Goal: Task Accomplishment & Management: Complete application form

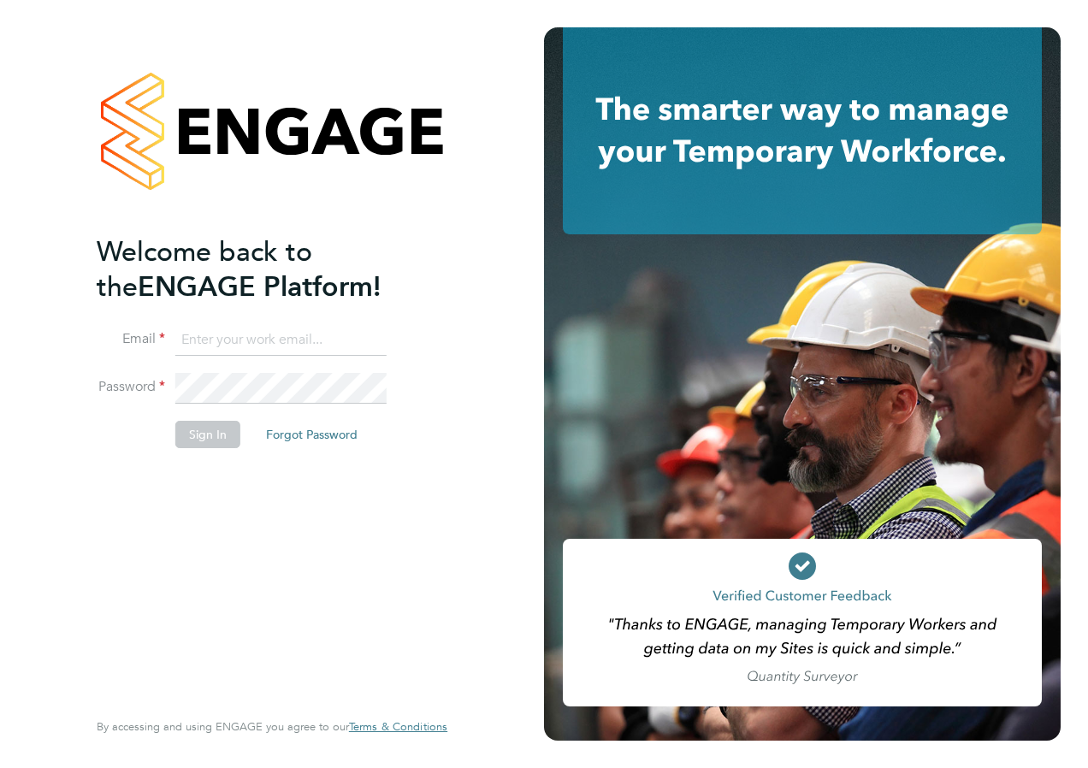
click at [210, 343] on input at bounding box center [280, 340] width 211 height 31
type input "andrew@axcis.co.uk"
click at [206, 429] on button "Sign In" at bounding box center [207, 434] width 65 height 27
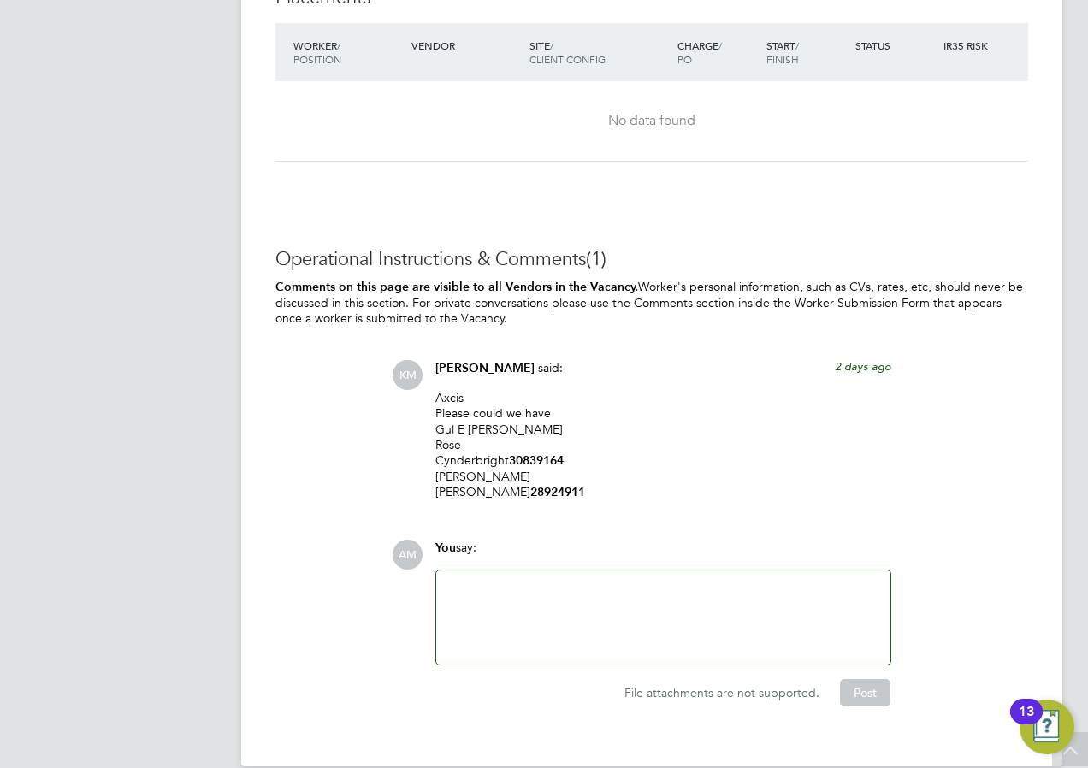
scroll to position [3892, 0]
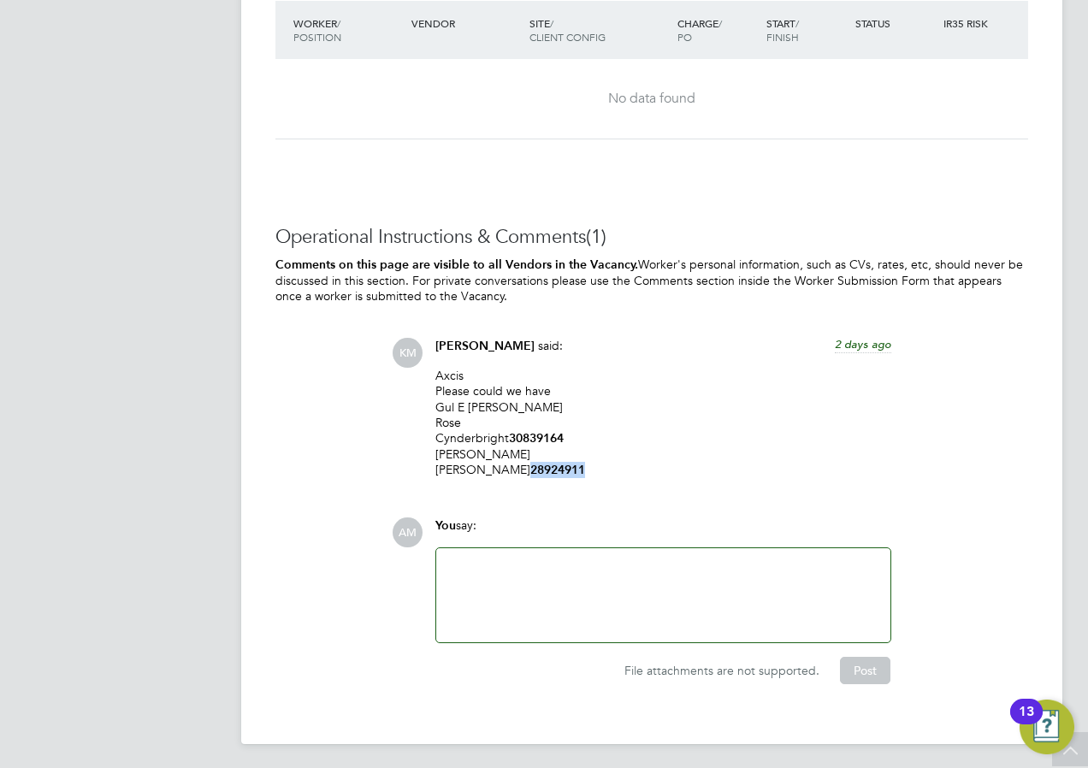
drag, startPoint x: 566, startPoint y: 461, endPoint x: 506, endPoint y: 465, distance: 60.0
click at [506, 465] on p "Axcis Please could we have Gul E Zahra Rose Cynderbright 30839164 Helena Mohamm…" at bounding box center [663, 423] width 456 height 110
click at [614, 609] on div at bounding box center [664, 596] width 434 height 74
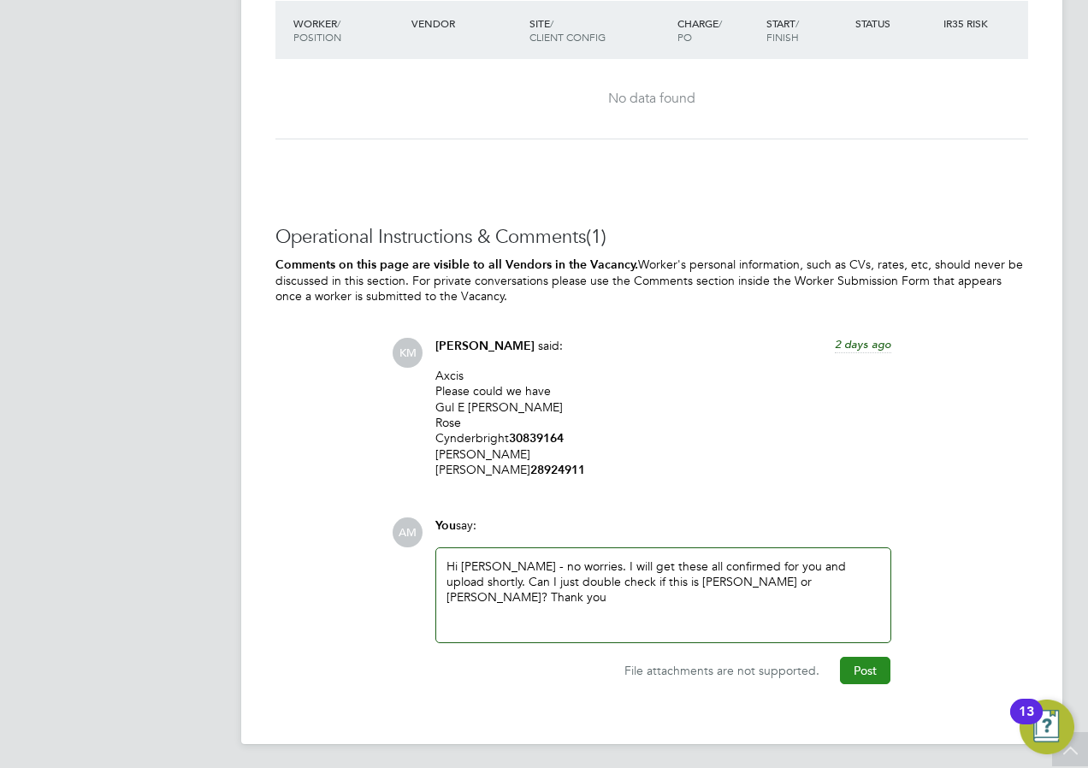
click at [857, 670] on button "Post" at bounding box center [865, 670] width 50 height 27
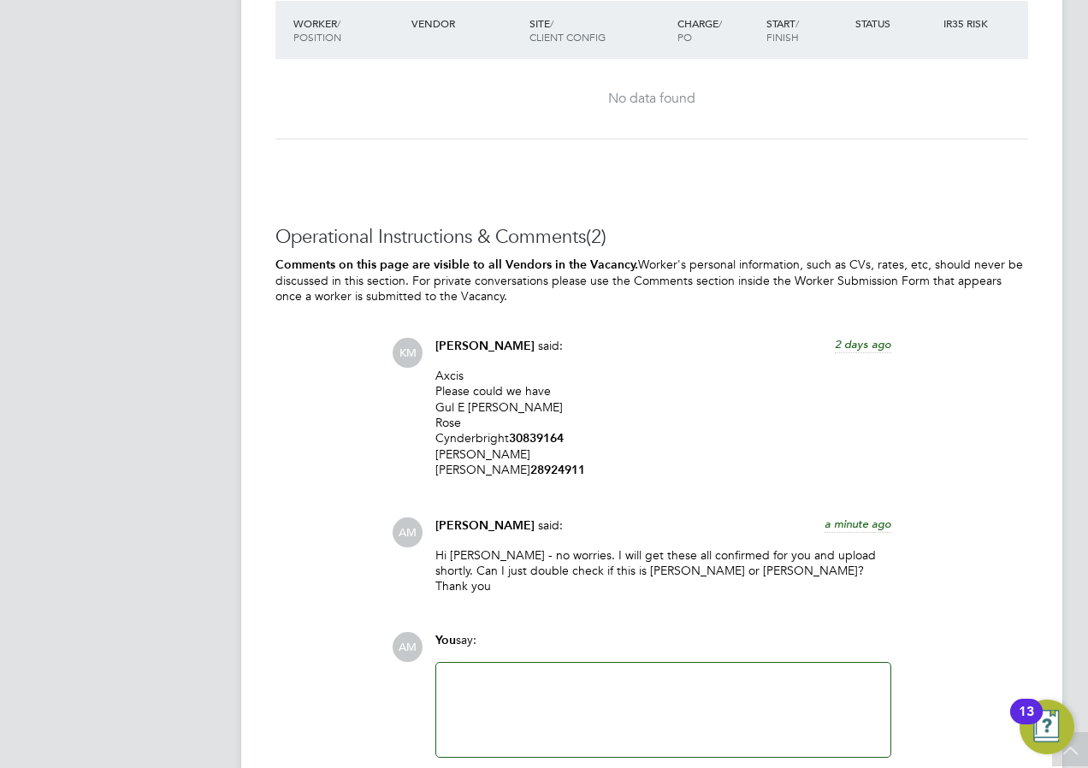
click at [678, 673] on div at bounding box center [664, 710] width 434 height 74
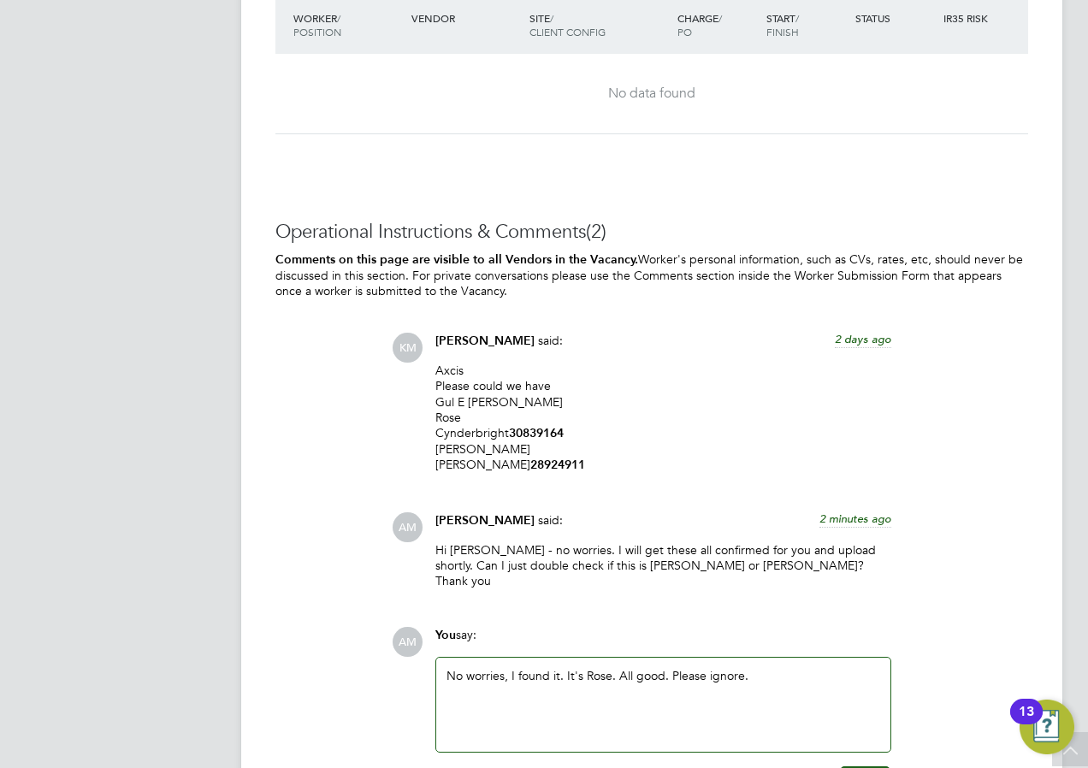
scroll to position [3991, 0]
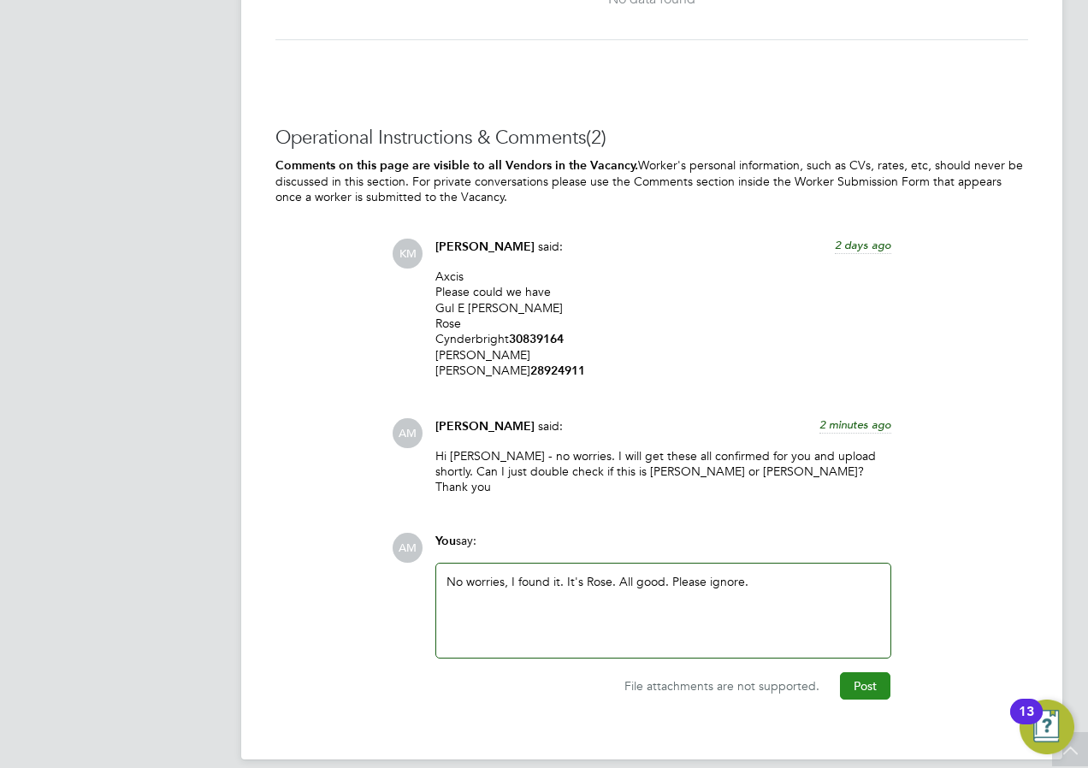
click at [870, 672] on button "Post" at bounding box center [865, 685] width 50 height 27
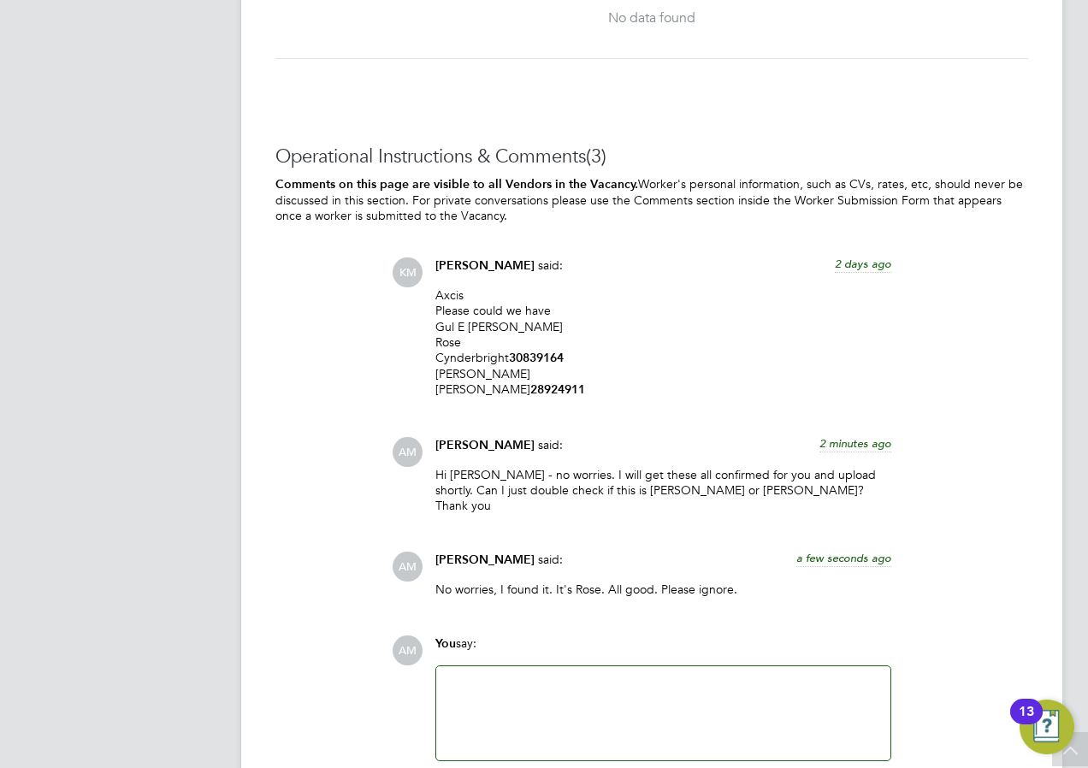
scroll to position [4075, 0]
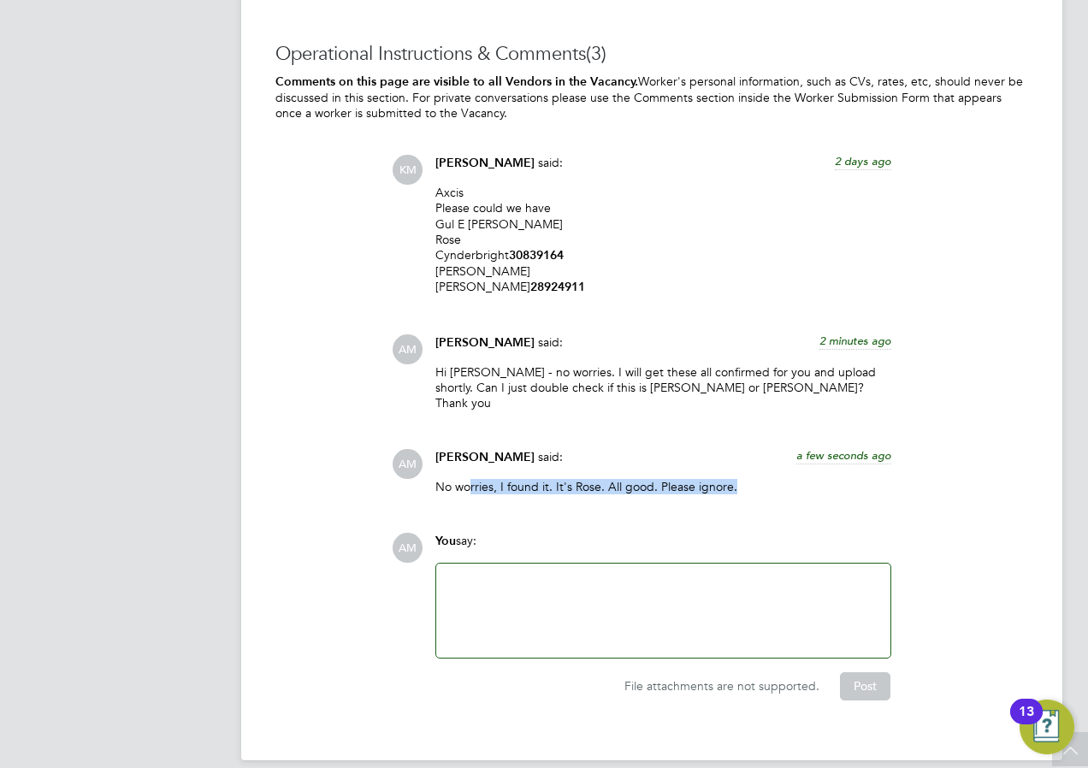
drag, startPoint x: 471, startPoint y: 468, endPoint x: 742, endPoint y: 467, distance: 271.2
click at [742, 479] on p "No worries, I found it. It's Rose. All good. Please ignore." at bounding box center [663, 486] width 456 height 15
click at [327, 410] on div "Operational Instructions & Comments (3) Comments on this page are visible to al…" at bounding box center [651, 371] width 753 height 658
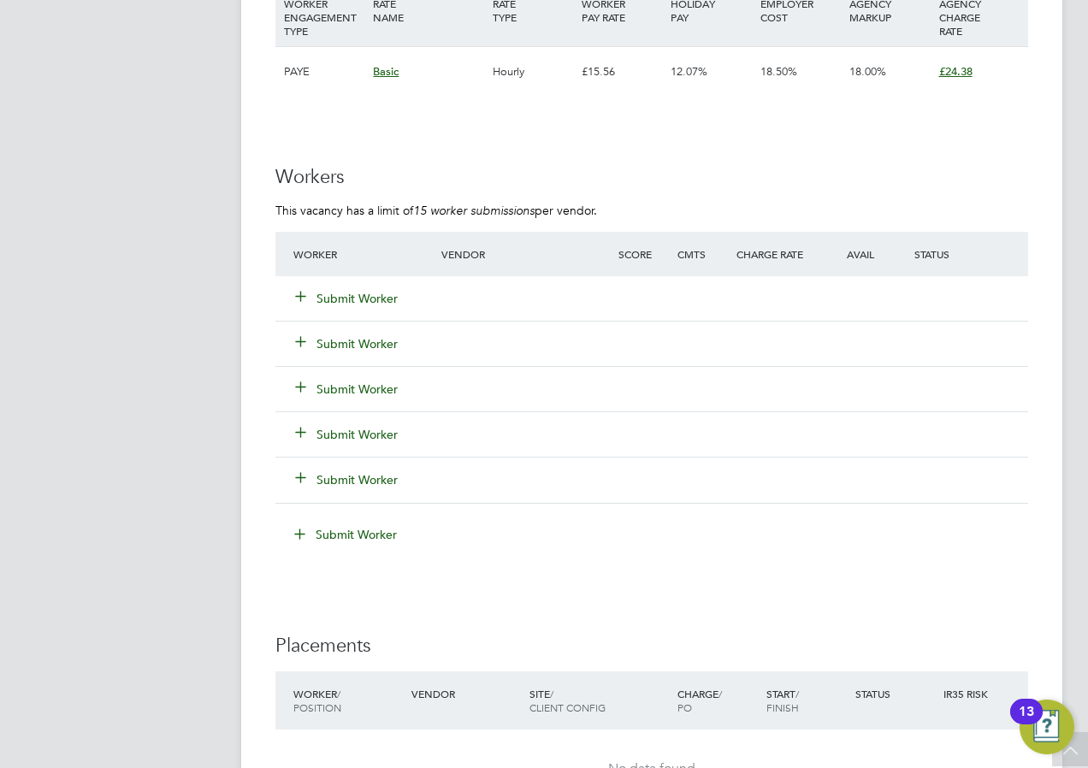
scroll to position [3219, 0]
click at [321, 293] on button "Submit Worker" at bounding box center [347, 300] width 103 height 17
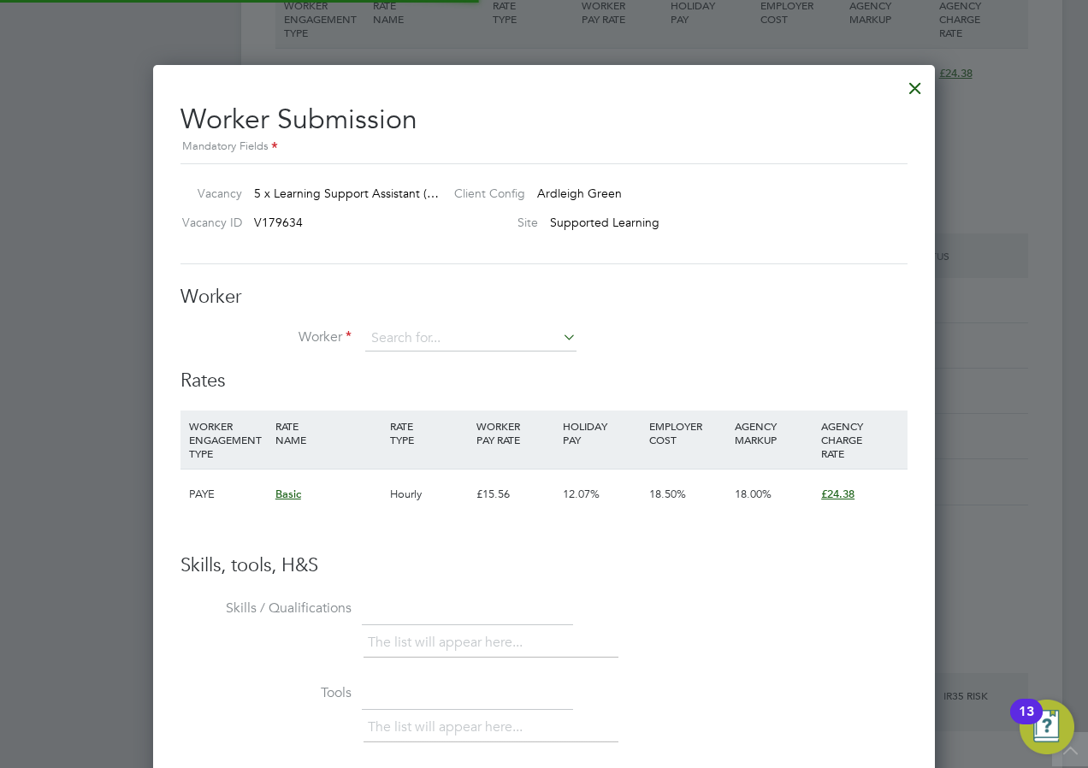
scroll to position [50, 116]
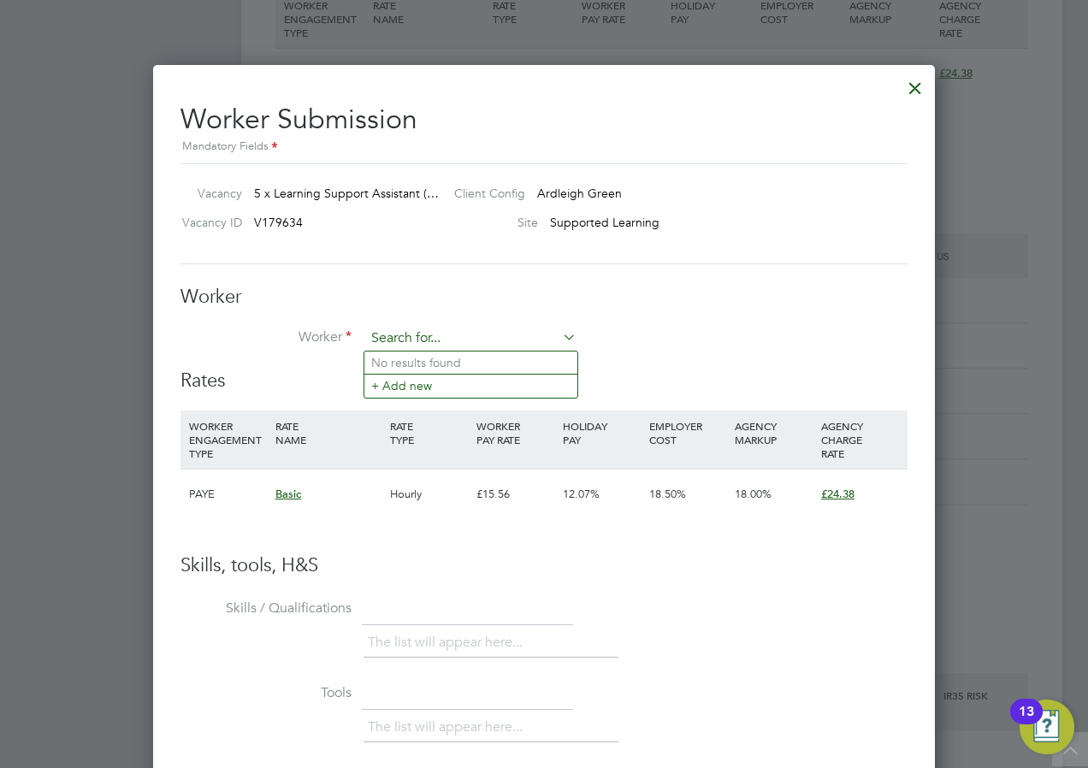
click at [398, 341] on input at bounding box center [470, 339] width 211 height 26
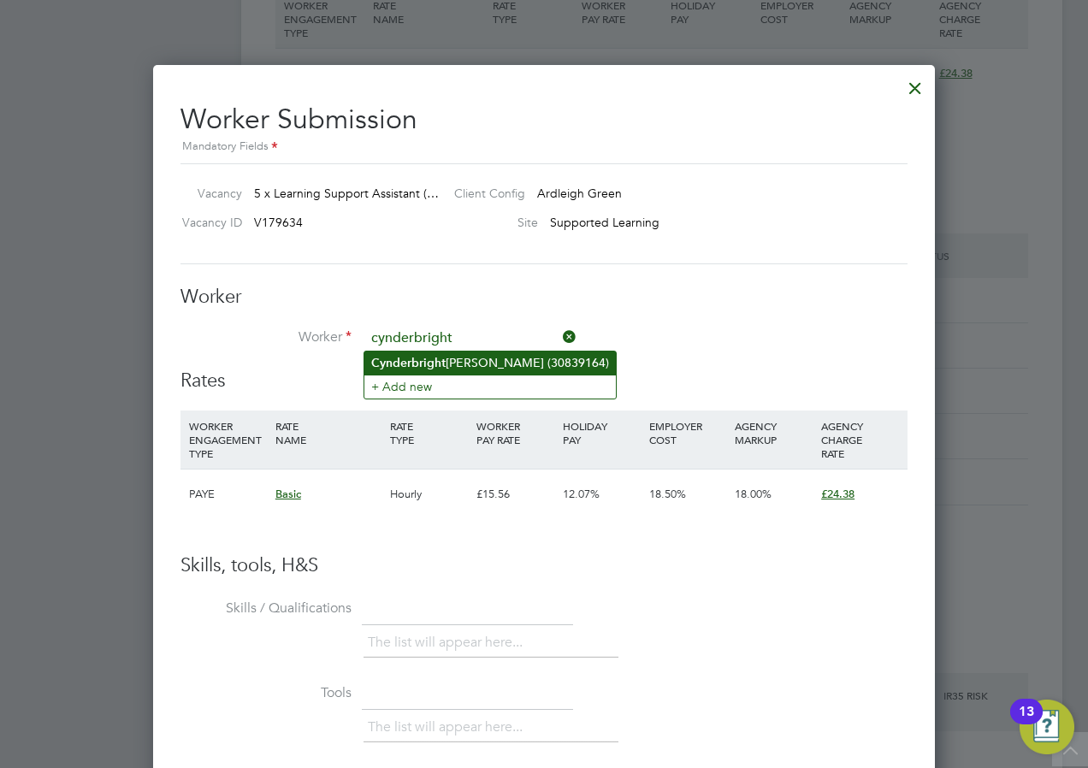
type input "cynderbright"
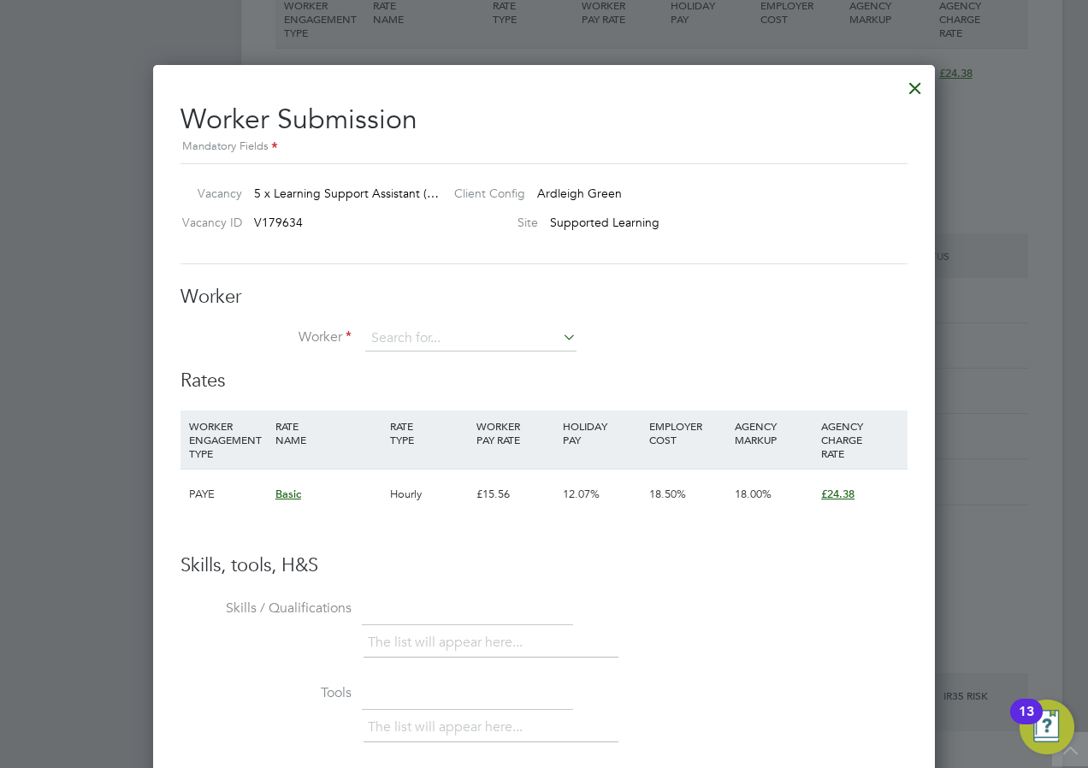
click at [402, 324] on div "Worker Worker Worker Engagement Type" at bounding box center [544, 327] width 727 height 85
click at [400, 335] on input at bounding box center [470, 339] width 211 height 26
click at [416, 344] on input at bounding box center [470, 339] width 211 height 26
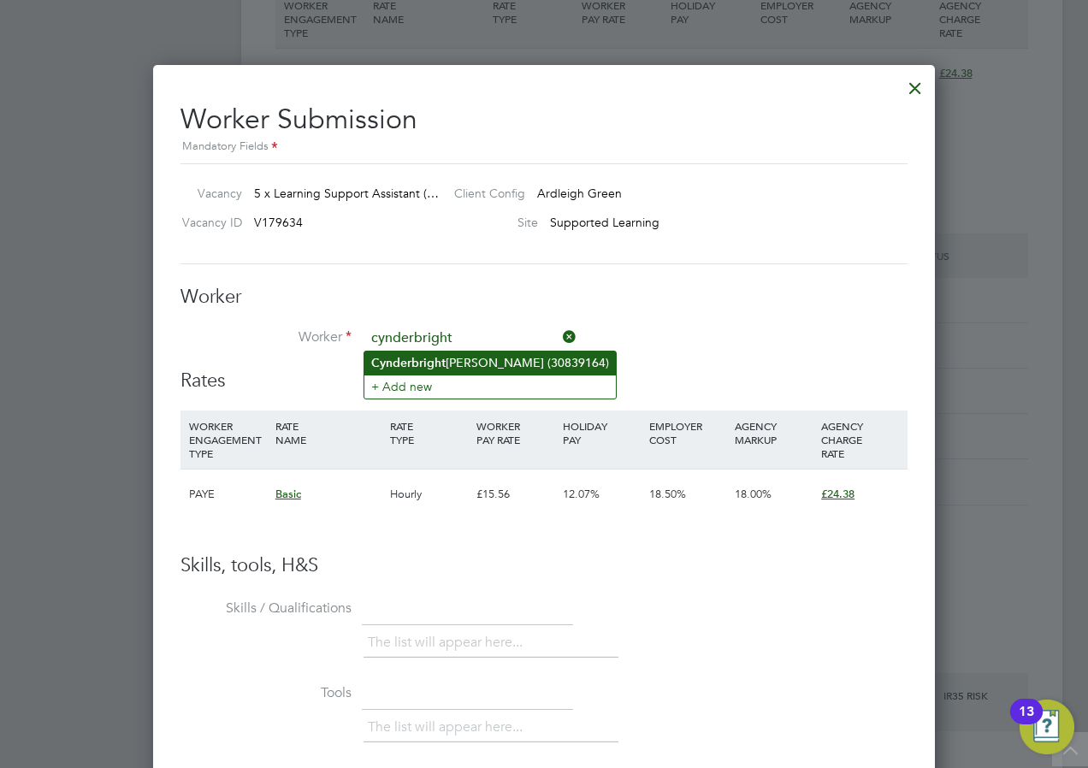
click at [411, 364] on b "Cynderbright" at bounding box center [408, 363] width 74 height 15
type input "Cynderbright Opoku-Kyeremeh (30839164)"
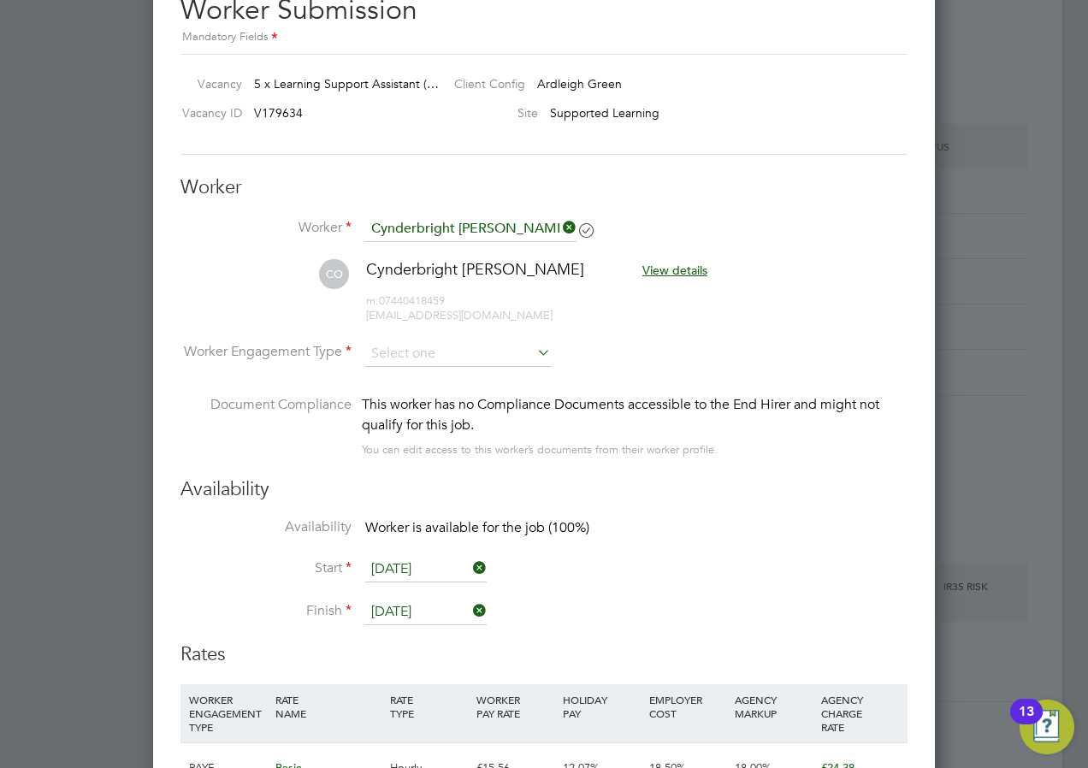
scroll to position [3391, 0]
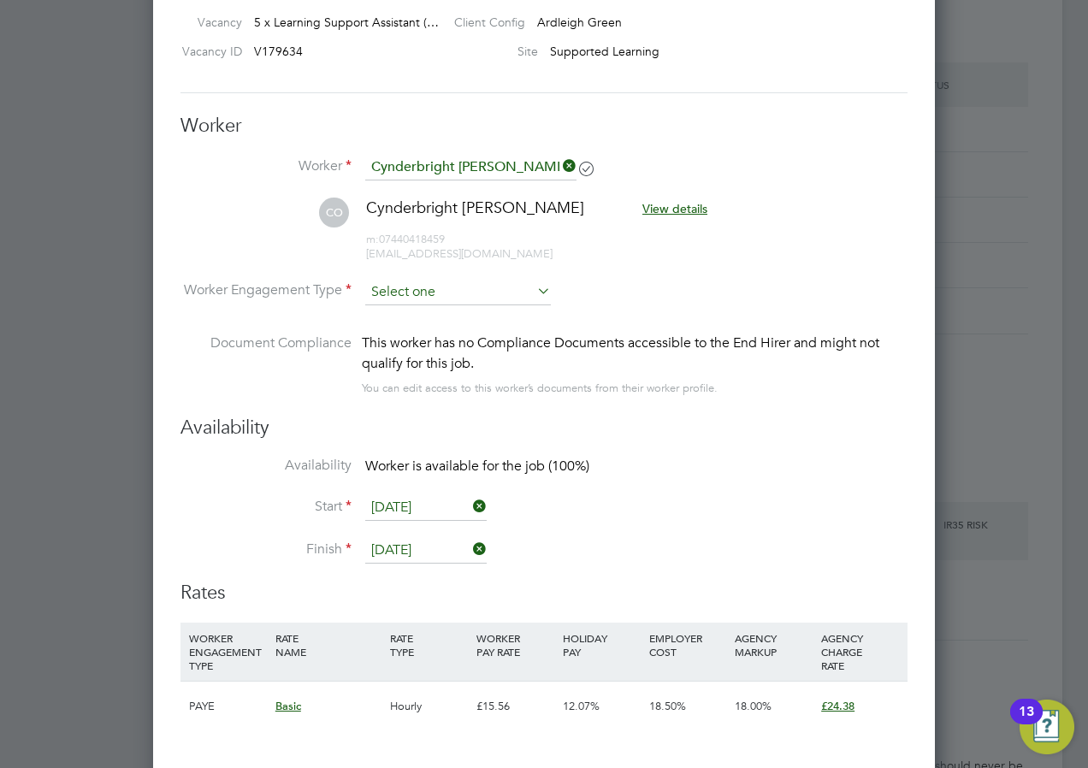
click at [416, 289] on input at bounding box center [458, 293] width 186 height 26
click at [419, 314] on li "Contract" at bounding box center [457, 316] width 187 height 22
type input "Contract"
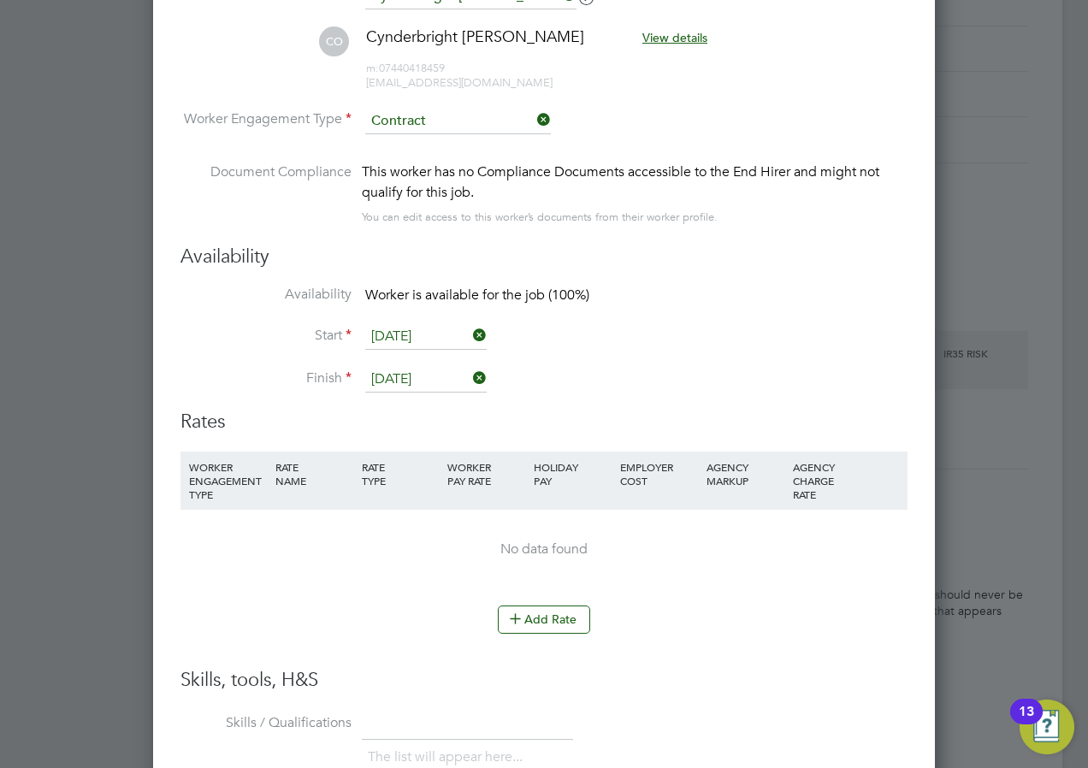
scroll to position [3647, 0]
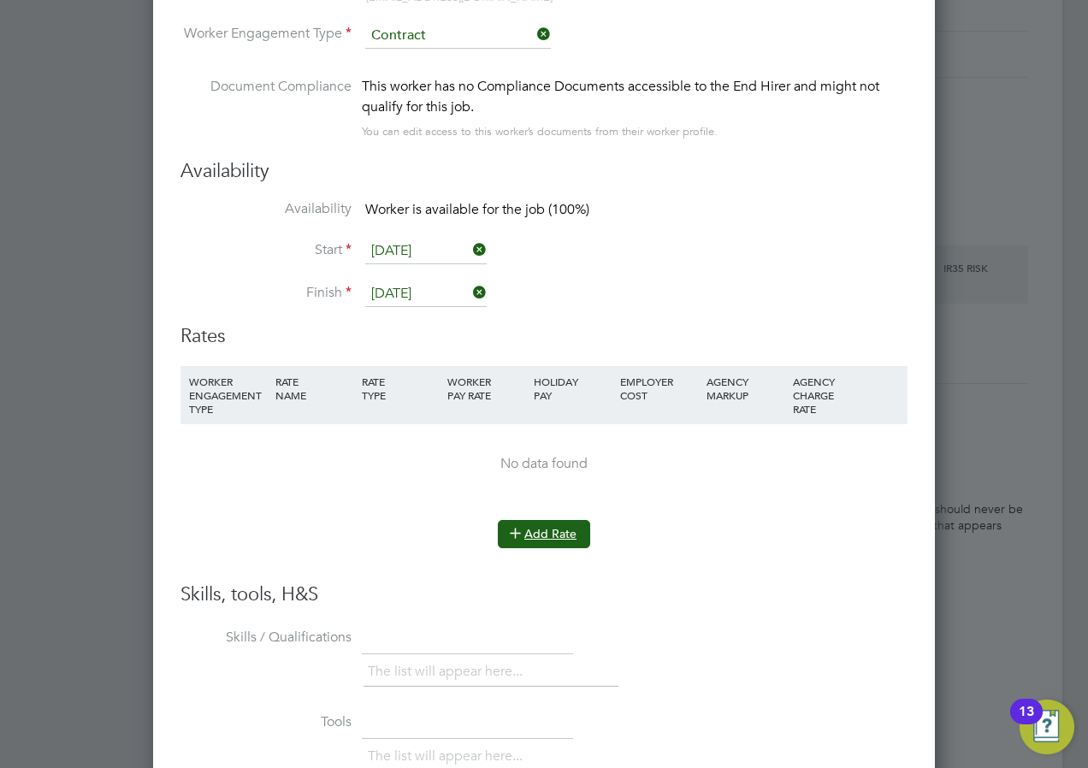
click at [564, 536] on button "Add Rate" at bounding box center [544, 533] width 92 height 27
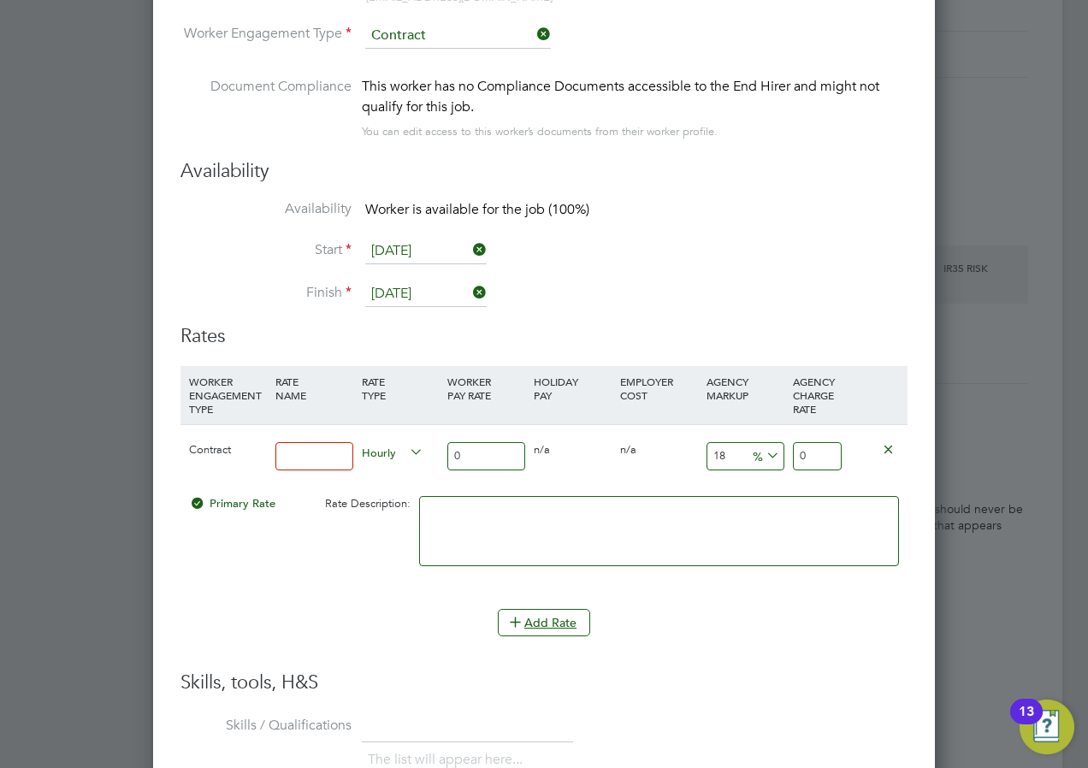
click at [306, 460] on input at bounding box center [314, 456] width 78 height 28
type input "lsa"
drag, startPoint x: 470, startPoint y: 459, endPoint x: 454, endPoint y: 459, distance: 15.4
click at [454, 459] on input "0" at bounding box center [486, 456] width 78 height 28
type input "1"
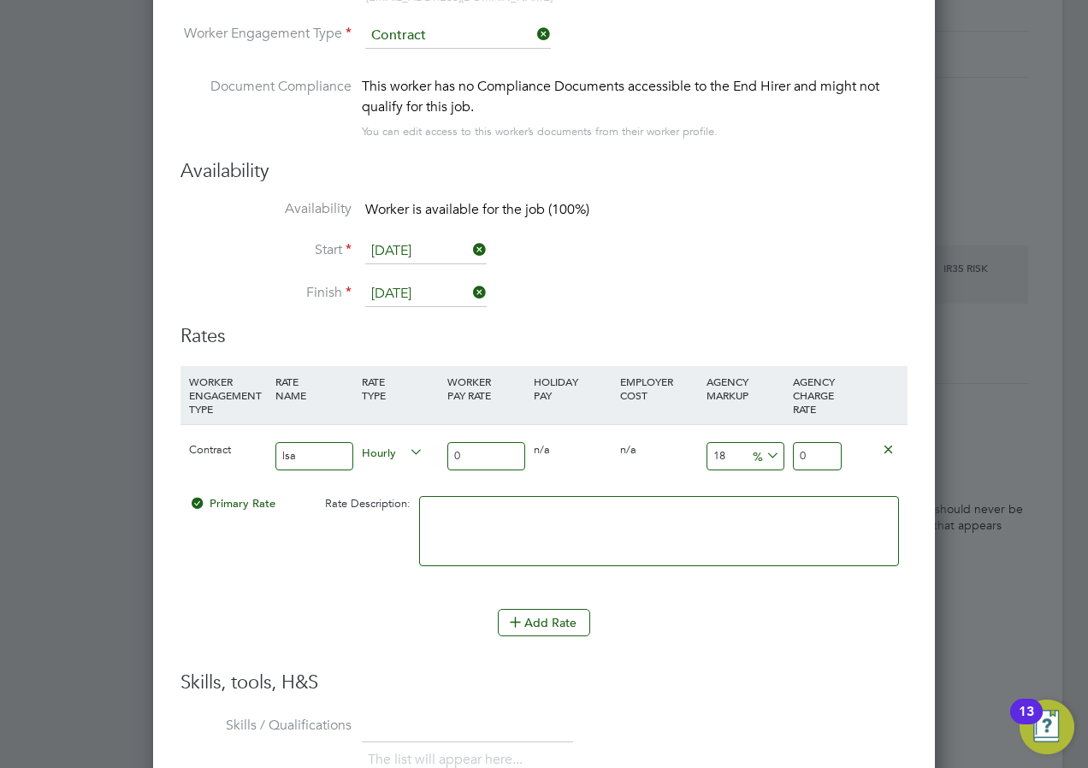
type input "1.18"
type input "16"
type input "18.88"
type input "16.1"
type input "18.998"
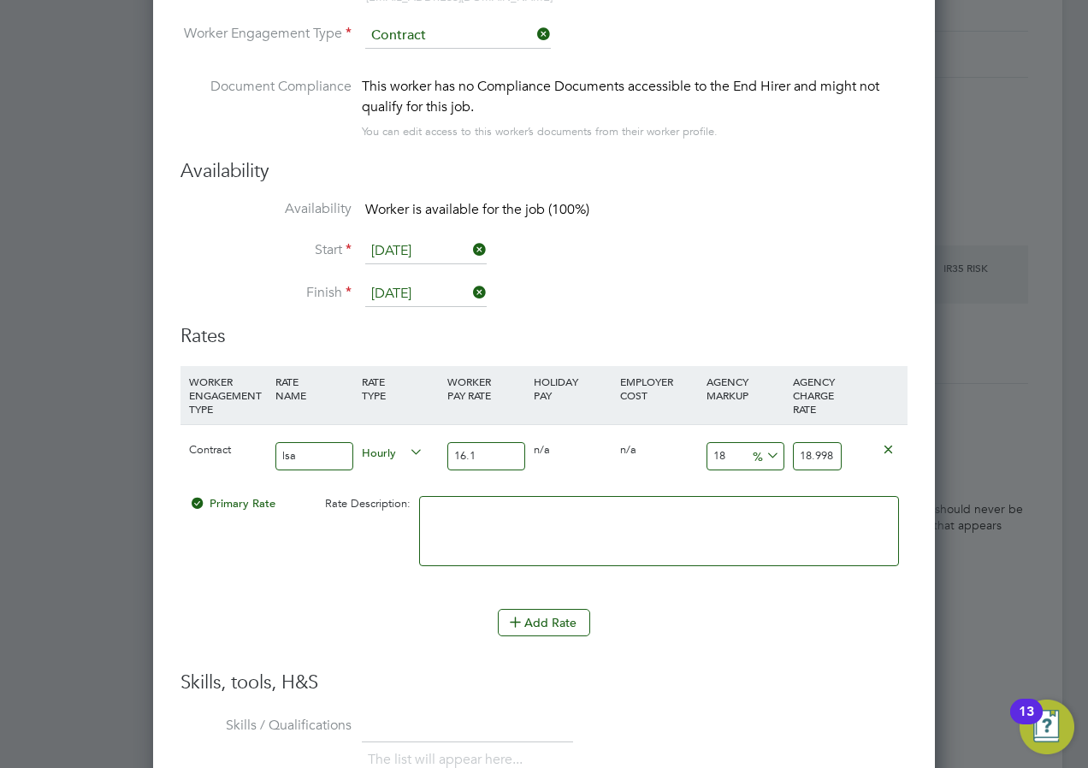
type input "16.13"
type input "19.0334"
type input "16.13"
drag, startPoint x: 742, startPoint y: 463, endPoint x: 676, endPoint y: 408, distance: 85.7
click at [692, 441] on div "Contract lsa Hourly 16.13 0 n/a 0 n/a 18 2.9034 % 19.0334" at bounding box center [544, 455] width 727 height 63
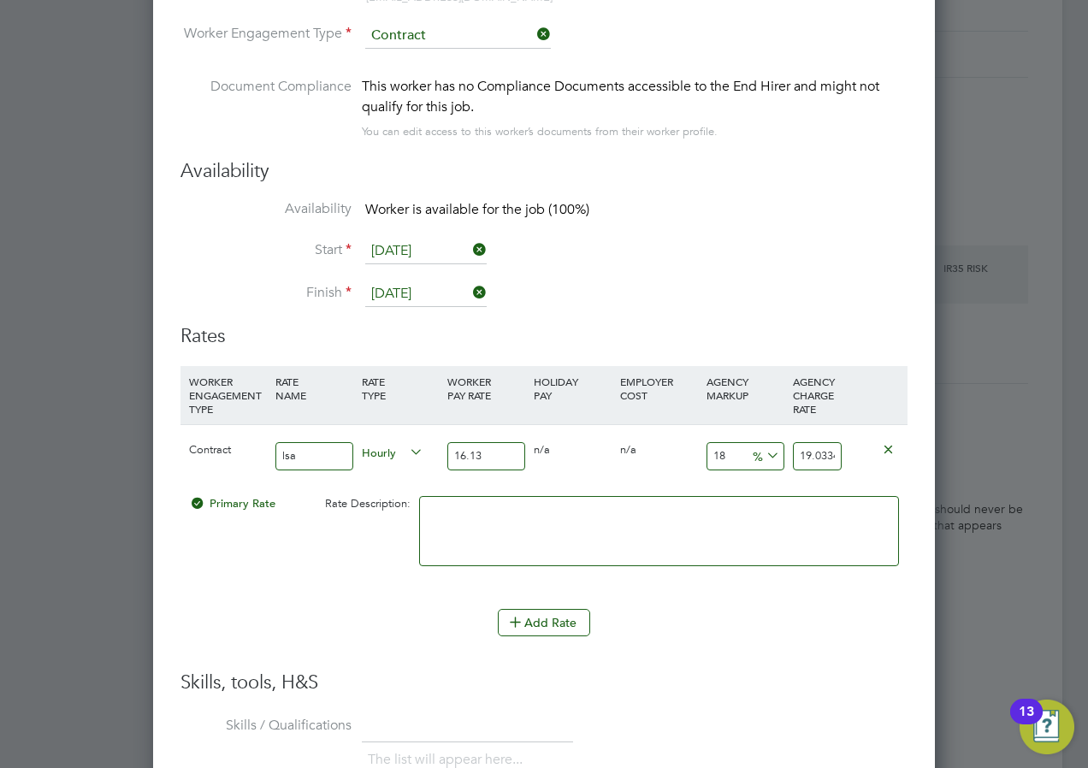
type input "3"
type input "16.6139"
type input "30"
type input "20.969"
type input "30"
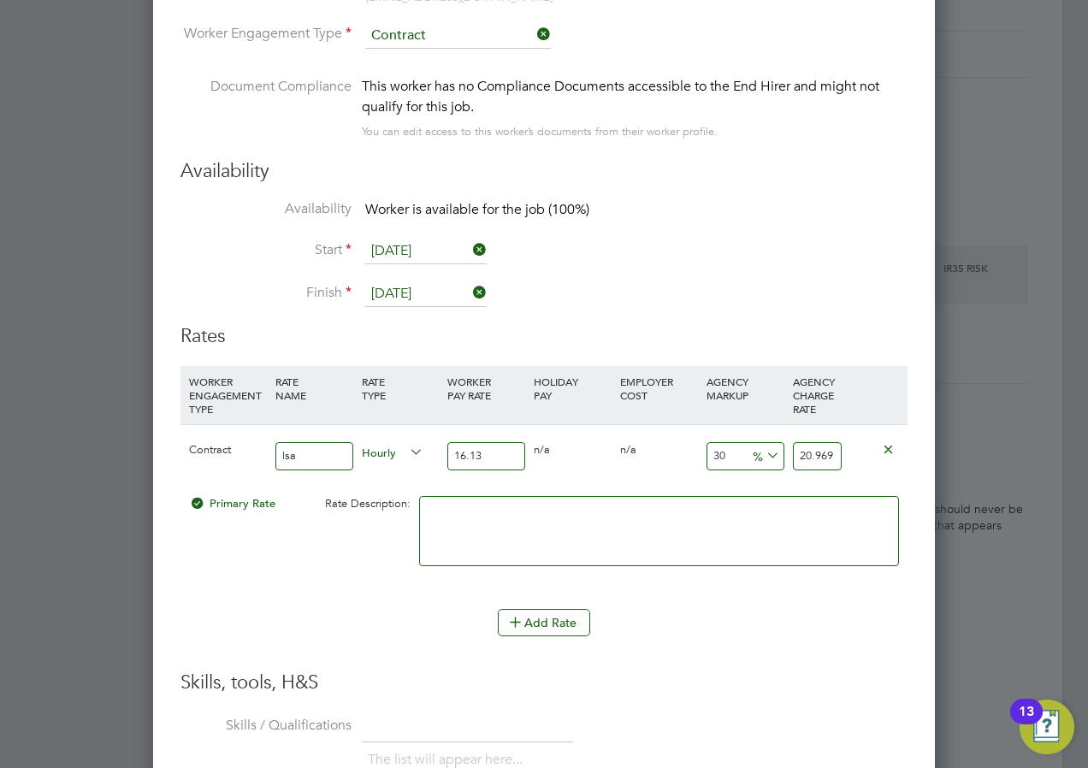
click at [755, 648] on li "Add Rate" at bounding box center [544, 631] width 727 height 44
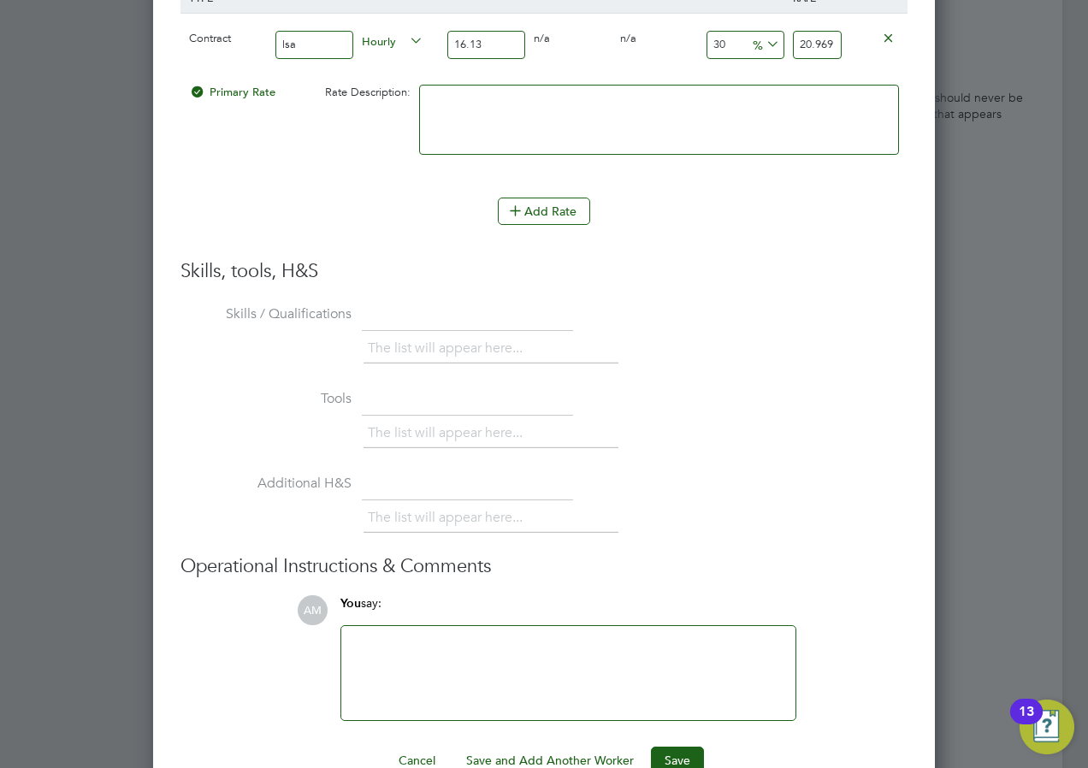
scroll to position [4099, 0]
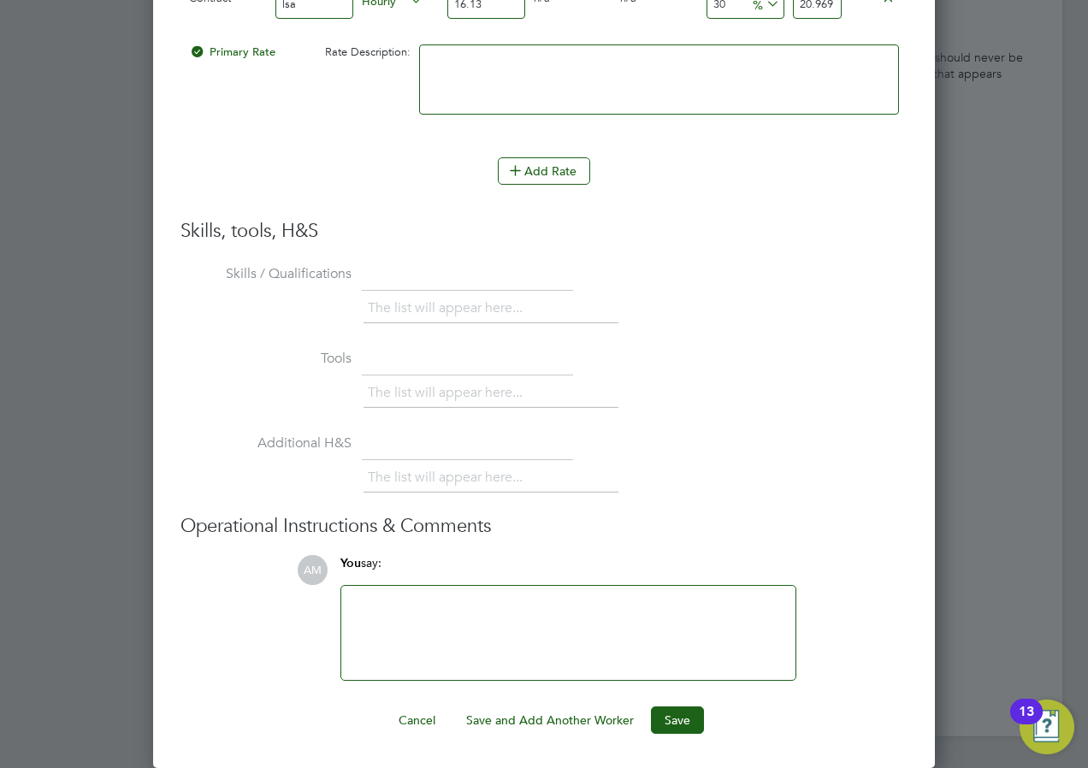
click at [654, 631] on div at bounding box center [569, 633] width 434 height 74
click at [671, 720] on button "Save" at bounding box center [677, 720] width 53 height 27
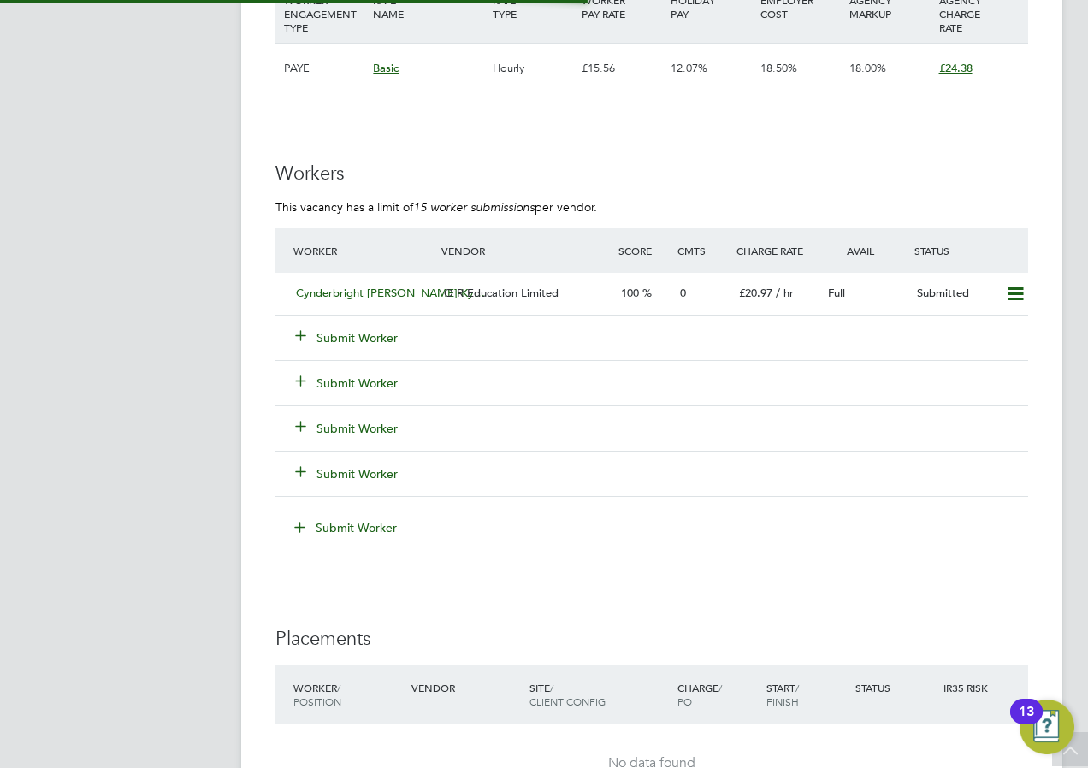
scroll to position [3219, 0]
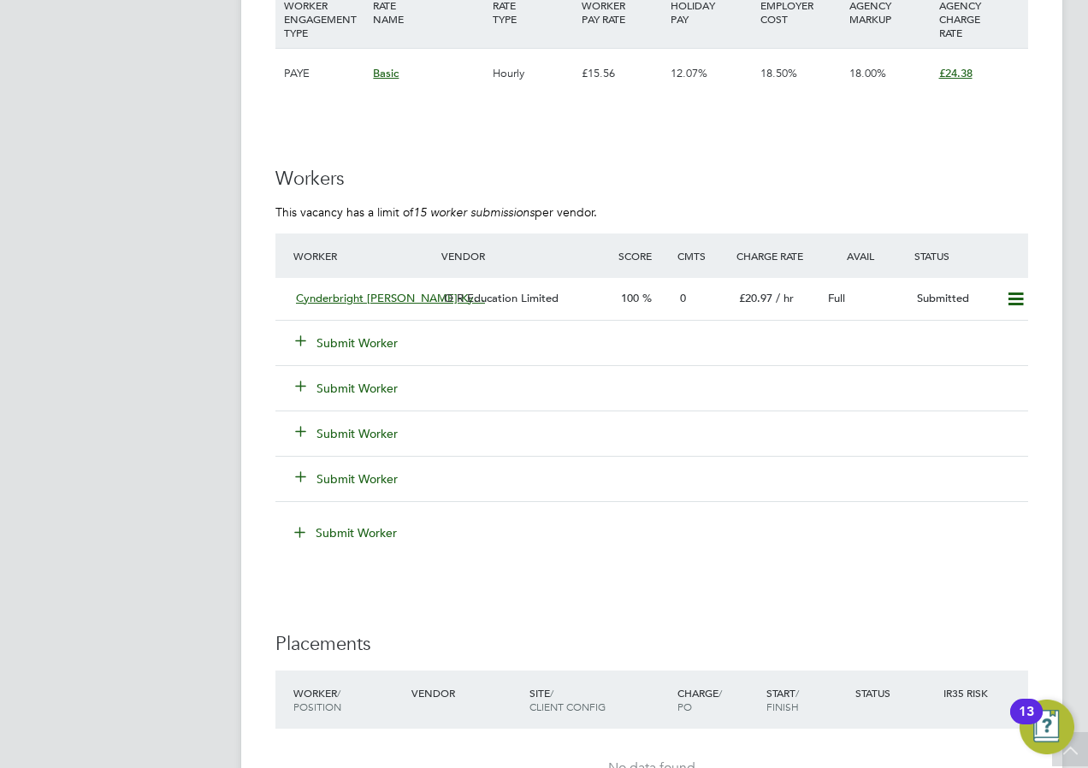
click at [333, 341] on button "Submit Worker" at bounding box center [347, 343] width 103 height 17
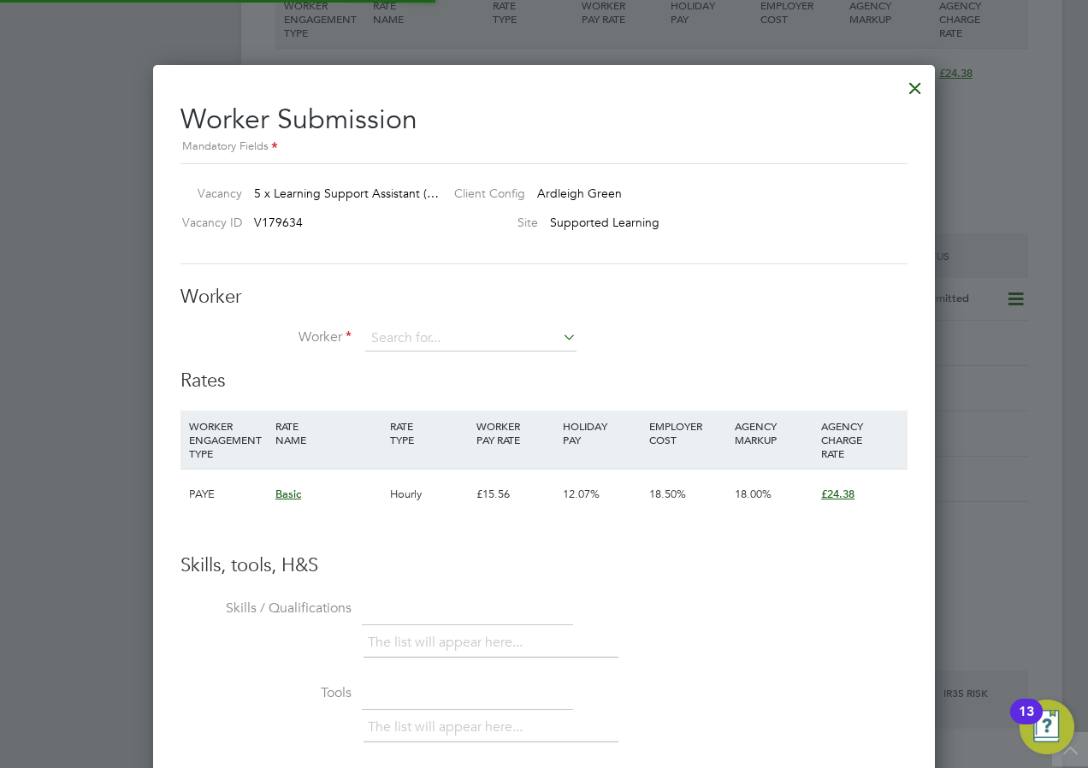
scroll to position [9, 9]
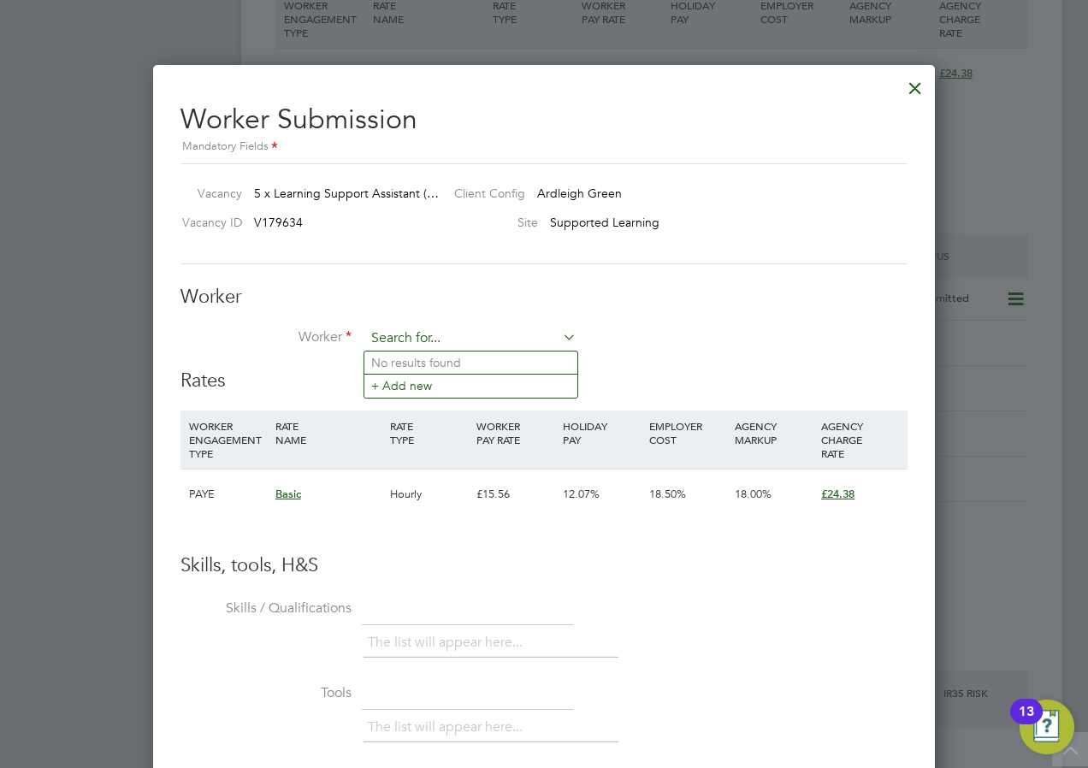
click at [395, 334] on input at bounding box center [470, 339] width 211 height 26
click at [399, 365] on b "Helen a" at bounding box center [424, 363] width 106 height 15
type input "Helena Akter (Axcis Helena)"
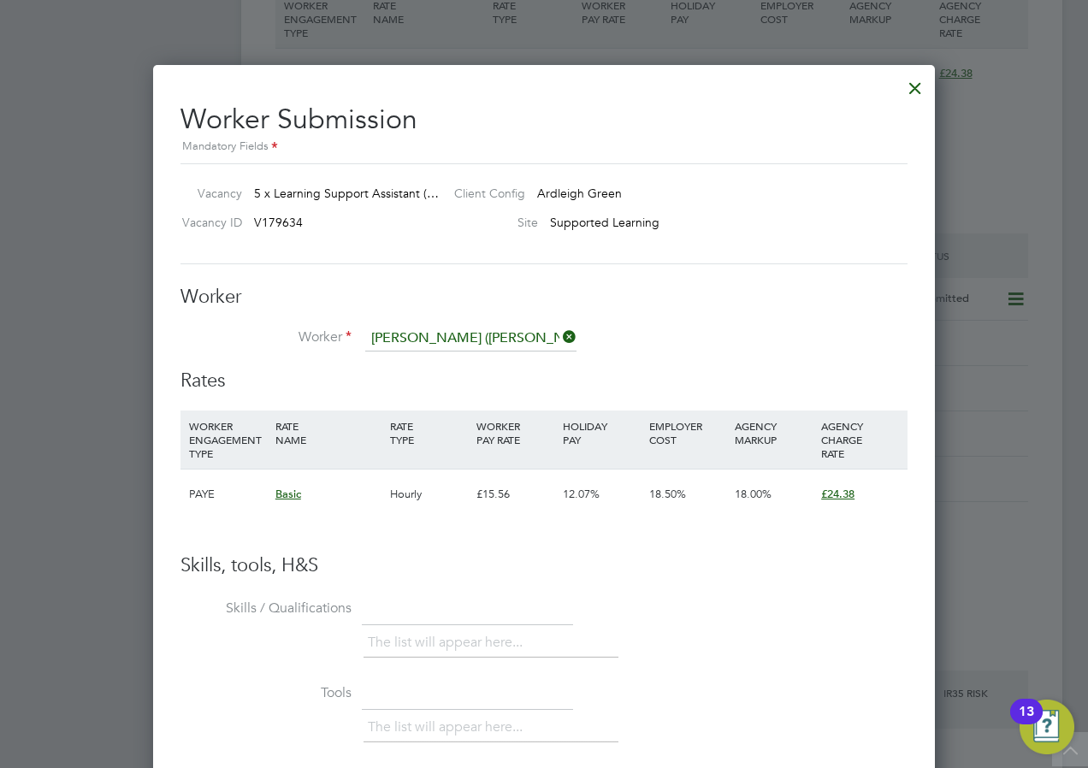
scroll to position [1205, 783]
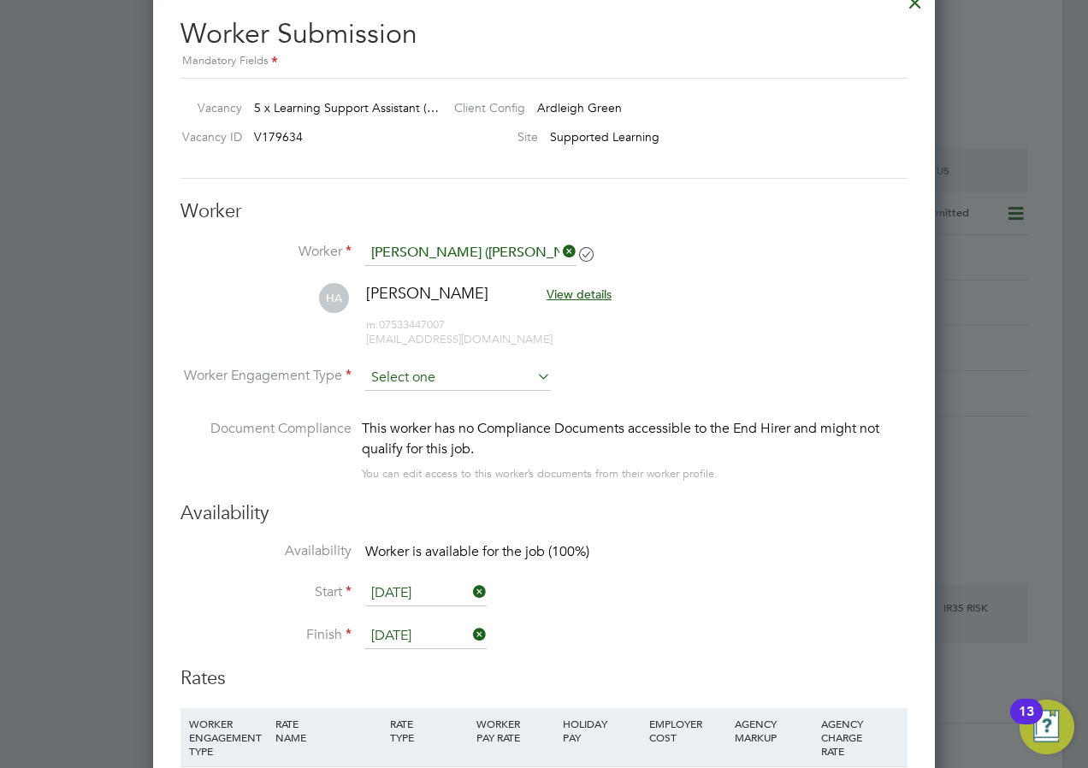
click at [390, 382] on input at bounding box center [458, 378] width 186 height 26
click at [392, 401] on li "Contract" at bounding box center [457, 401] width 187 height 22
type input "Contract"
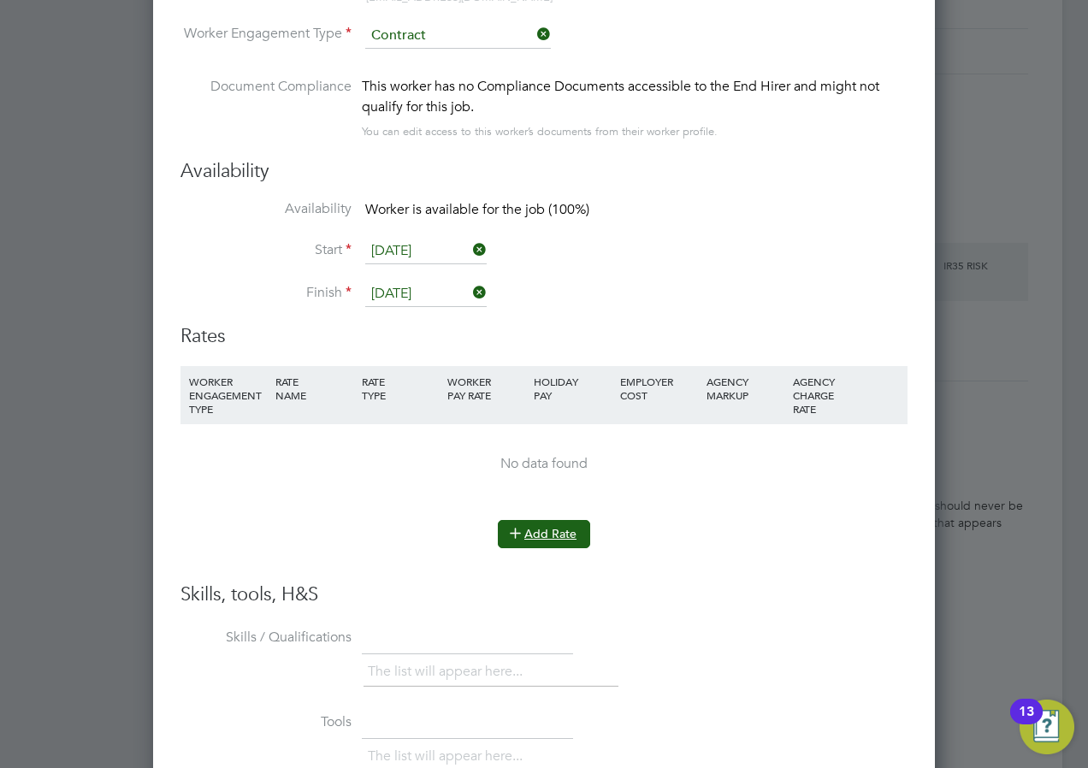
click at [548, 536] on button "Add Rate" at bounding box center [544, 533] width 92 height 27
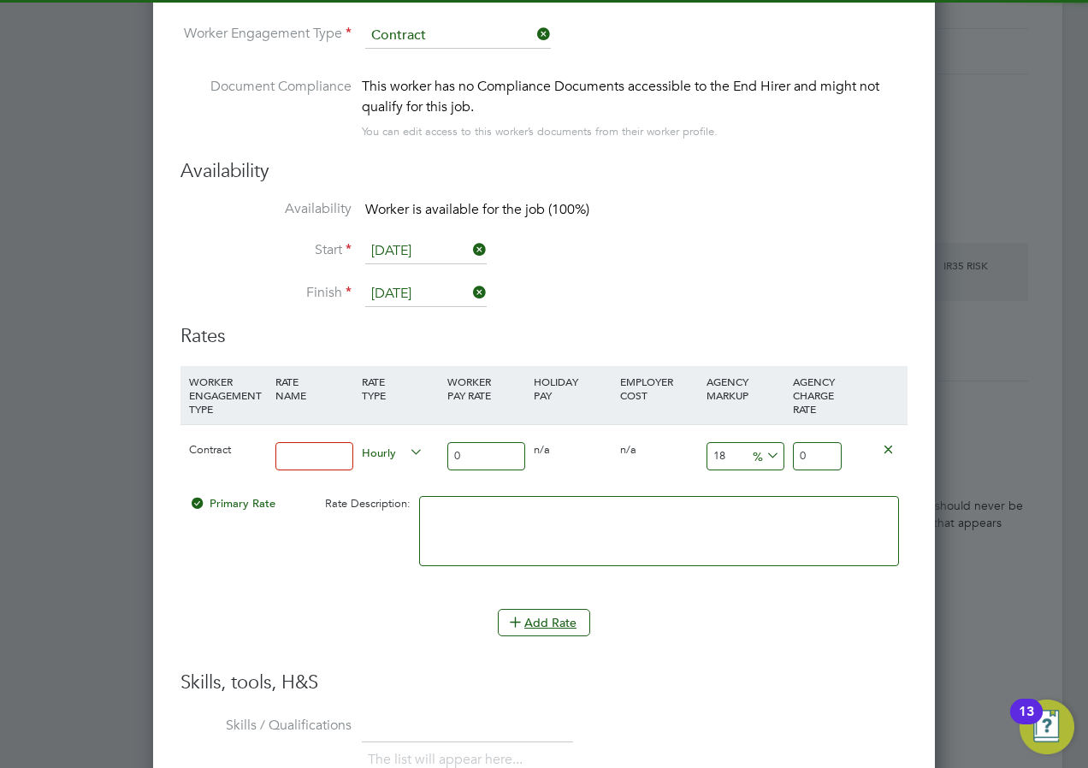
click at [328, 457] on input at bounding box center [314, 456] width 78 height 28
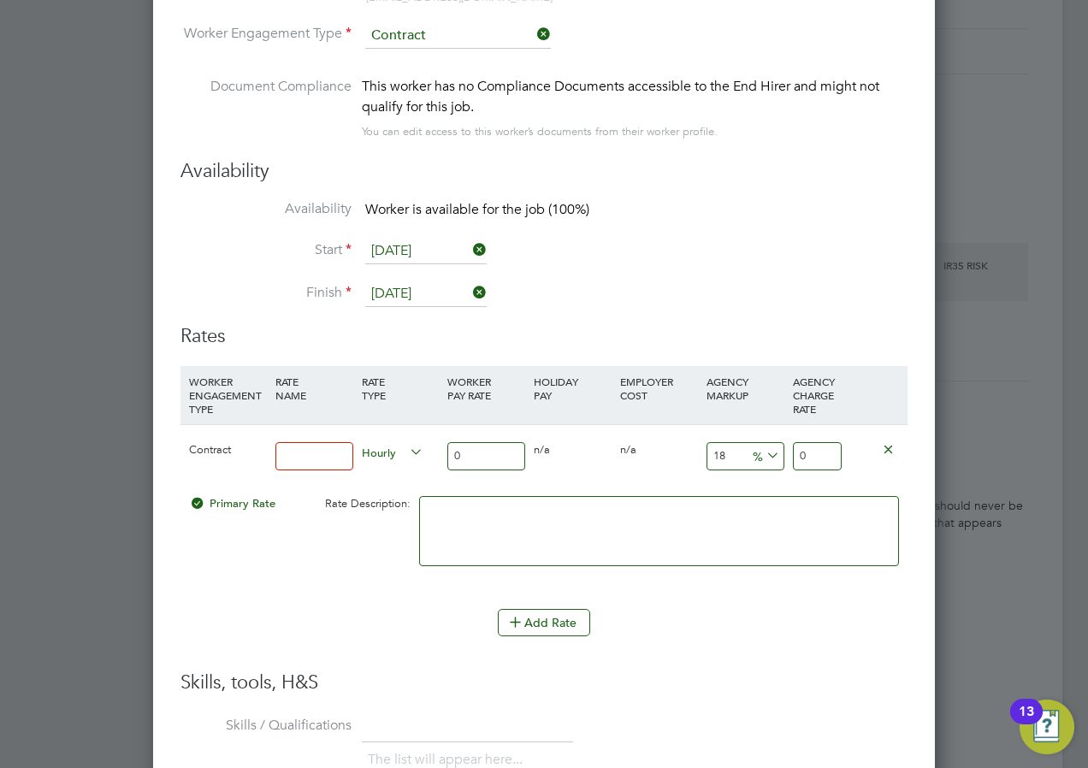
type input "lsa"
drag, startPoint x: 471, startPoint y: 455, endPoint x: 438, endPoint y: 458, distance: 32.6
click at [438, 458] on div "Contract lsa Hourly 0 0 n/a 0 n/a 18 0 % 0" at bounding box center [544, 455] width 727 height 63
type input "1"
type input "1.18"
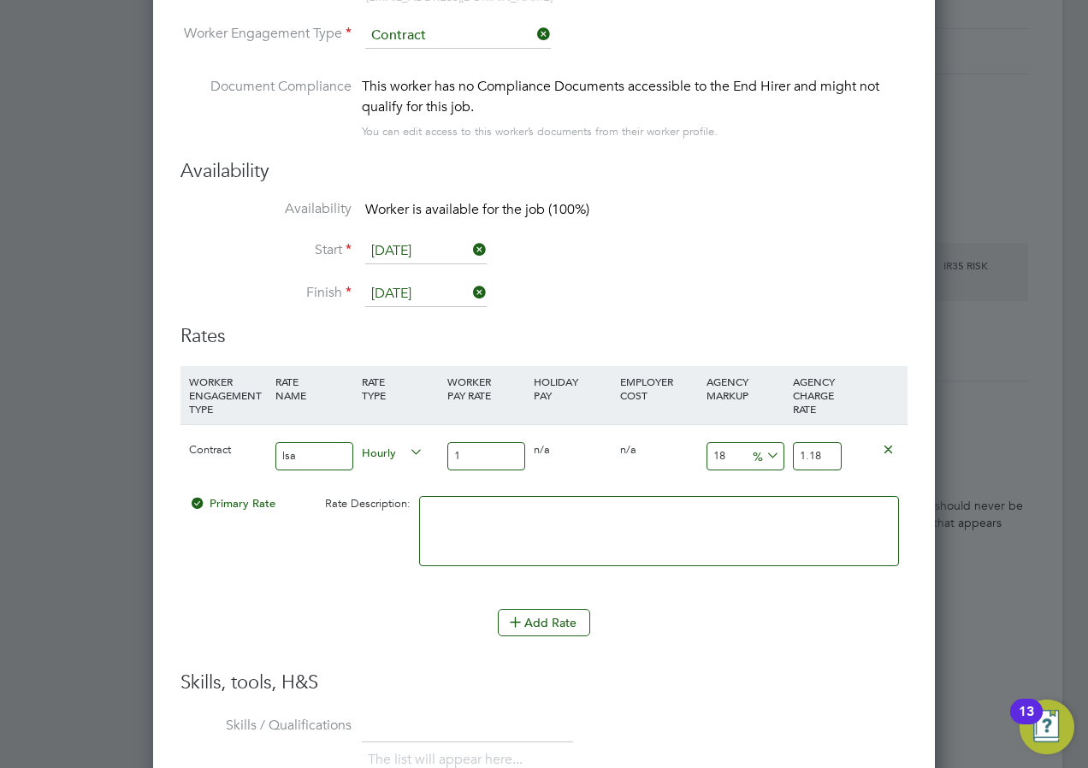
type input "16"
type input "18.88"
type input "16.1"
type input "18.998"
type input "16.13"
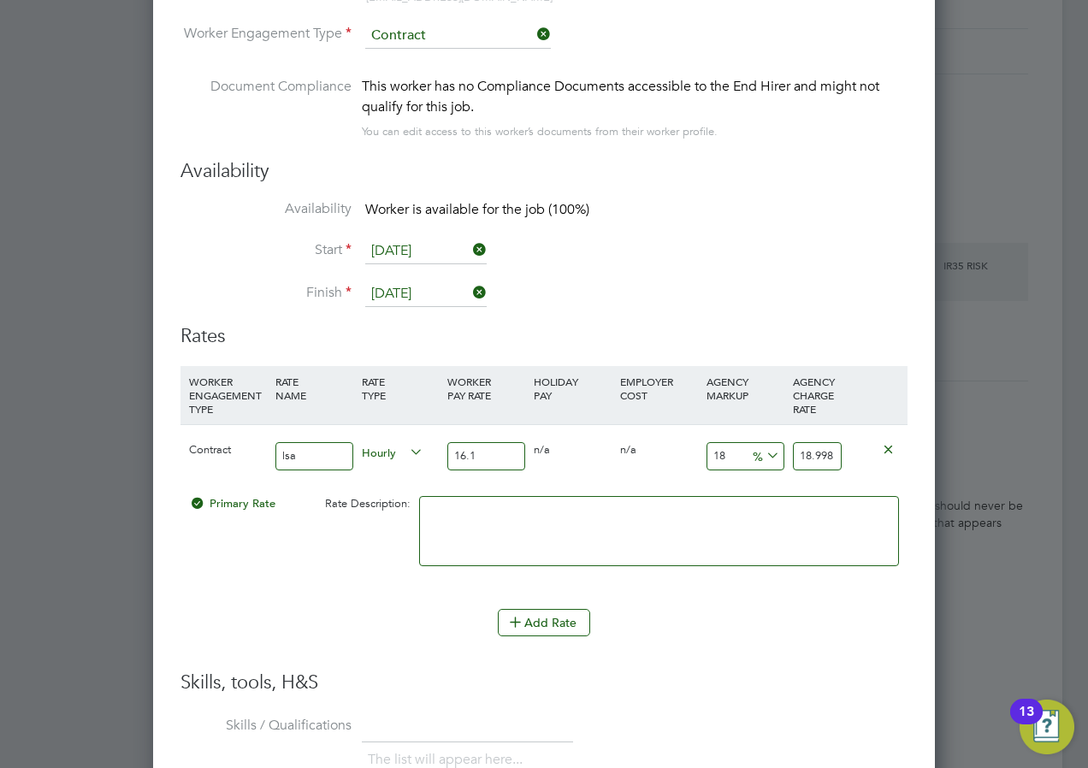
type input "19.0334"
type input "16.13"
drag, startPoint x: 727, startPoint y: 454, endPoint x: 698, endPoint y: 448, distance: 29.7
click at [698, 448] on div "Contract lsa Hourly 16.13 0 n/a 0 n/a 18 2.9034 % 19.0334" at bounding box center [544, 455] width 727 height 63
type input "3"
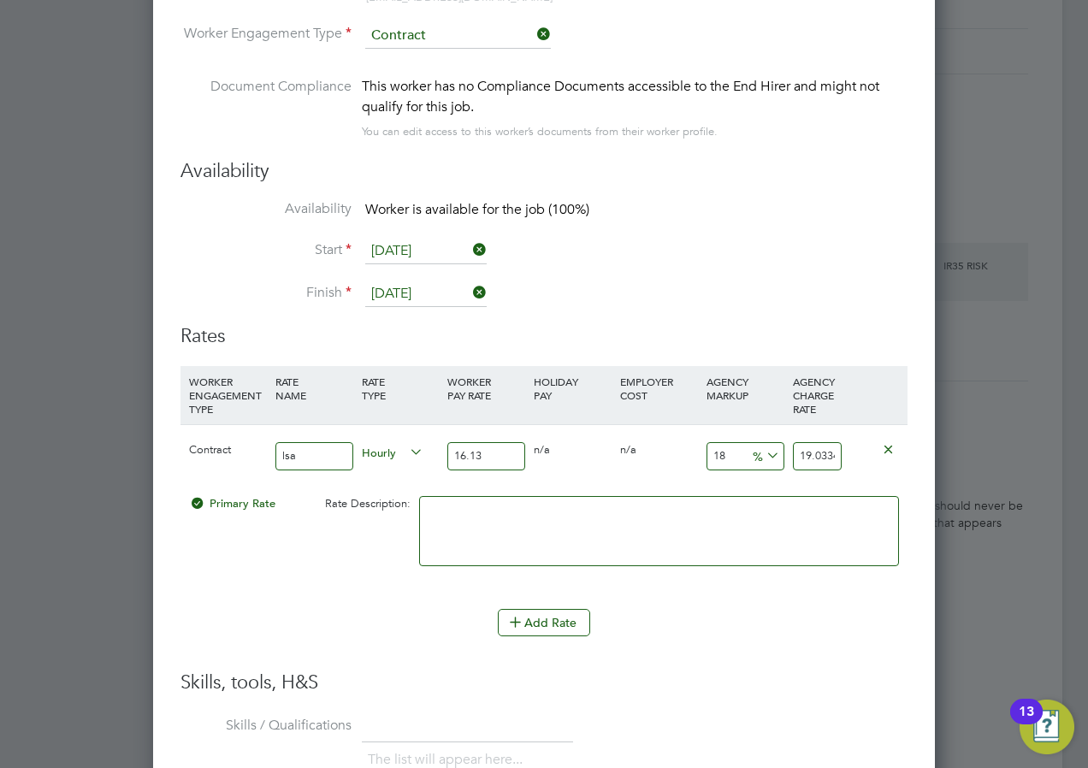
type input "16.6139"
type input "30"
type input "20.969"
type input "30"
click at [311, 615] on div "Add Rate" at bounding box center [544, 622] width 727 height 27
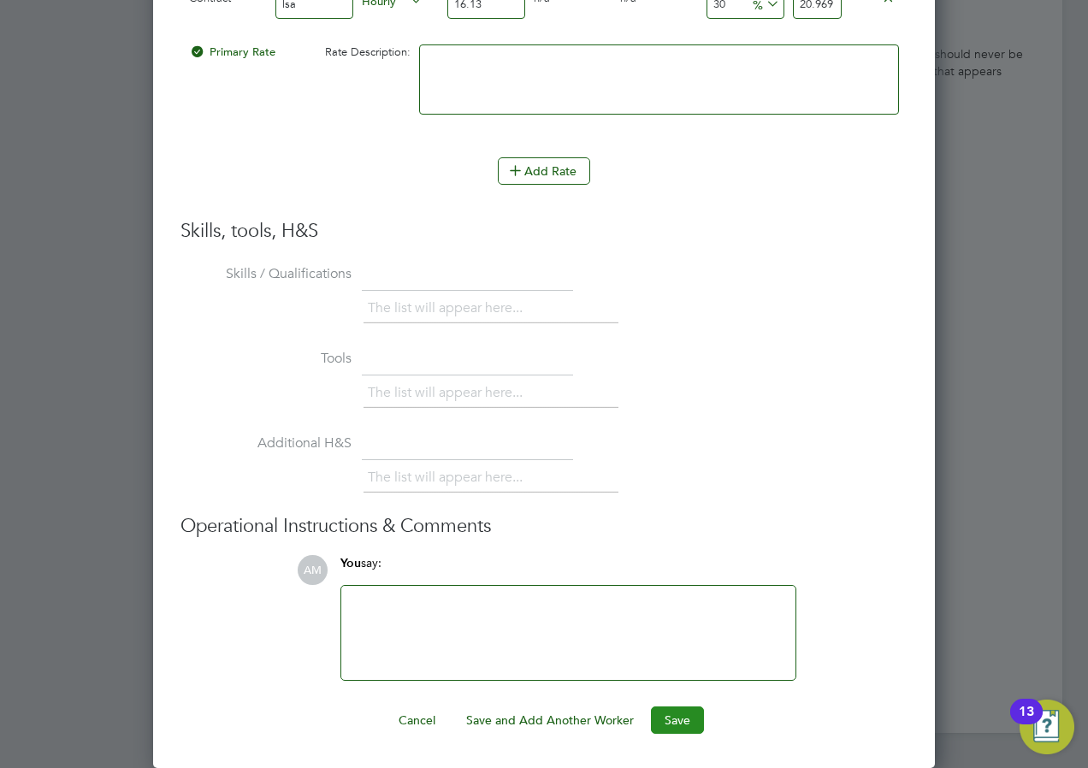
click at [688, 726] on button "Save" at bounding box center [677, 720] width 53 height 27
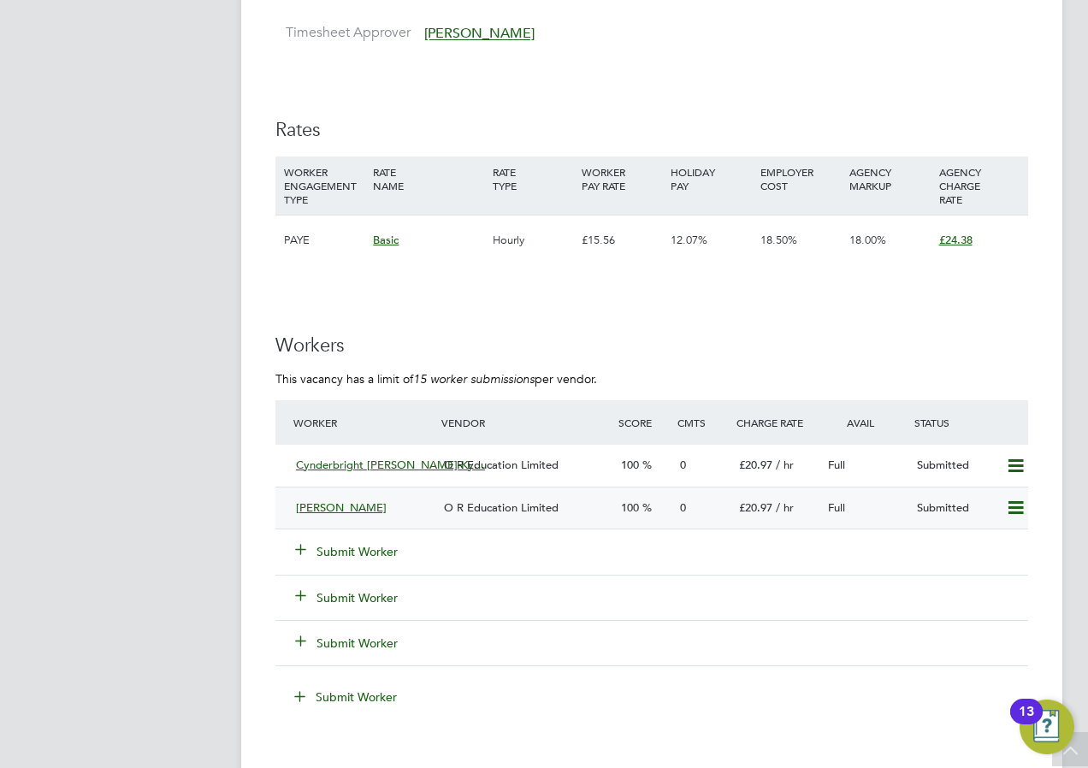
scroll to position [3043, 0]
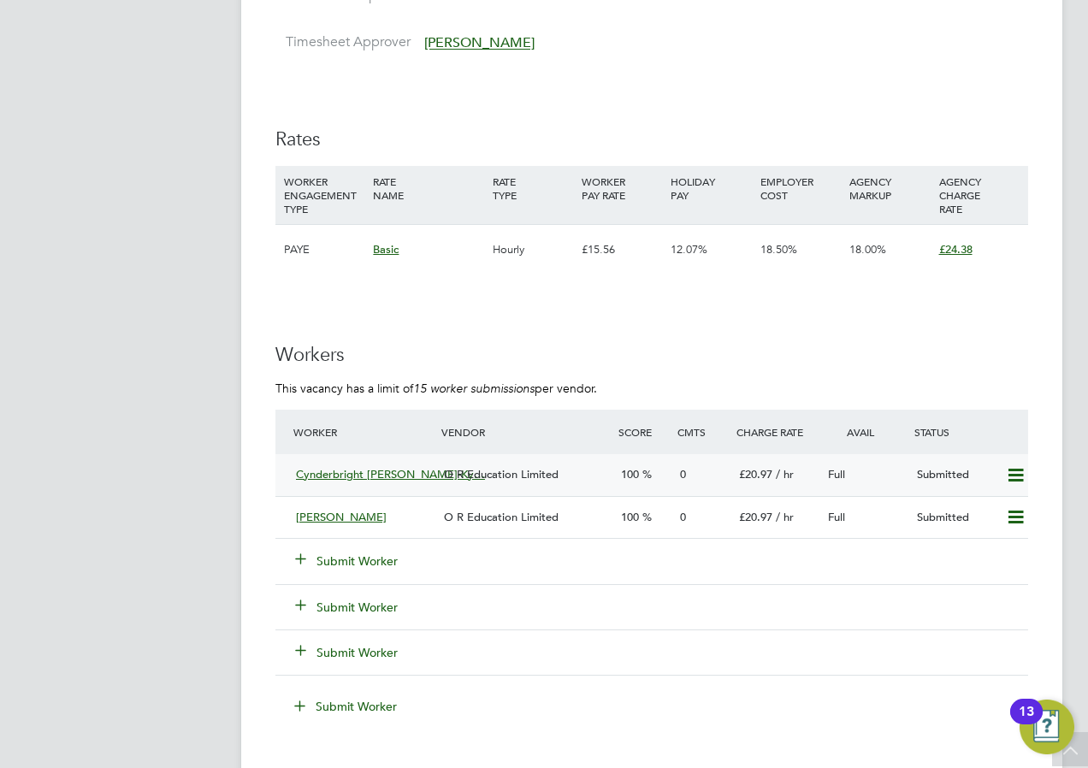
click at [395, 469] on span "Cynderbright Opoku-Ky…" at bounding box center [390, 474] width 189 height 15
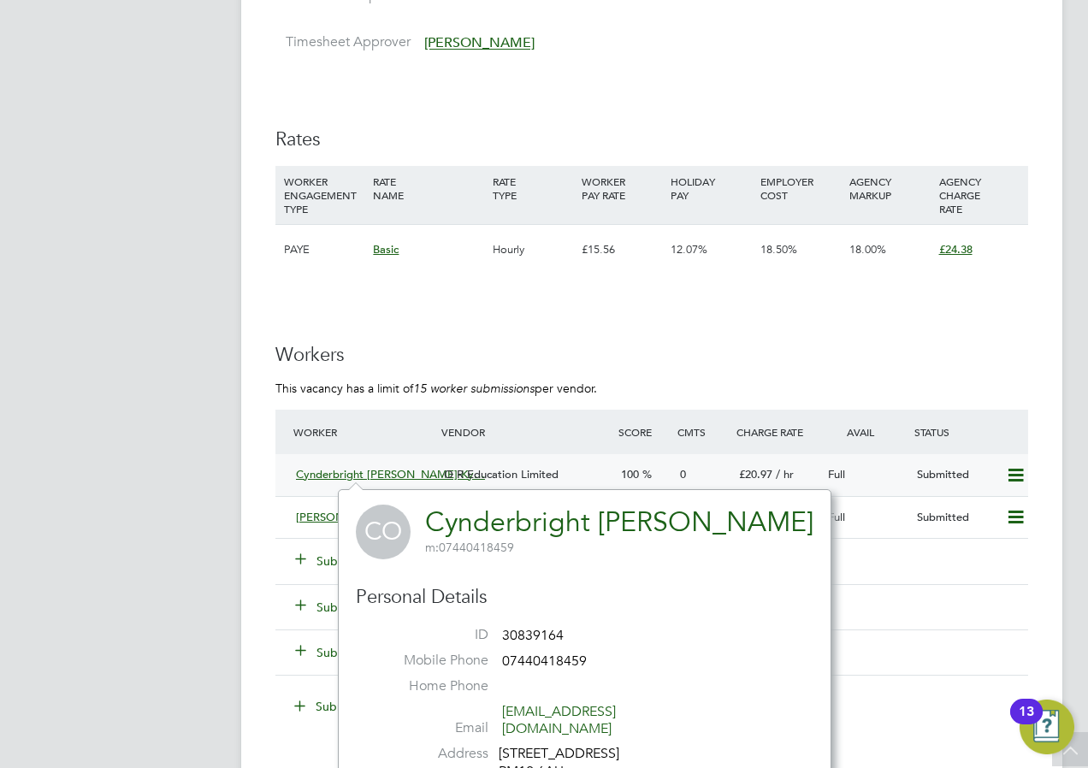
click at [324, 470] on span "Cynderbright Opoku-Ky…" at bounding box center [390, 474] width 189 height 15
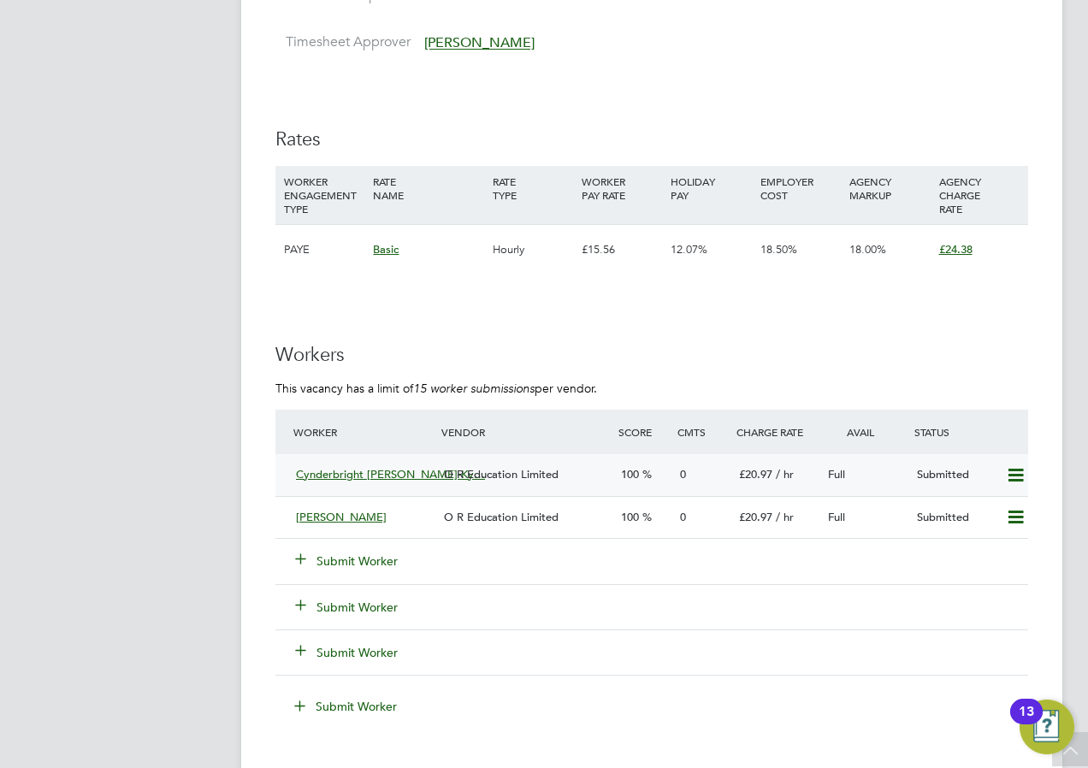
click at [328, 470] on span "Cynderbright Opoku-Ky…" at bounding box center [390, 474] width 189 height 15
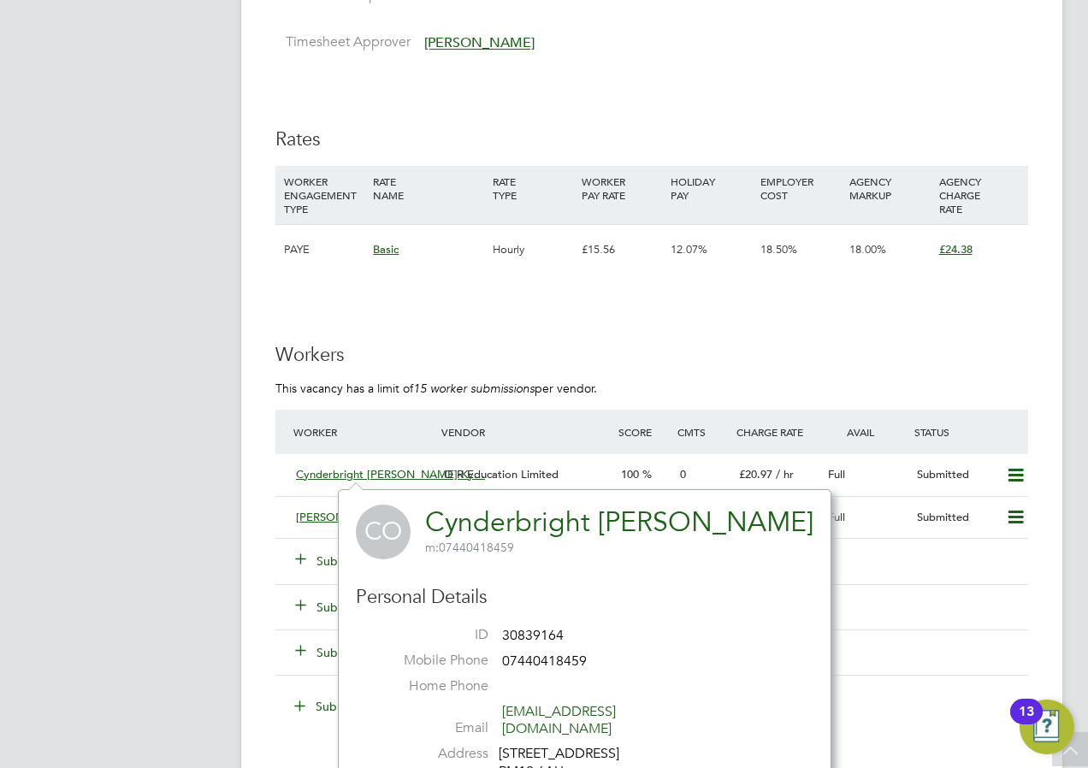
click at [514, 516] on link "Cynderbright Opoku-Kyeremeh" at bounding box center [619, 522] width 388 height 33
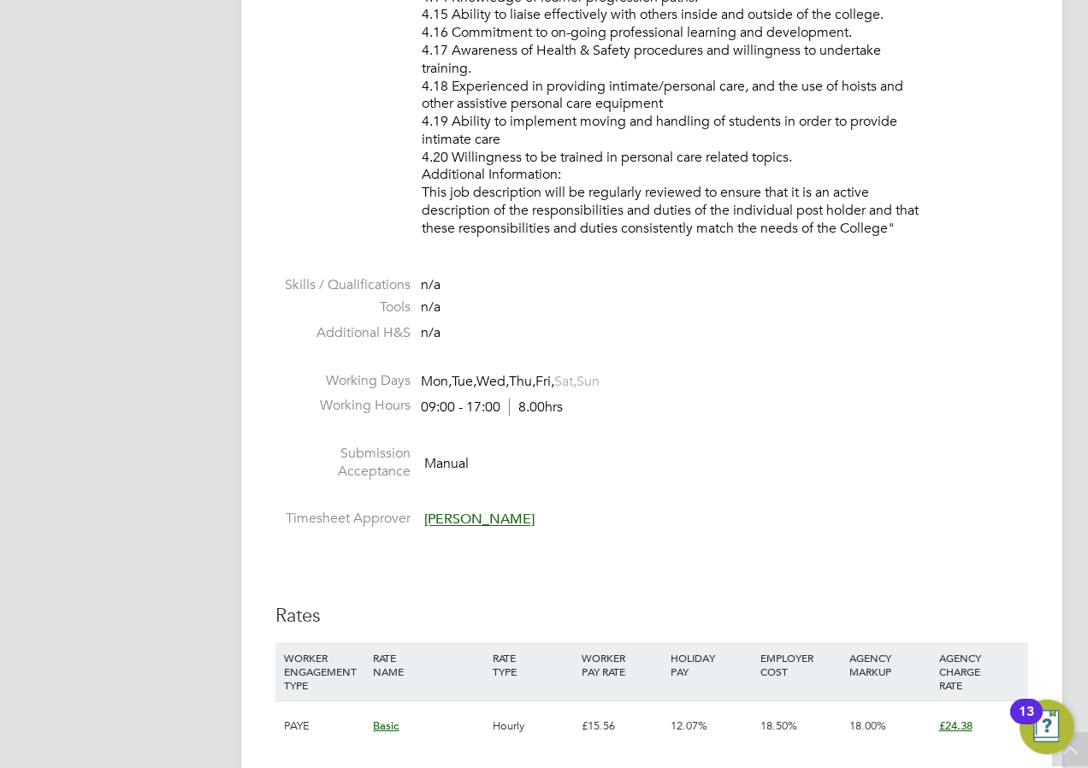
scroll to position [3251, 0]
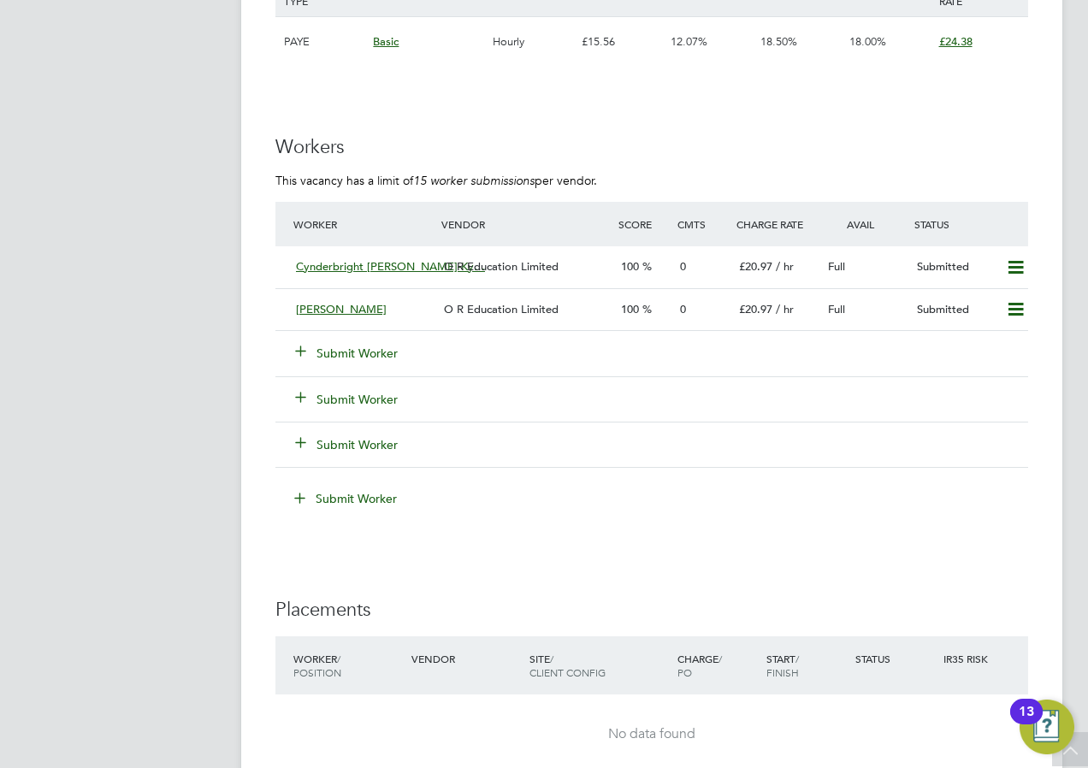
click at [351, 345] on button "Submit Worker" at bounding box center [347, 353] width 103 height 17
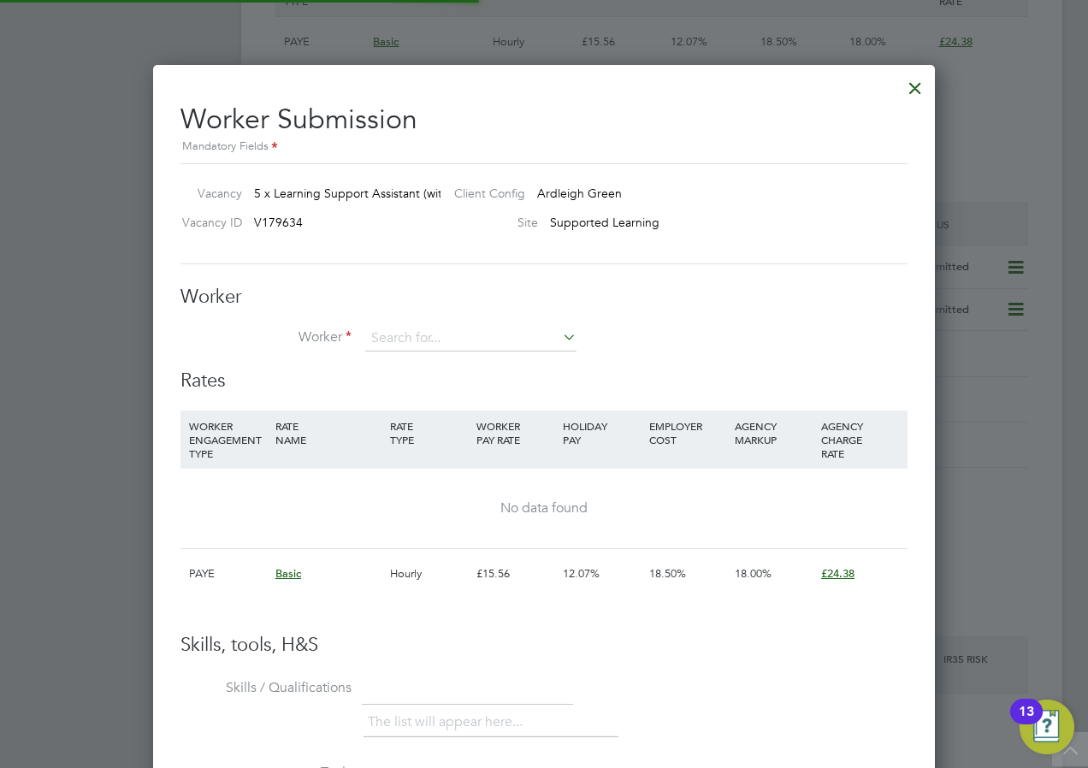
scroll to position [26, 445]
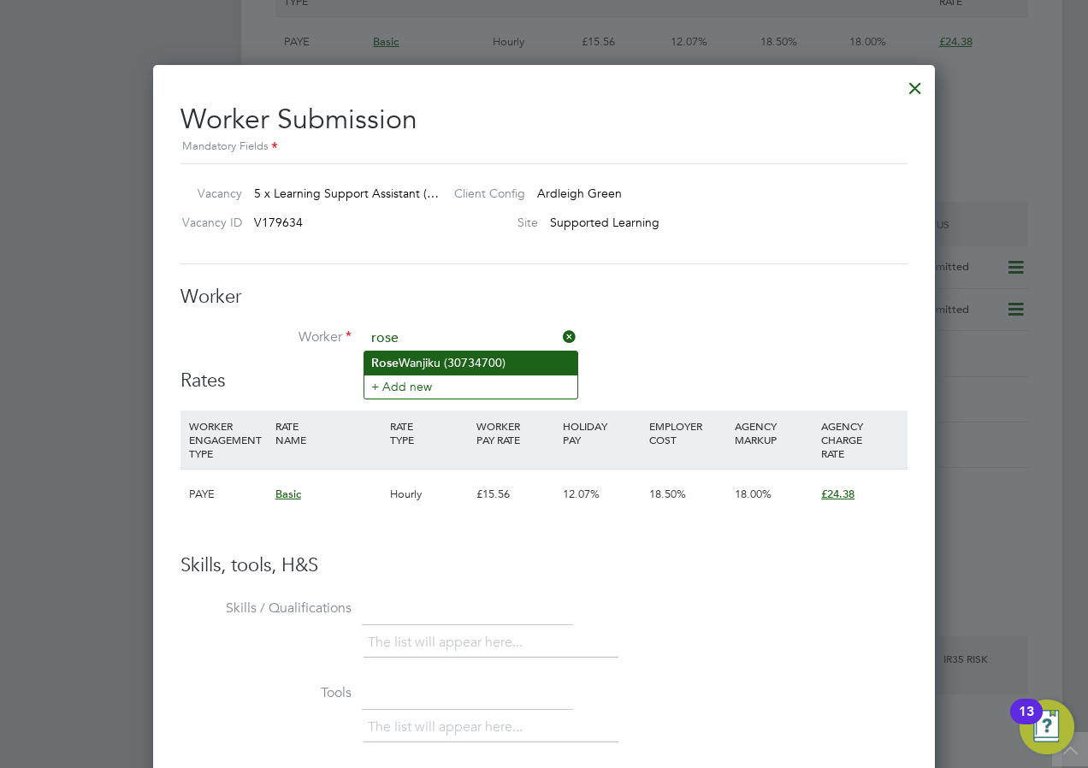
type input "rose"
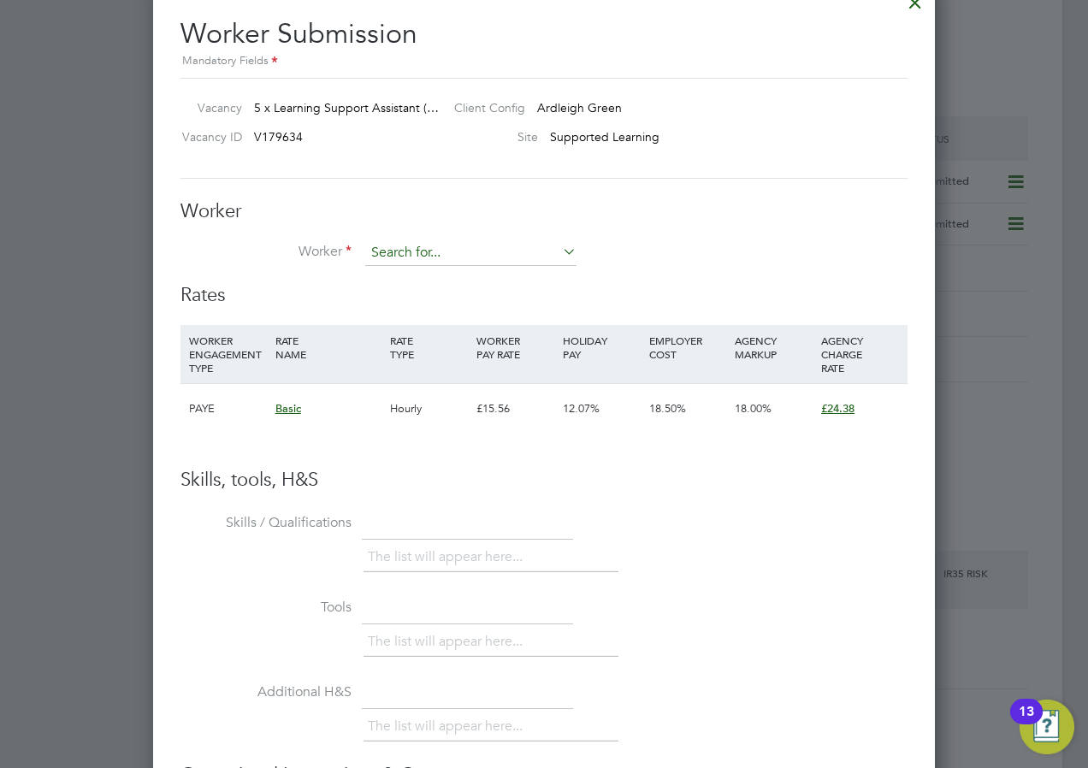
click at [395, 258] on input at bounding box center [470, 253] width 211 height 26
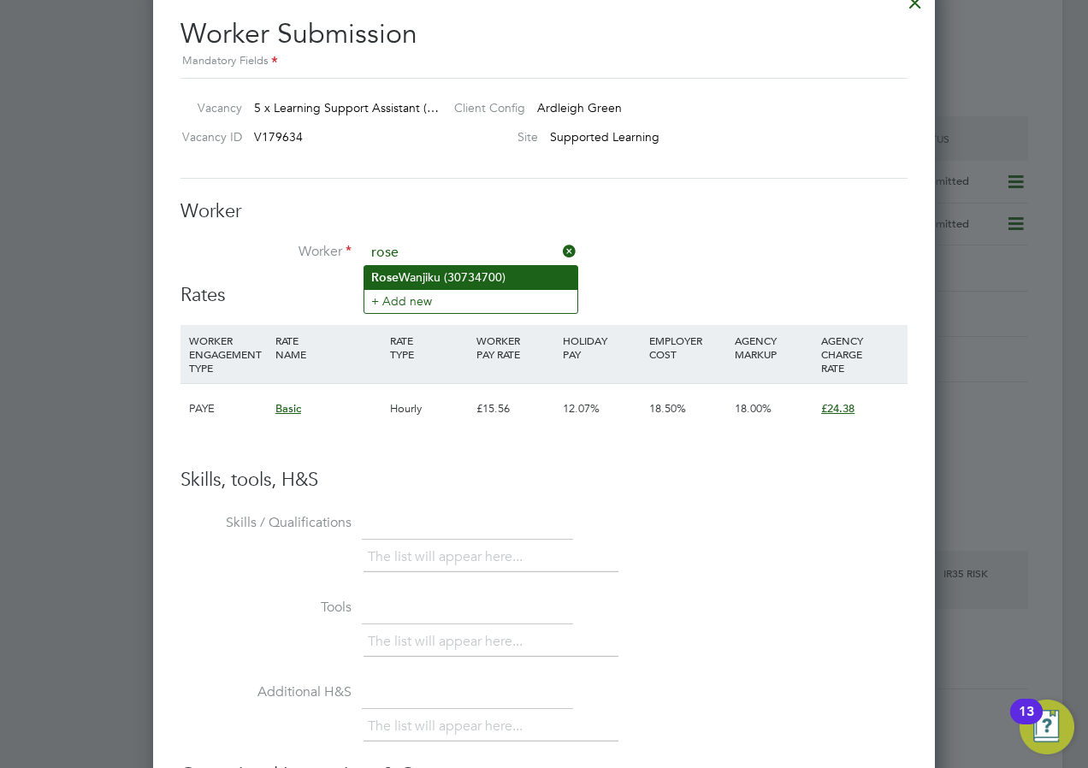
type input "rose"
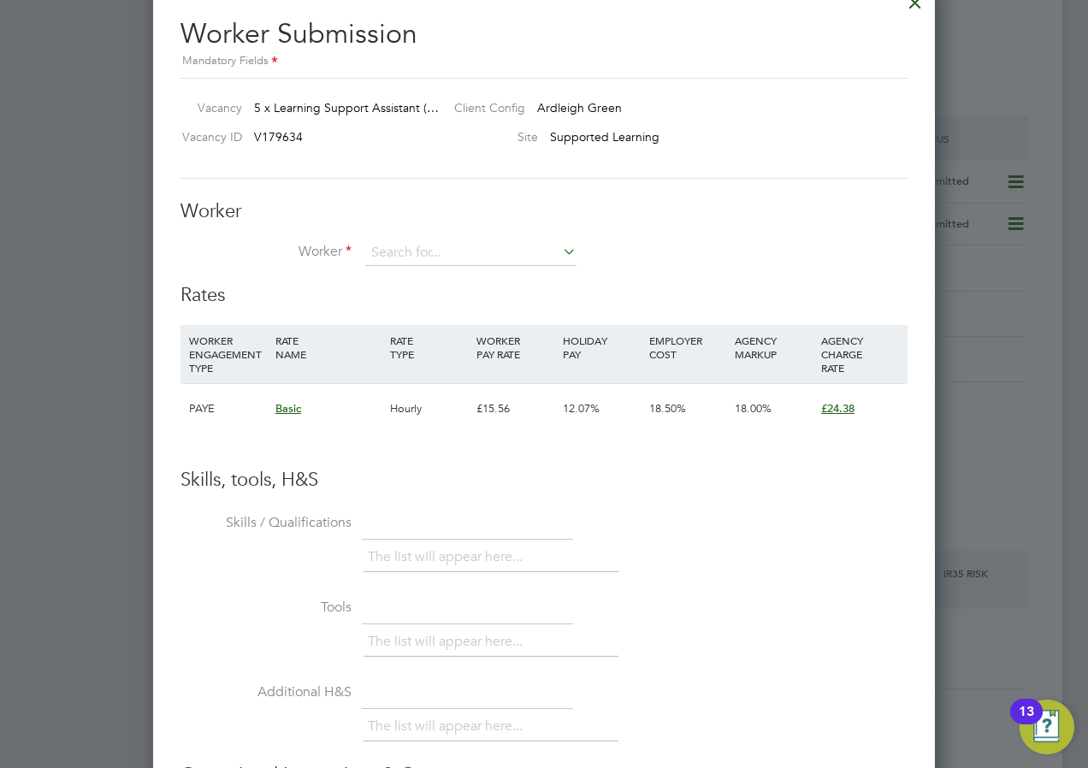
click at [385, 262] on input at bounding box center [470, 253] width 211 height 26
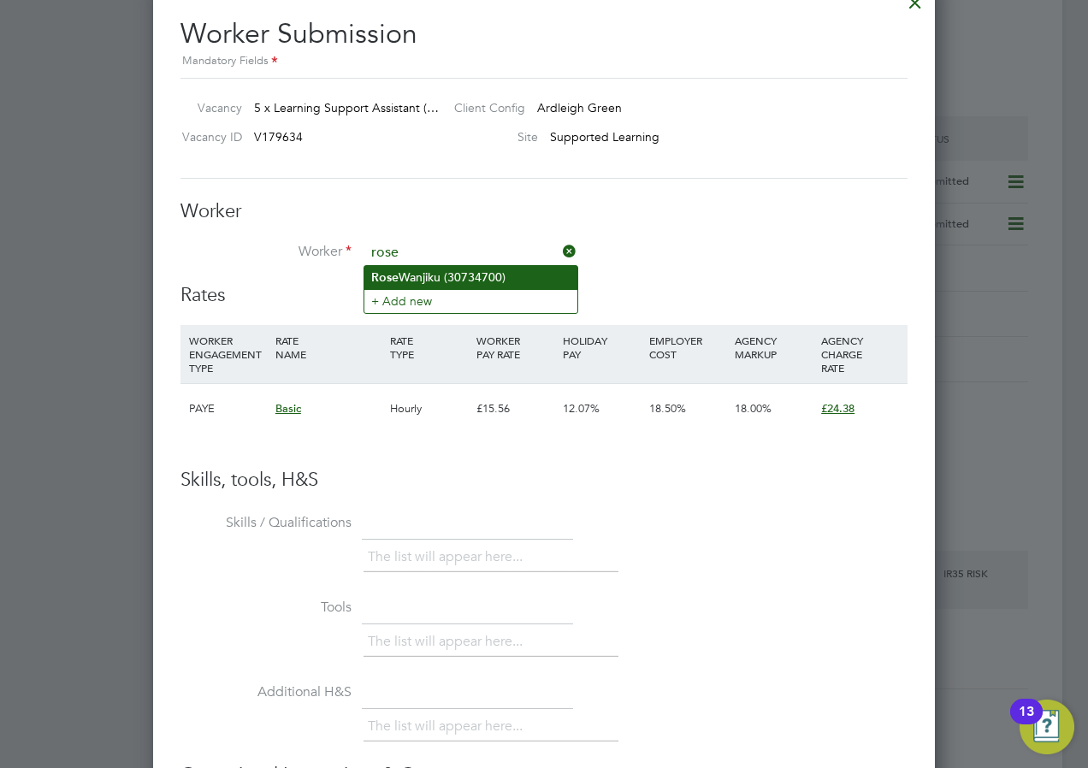
click at [402, 275] on li "Rose Wanjiku (30734700)" at bounding box center [470, 277] width 213 height 23
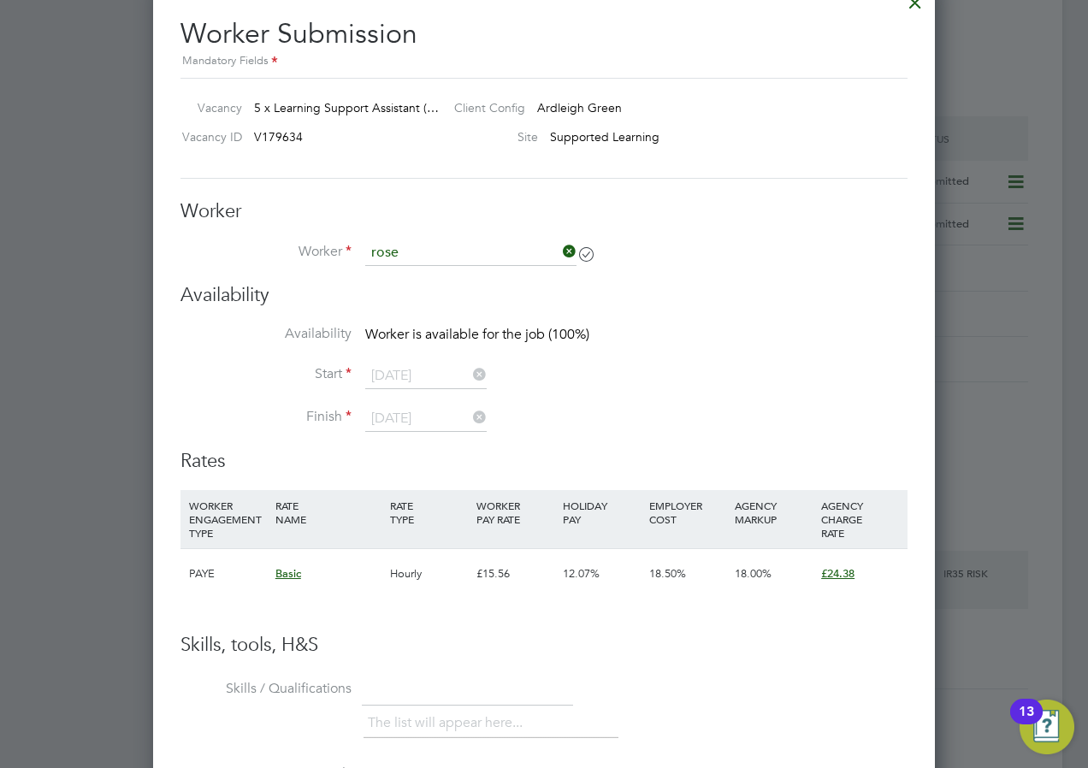
type input "Rose Wanjiku (30734700)"
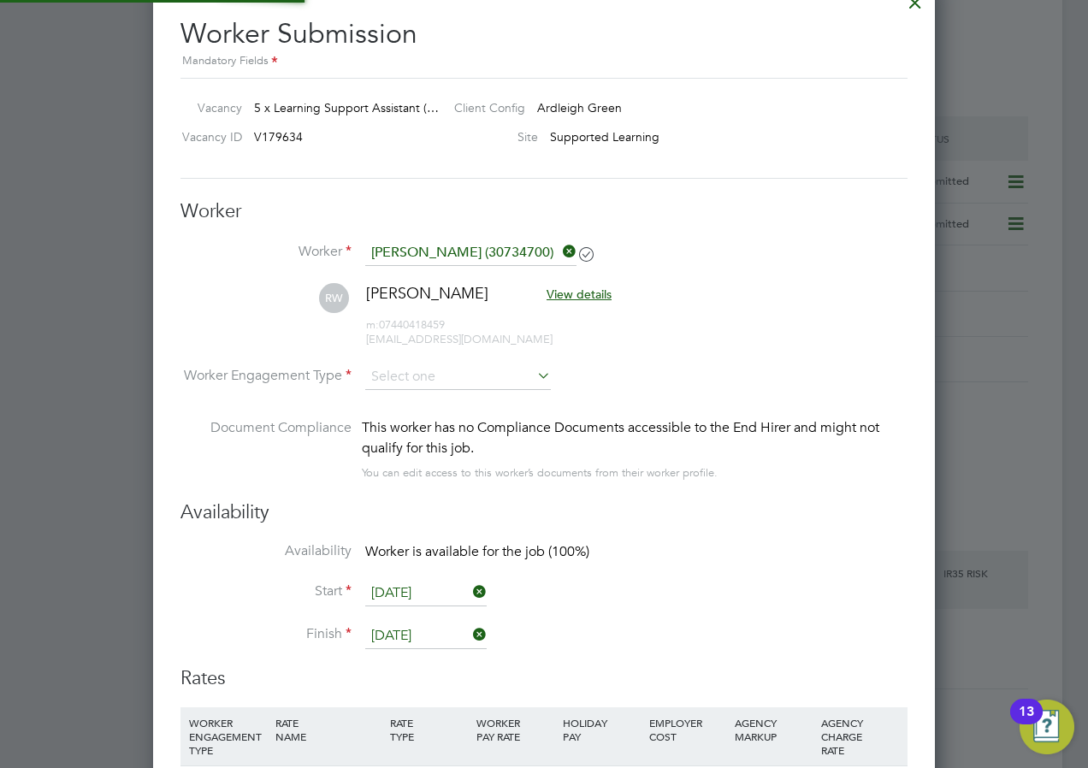
scroll to position [1422, 783]
click at [261, 262] on li "Worker Rose Wanjiku (30734700)" at bounding box center [544, 261] width 727 height 43
click at [407, 376] on input at bounding box center [458, 378] width 186 height 26
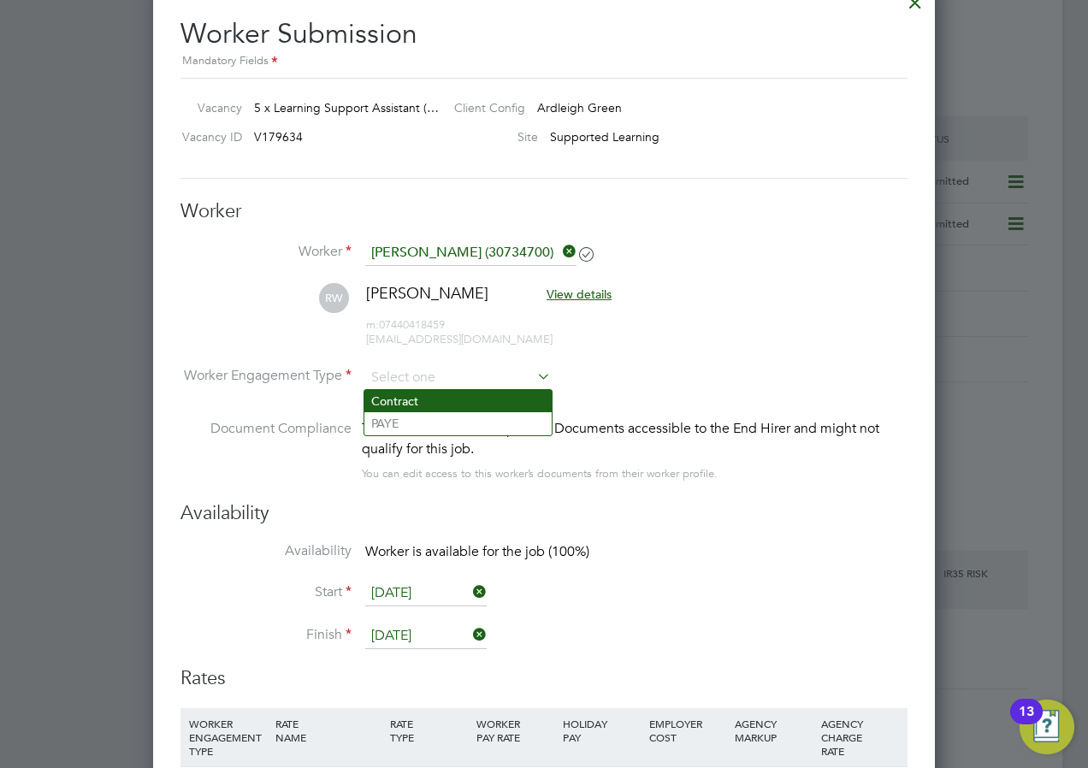
click at [397, 396] on li "Contract" at bounding box center [457, 401] width 187 height 22
type input "Contract"
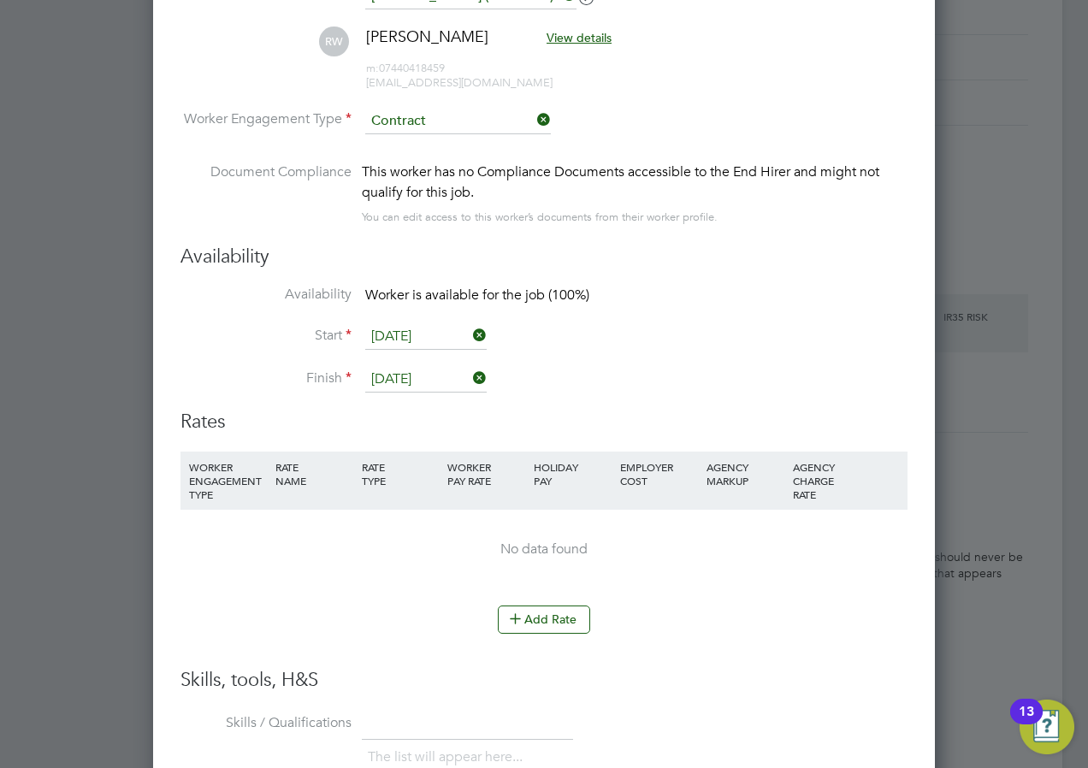
scroll to position [3679, 0]
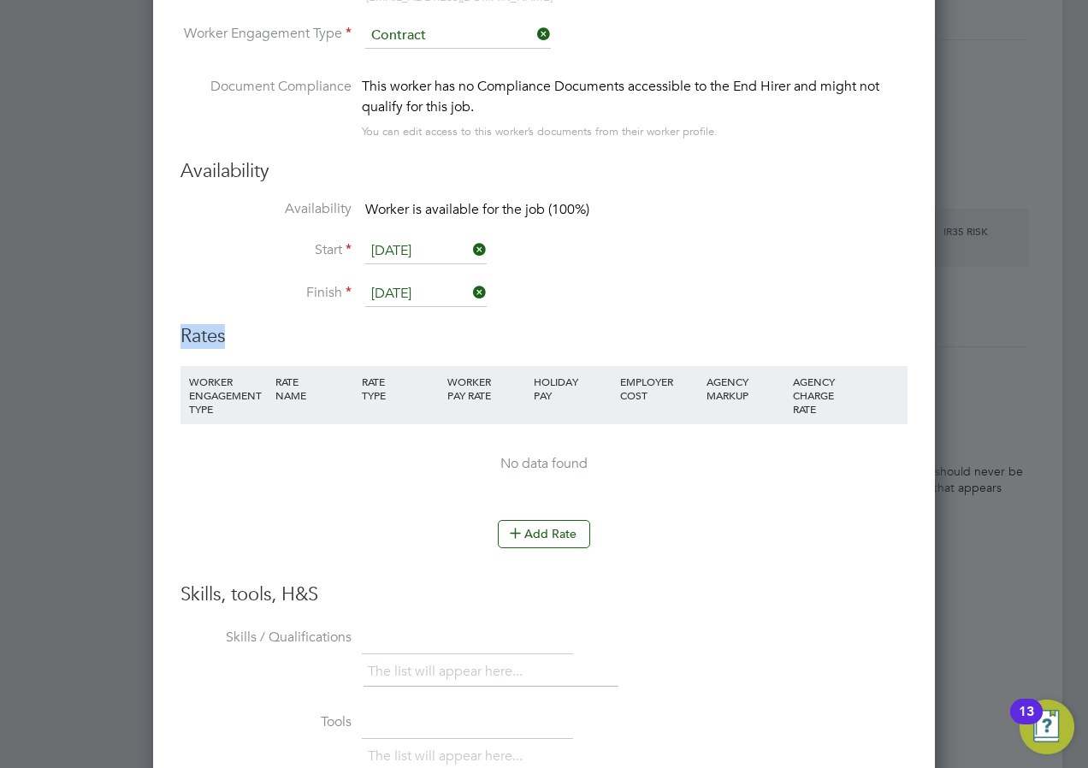
drag, startPoint x: 172, startPoint y: 329, endPoint x: 253, endPoint y: 340, distance: 82.0
click at [253, 340] on div "Worker Submission Mandatory Fields Vacancy 5 x Learning Support Assistant (… Cl…" at bounding box center [544, 384] width 782 height 1495
drag, startPoint x: 253, startPoint y: 340, endPoint x: 223, endPoint y: 394, distance: 61.7
click at [223, 394] on div "WORKER ENGAGEMENT TYPE" at bounding box center [228, 395] width 86 height 58
drag, startPoint x: 178, startPoint y: 334, endPoint x: 252, endPoint y: 394, distance: 96.1
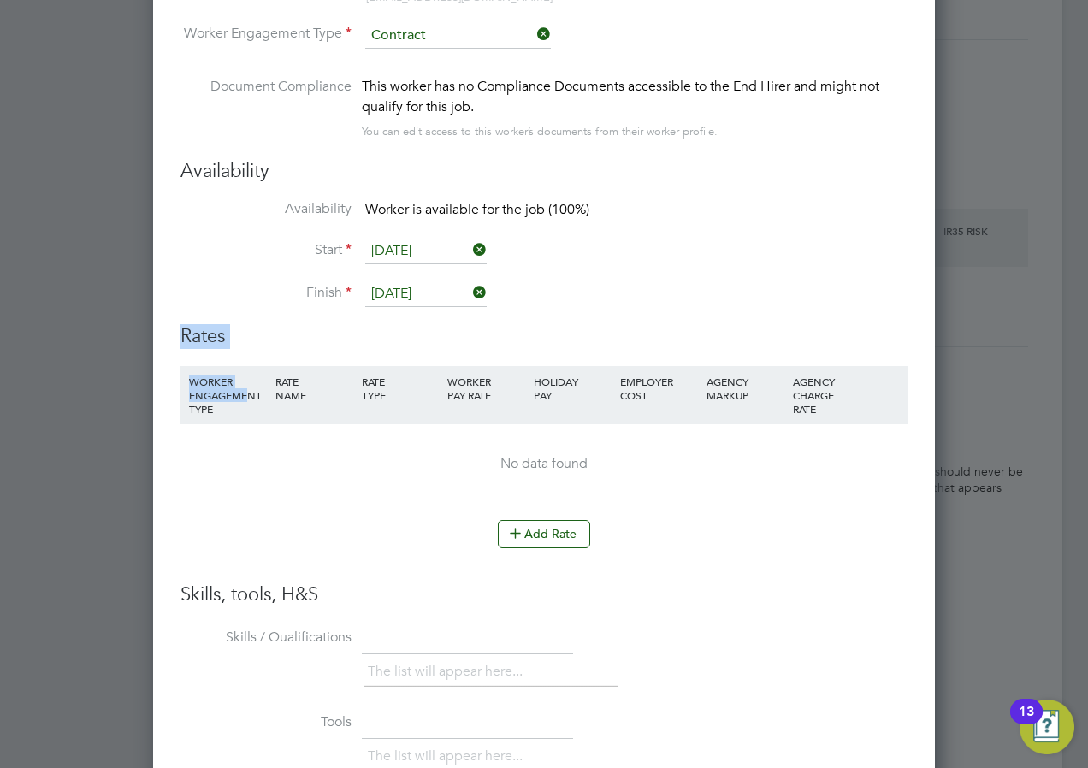
click at [252, 394] on div "Worker Submission Mandatory Fields Vacancy 5 x Learning Support Assistant (… Cl…" at bounding box center [544, 384] width 782 height 1495
drag, startPoint x: 252, startPoint y: 394, endPoint x: 261, endPoint y: 459, distance: 65.6
click at [247, 450] on div "No data found" at bounding box center [544, 464] width 693 height 80
click at [537, 530] on button "Add Rate" at bounding box center [544, 533] width 92 height 27
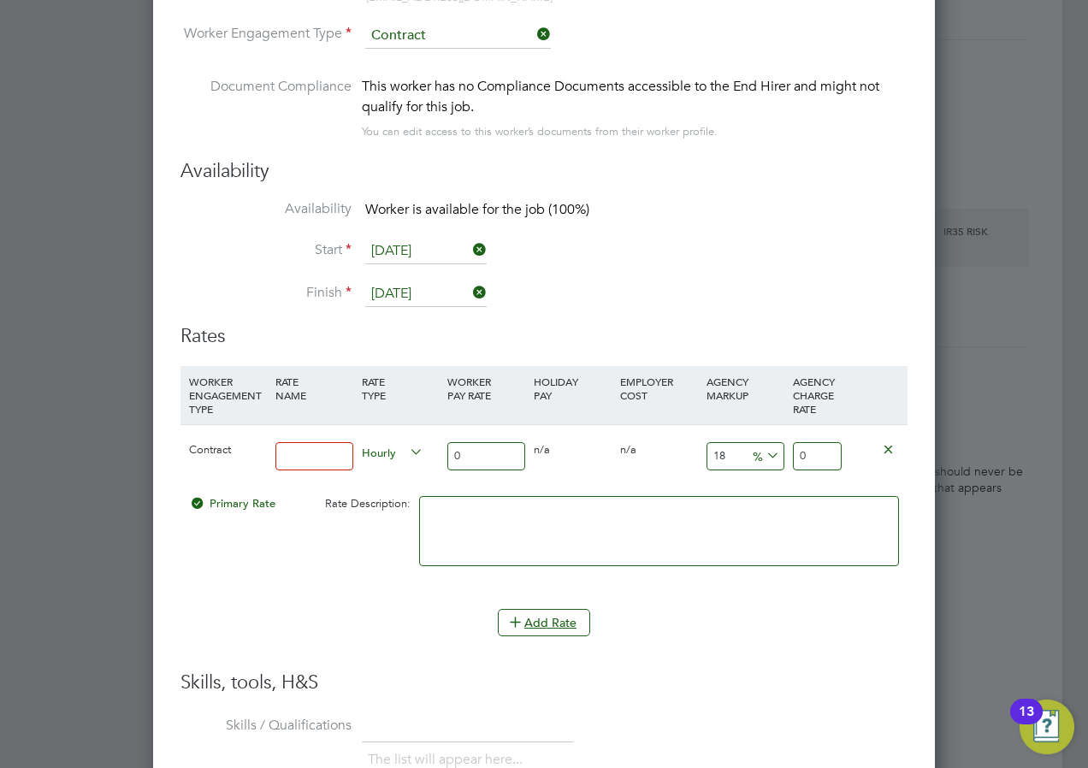
scroll to position [3764, 0]
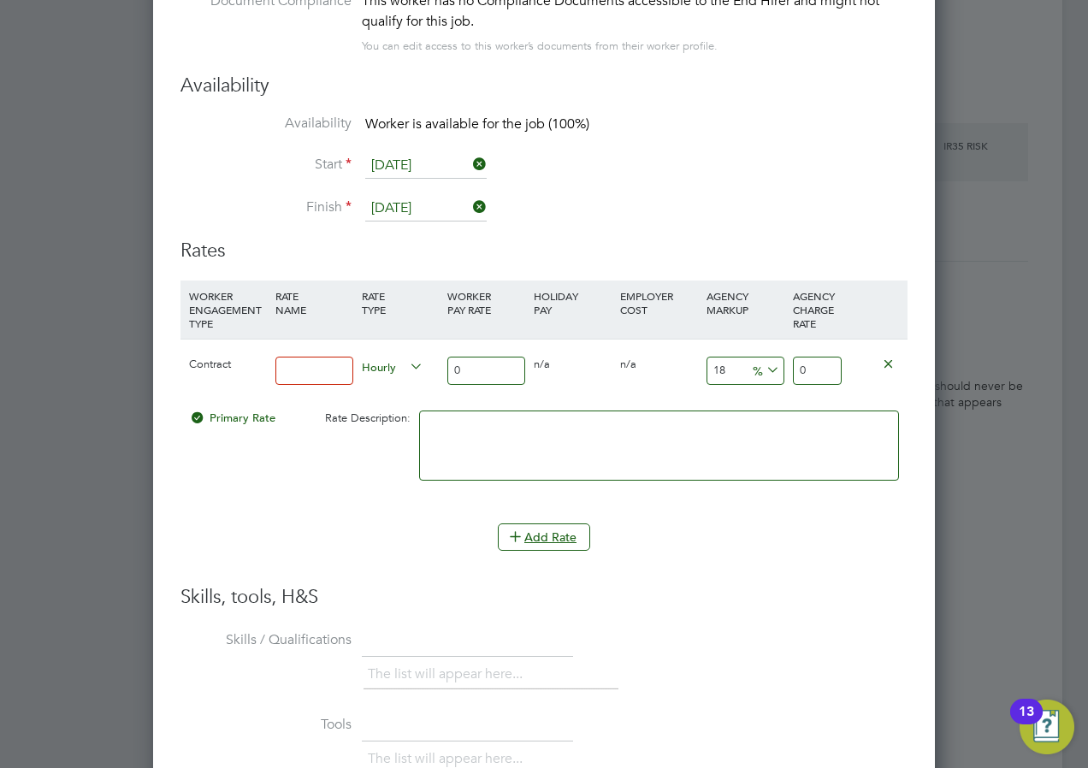
click at [300, 364] on input at bounding box center [314, 371] width 78 height 28
type input "lsa"
click at [239, 488] on div "Primary Rate Rate Description:" at bounding box center [544, 454] width 727 height 104
drag, startPoint x: 483, startPoint y: 363, endPoint x: 430, endPoint y: 365, distance: 53.1
click at [430, 365] on div "Contract lsa Hourly 0 0 n/a 0 n/a 18 0 % 0" at bounding box center [544, 370] width 727 height 63
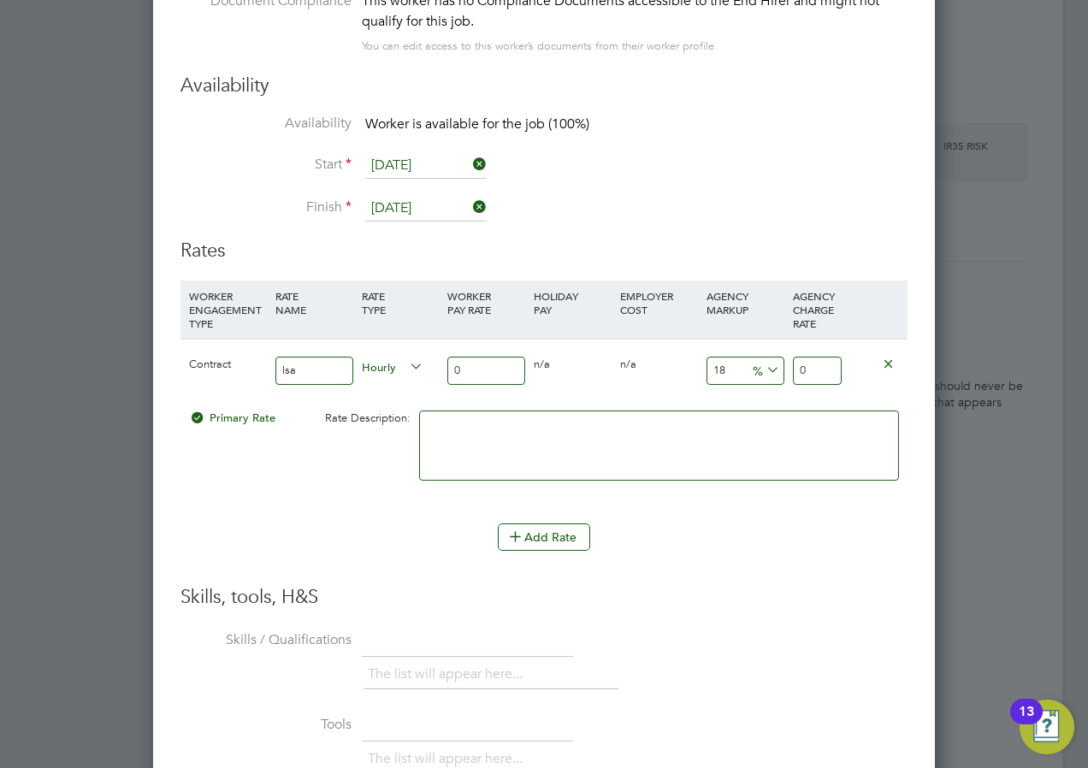
type input "1"
type input "1.18"
type input "16"
type input "18.88"
type input "16.1"
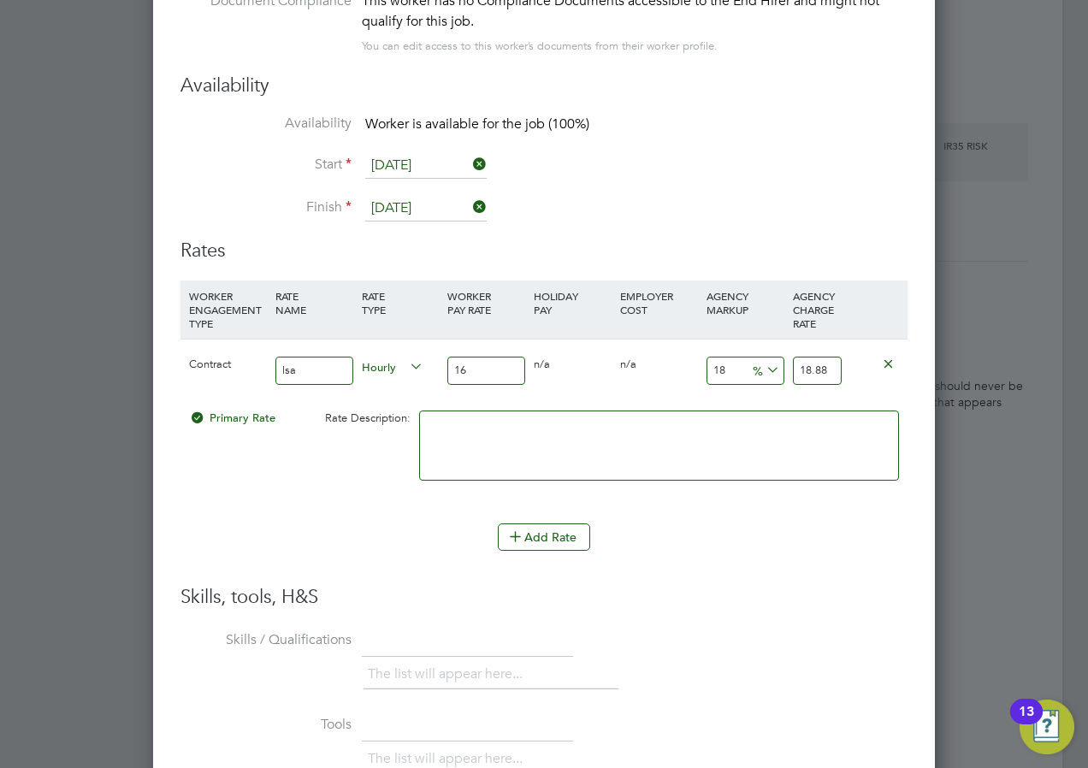
type input "18.998"
type input "16.13"
type input "19.0334"
type input "16.13"
drag, startPoint x: 730, startPoint y: 368, endPoint x: 716, endPoint y: 365, distance: 13.9
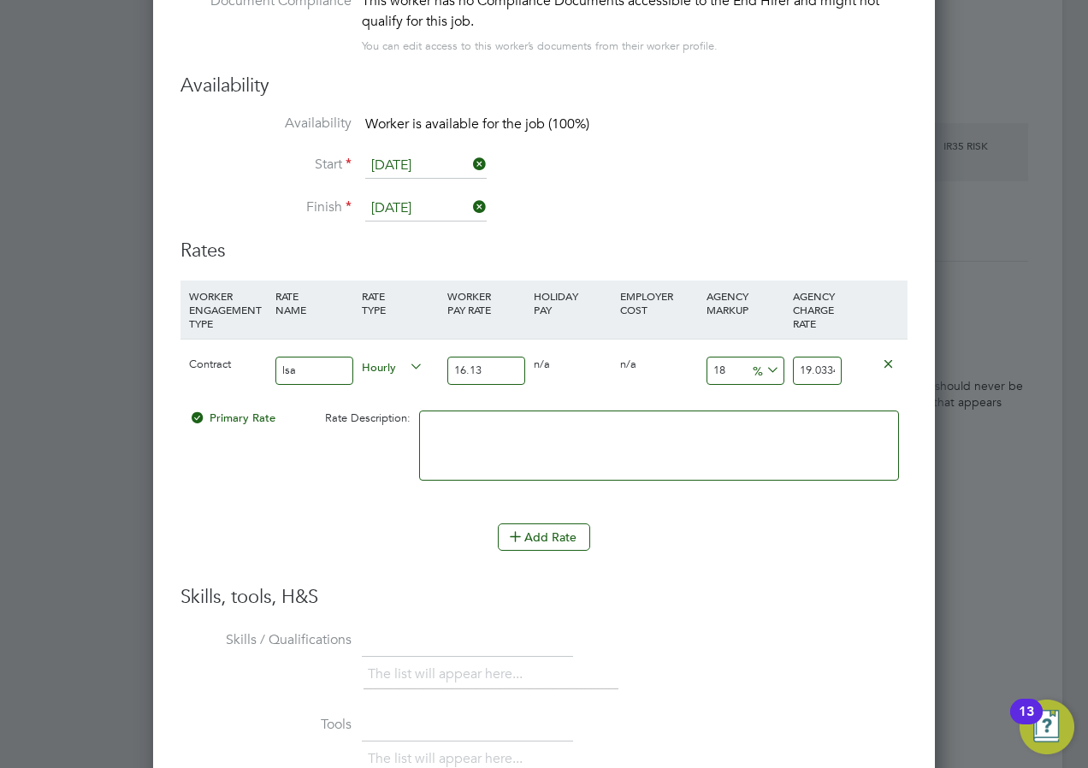
click at [716, 365] on input "18" at bounding box center [746, 371] width 78 height 28
type input "3"
type input "16.6139"
type input "30"
type input "20.969"
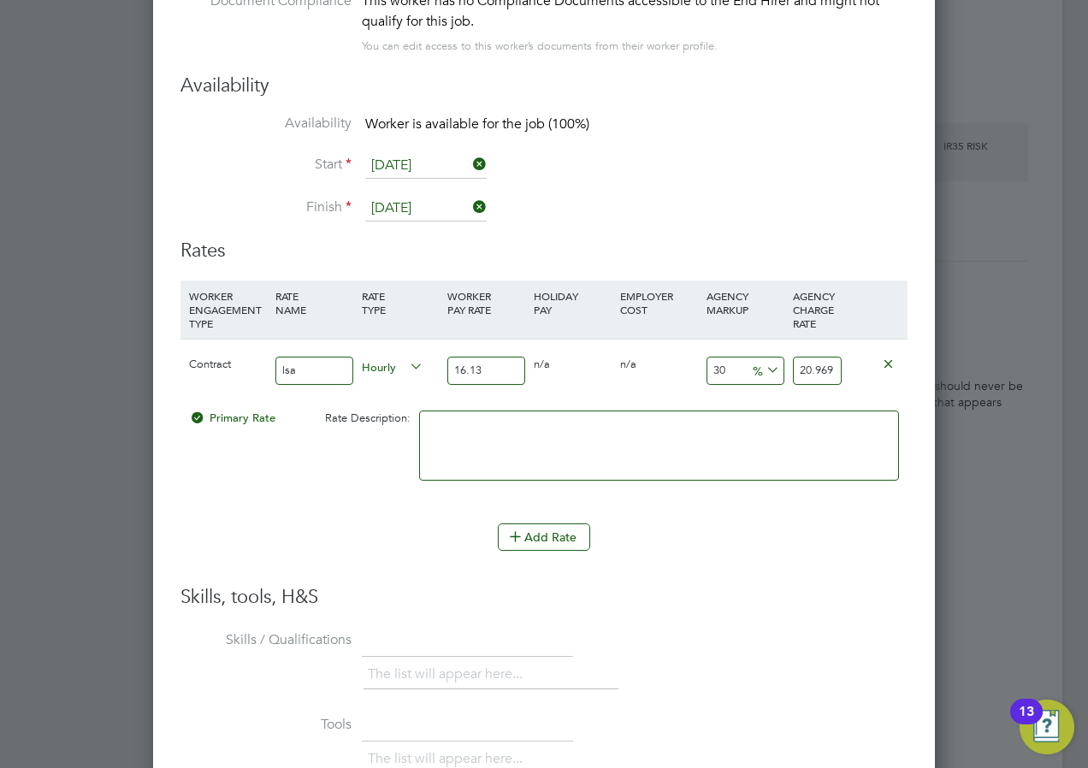
type input "30"
click at [249, 509] on li "WORKER ENGAGEMENT TYPE RATE NAME RATE TYPE WORKER PAY RATE HOLIDAY PAY EMPLOYER…" at bounding box center [544, 402] width 727 height 243
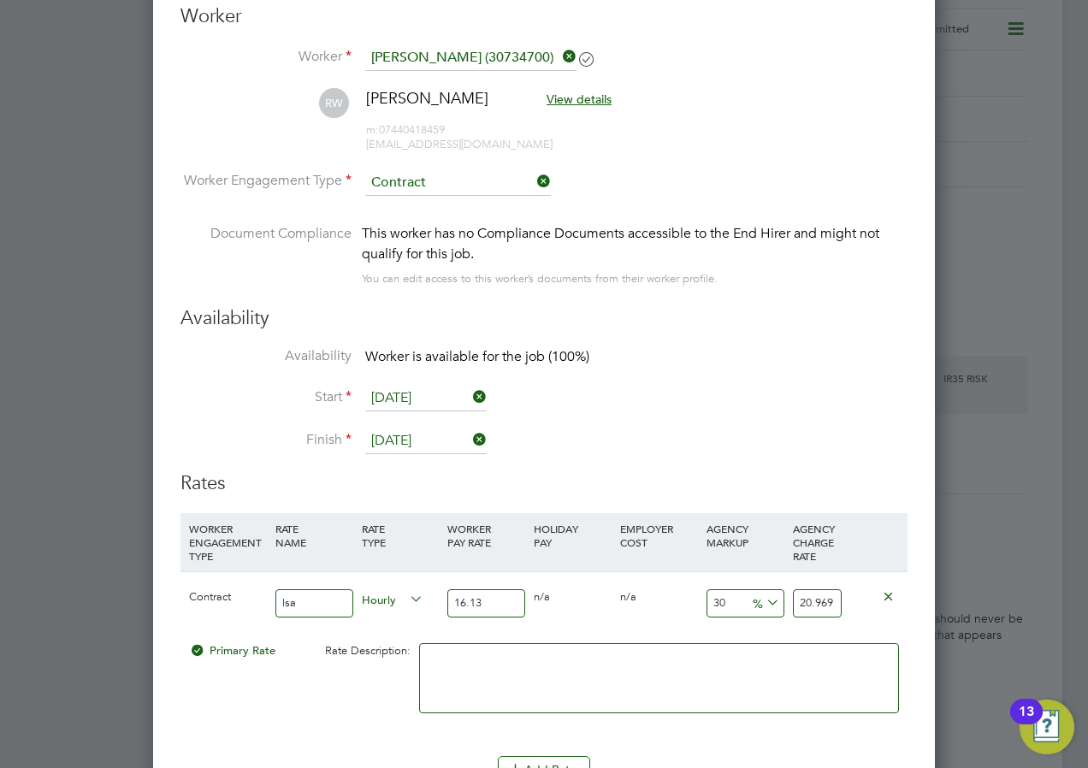
scroll to position [4131, 0]
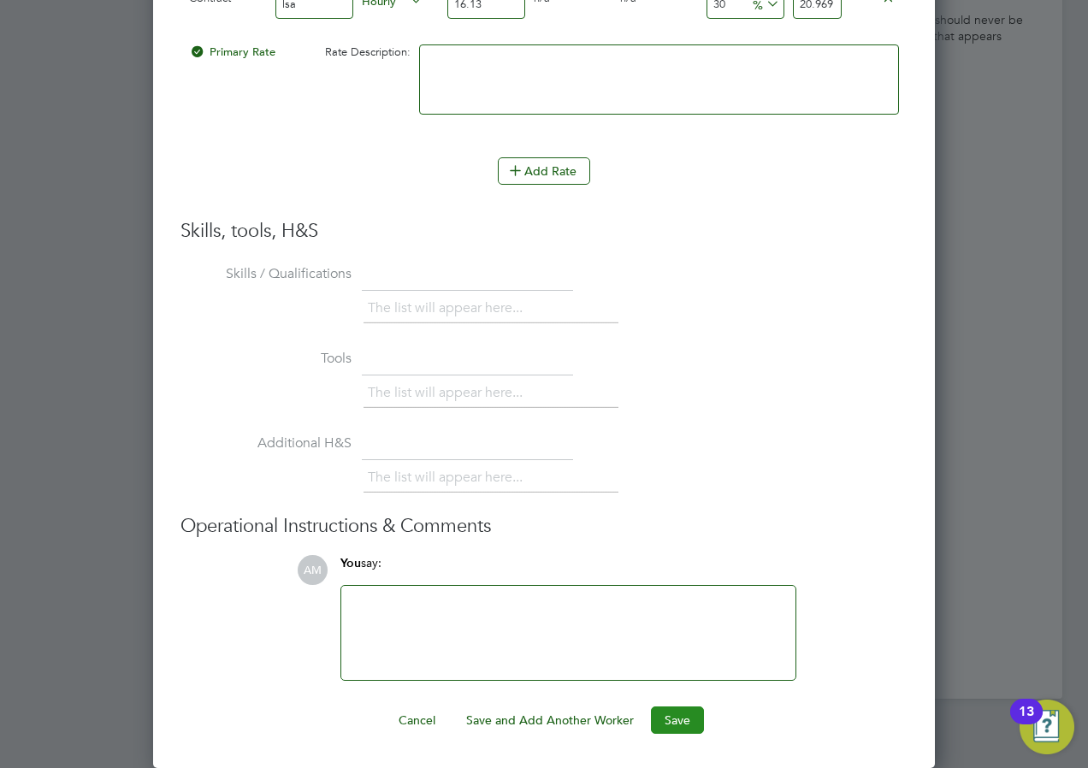
click at [671, 724] on button "Save" at bounding box center [677, 720] width 53 height 27
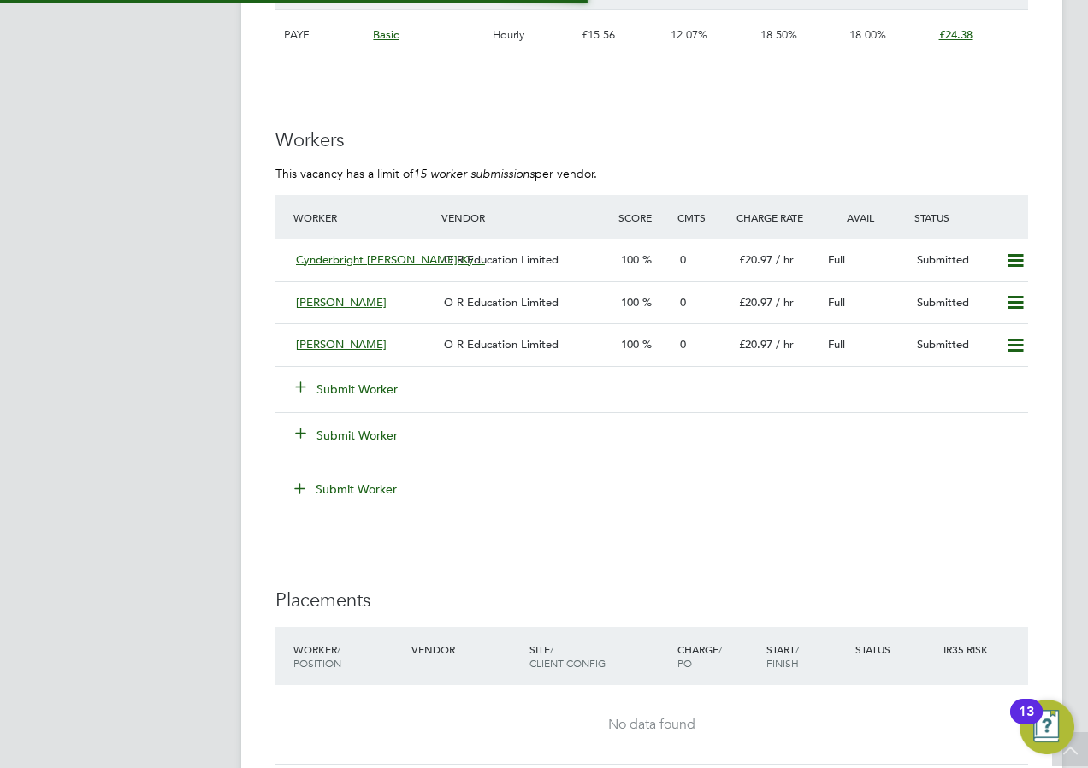
scroll to position [3251, 0]
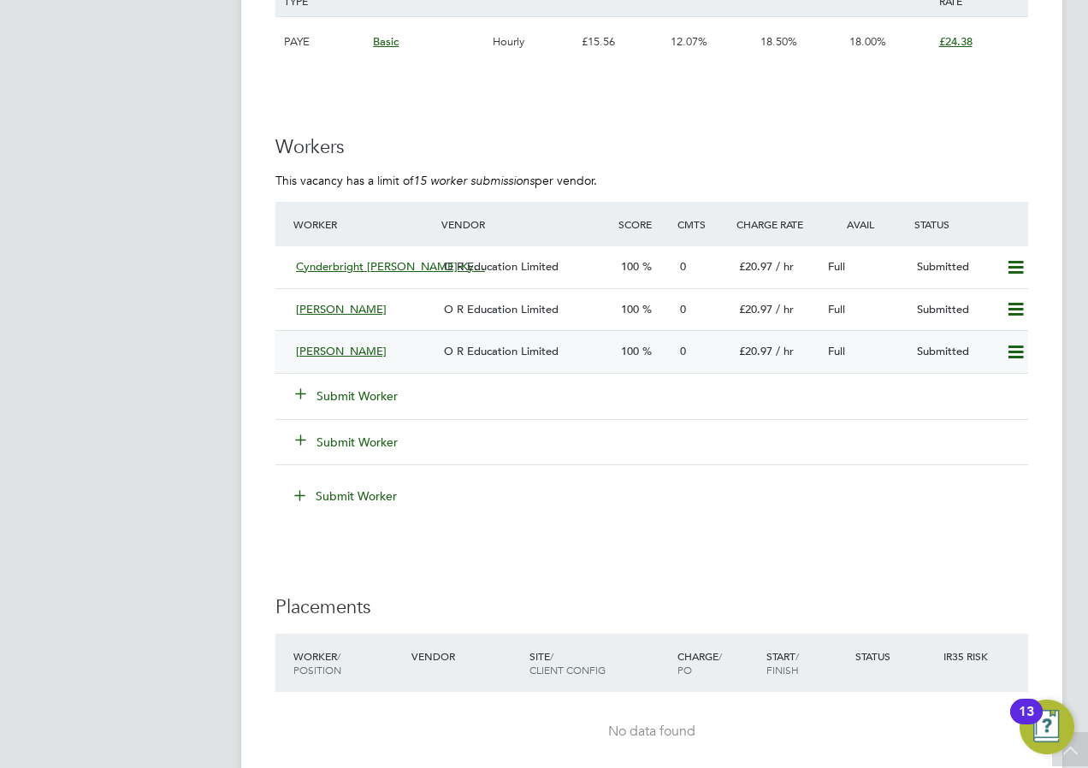
click at [324, 346] on span "Rose Wanjiku" at bounding box center [341, 351] width 91 height 15
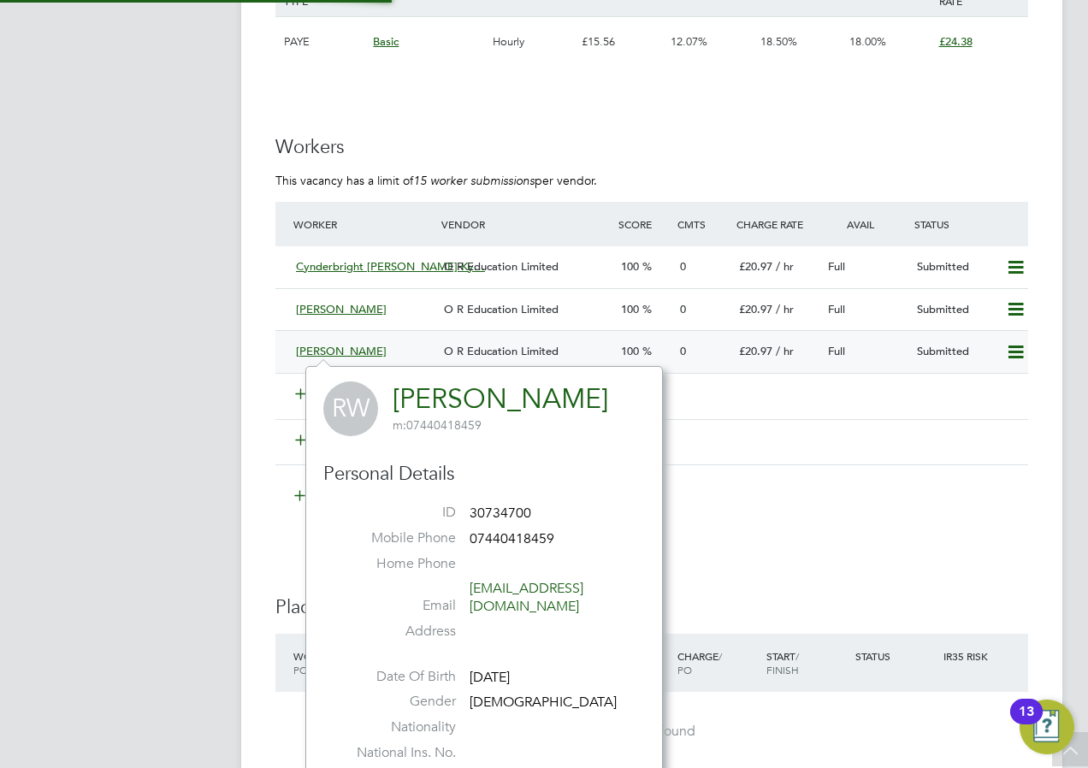
scroll to position [401, 358]
click at [323, 349] on span "Rose Wanjiku" at bounding box center [341, 351] width 91 height 15
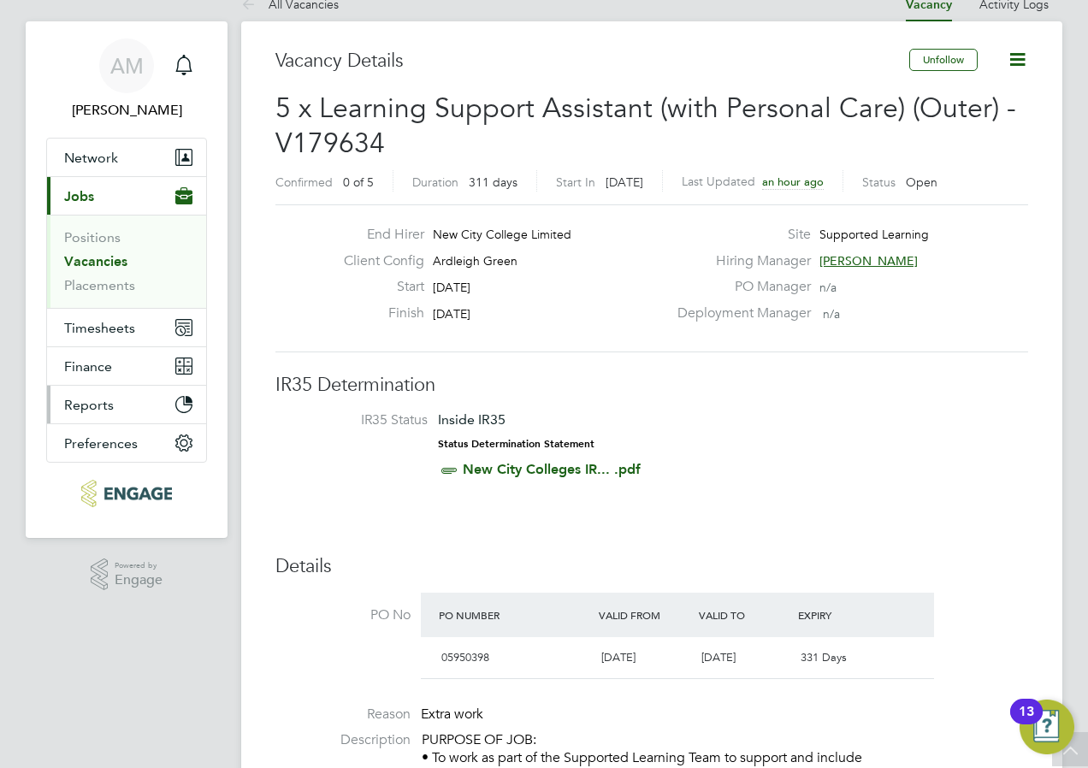
scroll to position [0, 0]
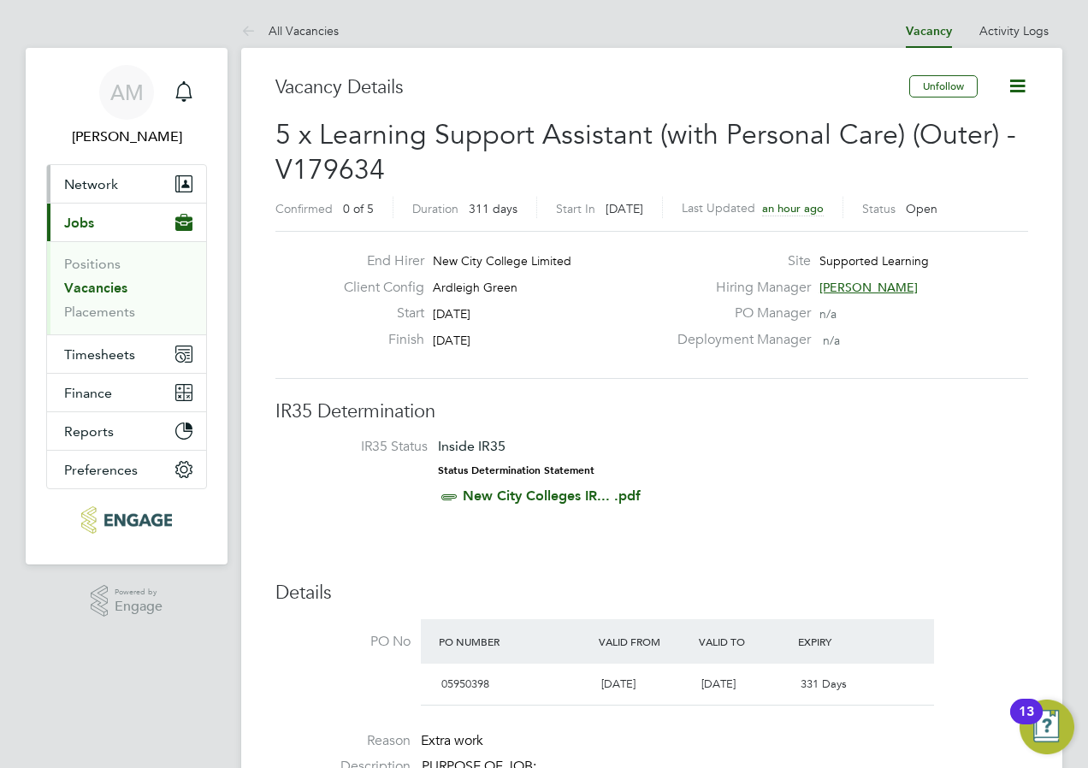
click at [93, 182] on span "Network" at bounding box center [91, 184] width 54 height 16
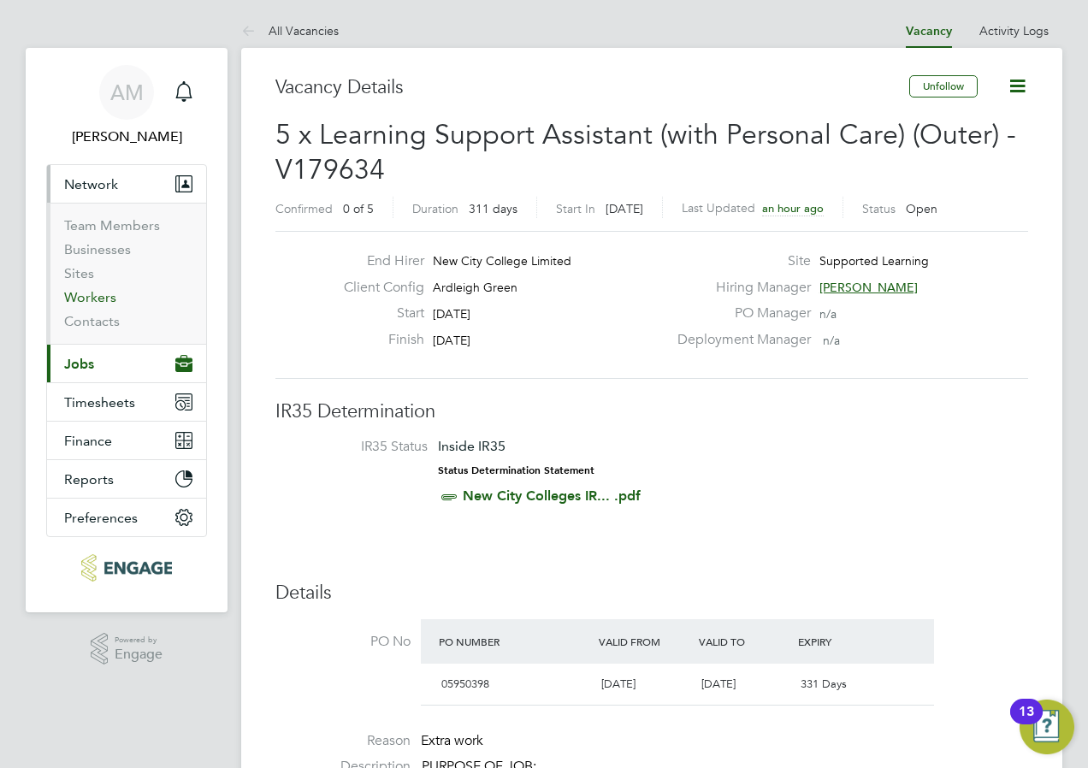
click at [80, 300] on link "Workers" at bounding box center [90, 297] width 52 height 16
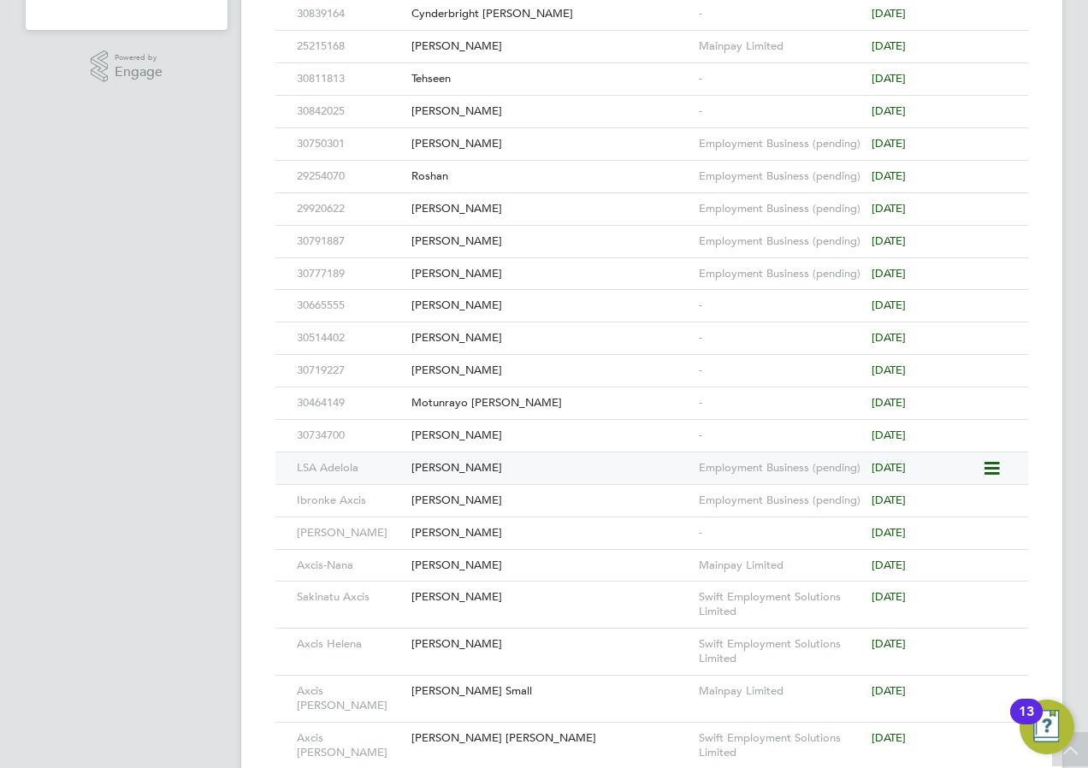
scroll to position [599, 0]
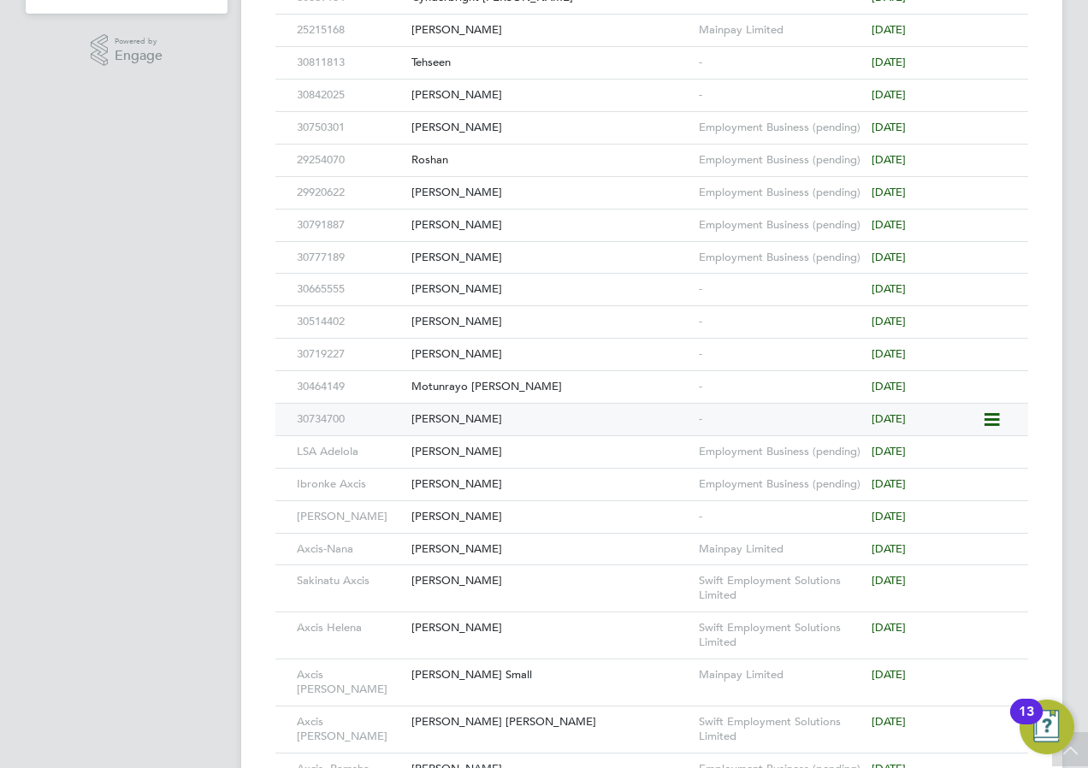
click at [447, 407] on div "Rose Wanjiku" at bounding box center [550, 420] width 287 height 32
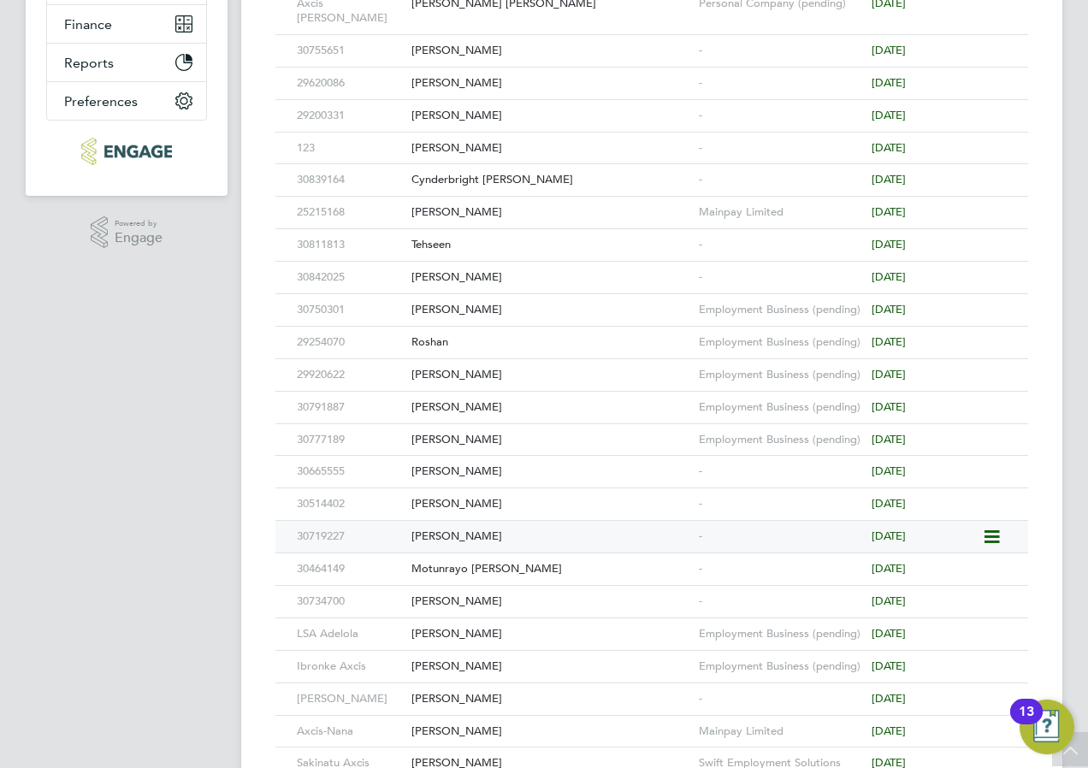
scroll to position [0, 0]
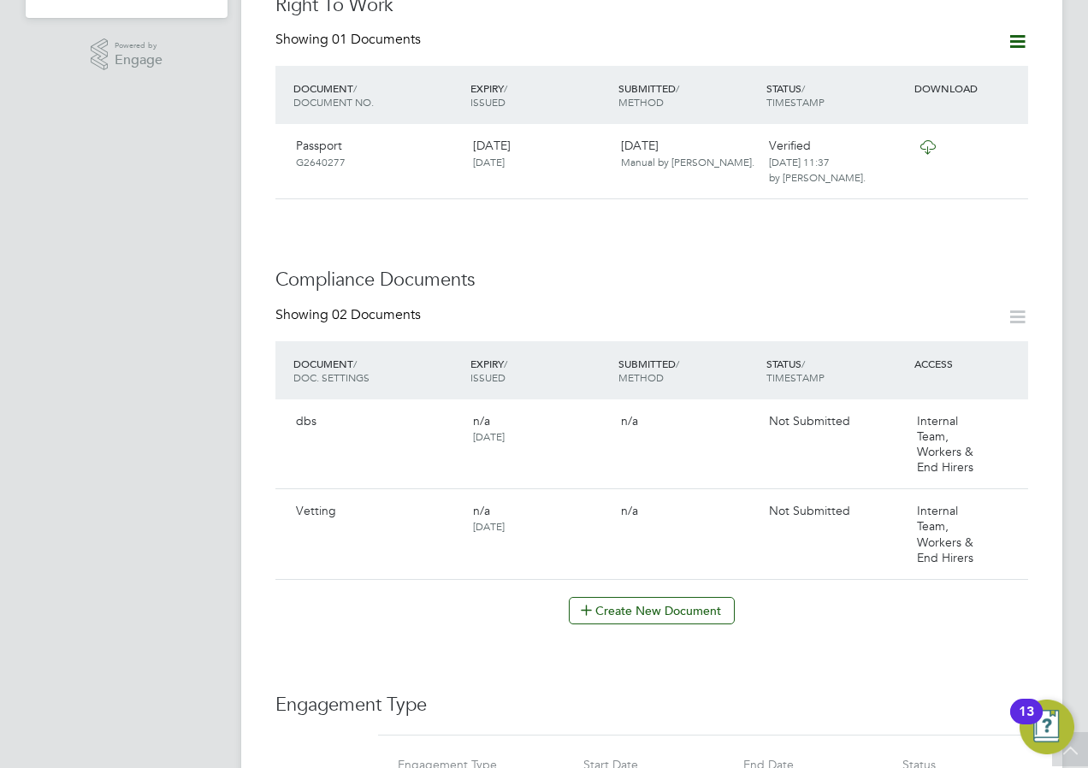
scroll to position [599, 0]
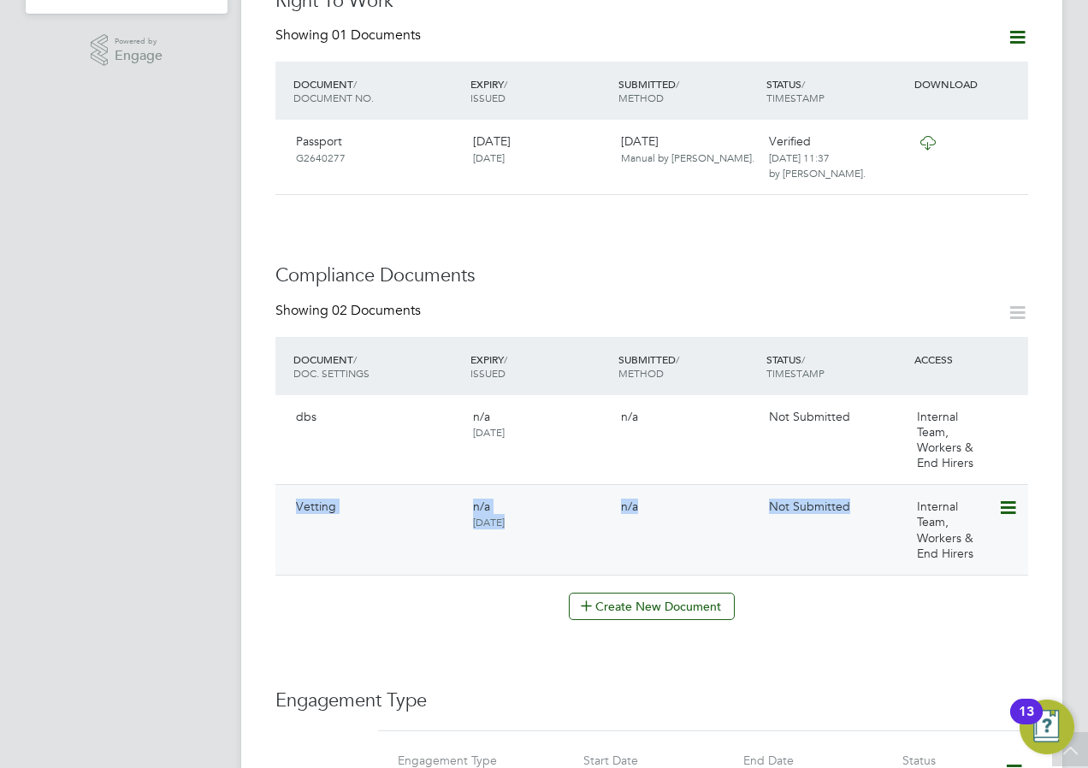
drag, startPoint x: 335, startPoint y: 493, endPoint x: 860, endPoint y: 502, distance: 525.4
click at [860, 502] on div "Vetting n/a 18 Aug 2025 n/a Not Submitted Internal Team, Workers & End Hirers" at bounding box center [651, 529] width 753 height 91
drag, startPoint x: 860, startPoint y: 502, endPoint x: 826, endPoint y: 568, distance: 73.8
click at [826, 568] on div "Showing 02 Documents DOCUMENT / DOC. SETTINGS EXPIRY / ISSUED SUBMITTED / METHO…" at bounding box center [651, 461] width 753 height 319
click at [1007, 501] on icon at bounding box center [1006, 508] width 17 height 21
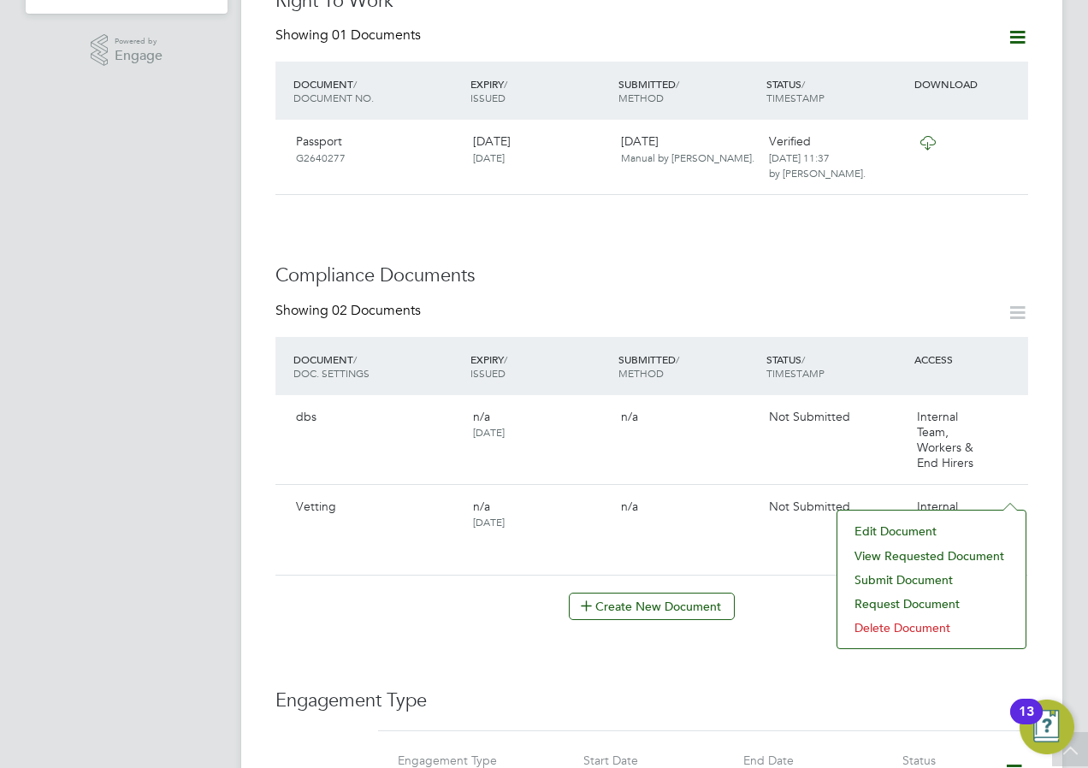
click at [868, 558] on li "View Requested Document" at bounding box center [931, 556] width 171 height 24
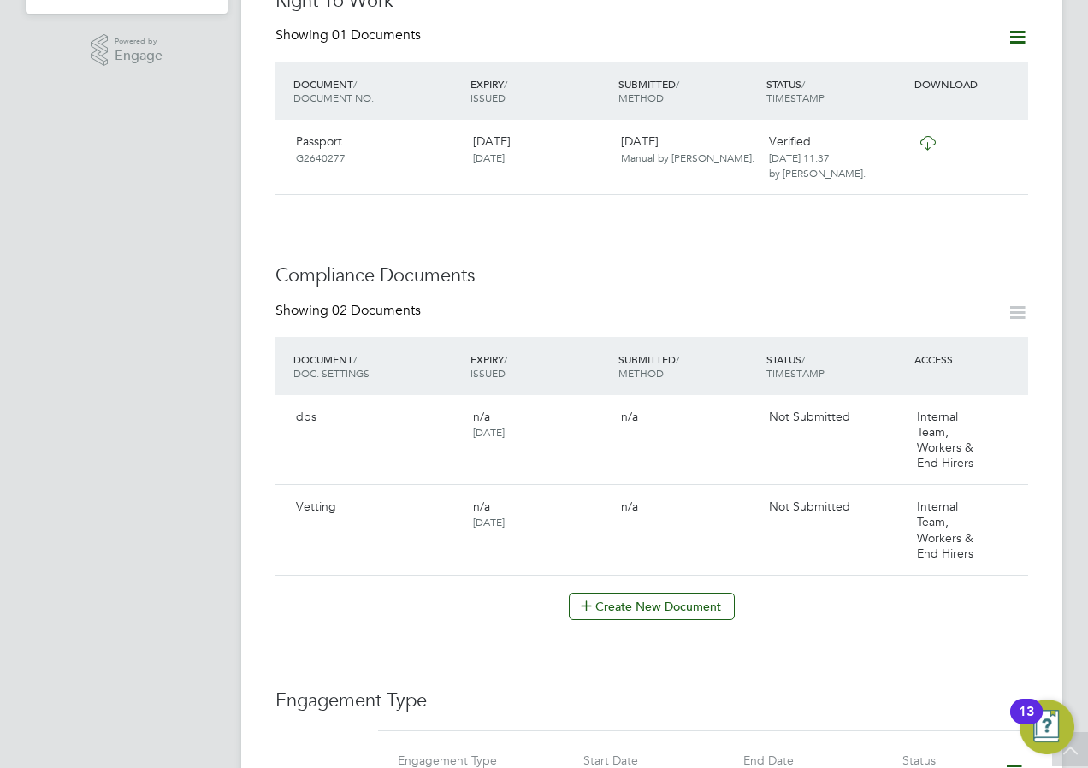
click at [163, 577] on app-navbar "AM Andrew Murphy Notifications Applications: Current page: Network Team Members…" at bounding box center [127, 528] width 202 height 2158
click at [677, 593] on button "Create New Document" at bounding box center [652, 606] width 166 height 27
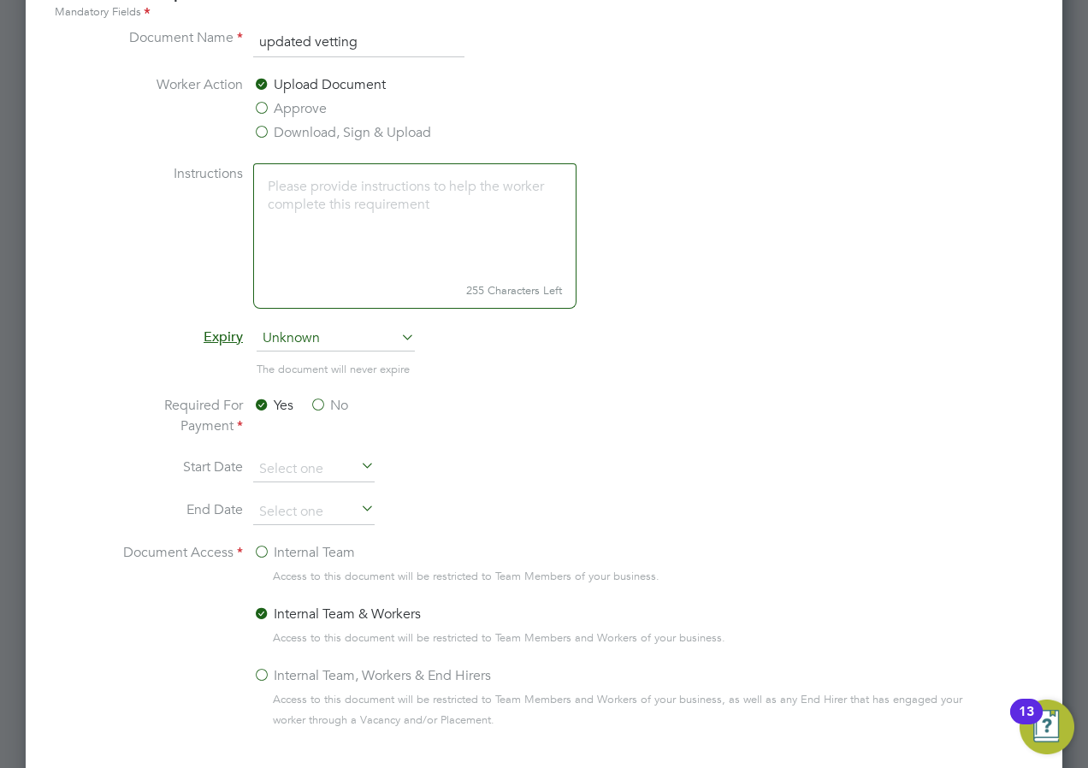
scroll to position [770, 0]
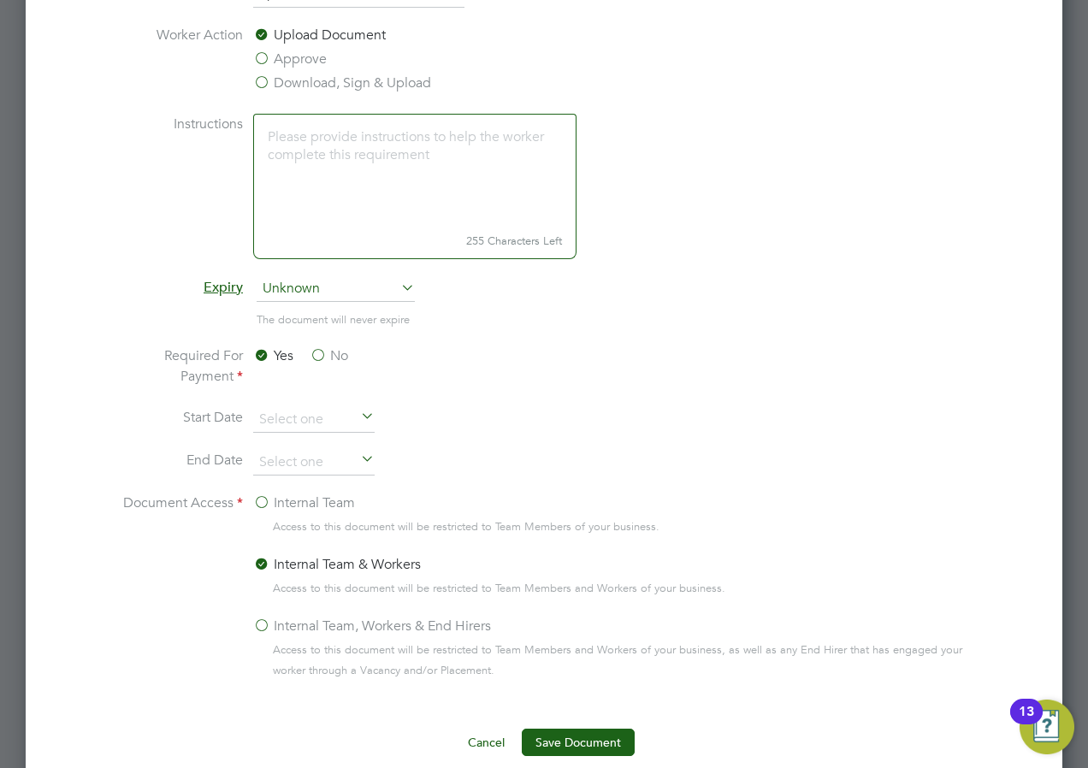
type input "updated vetting"
click at [316, 359] on label "No" at bounding box center [329, 356] width 38 height 21
click at [0, 0] on input "No" at bounding box center [0, 0] width 0 height 0
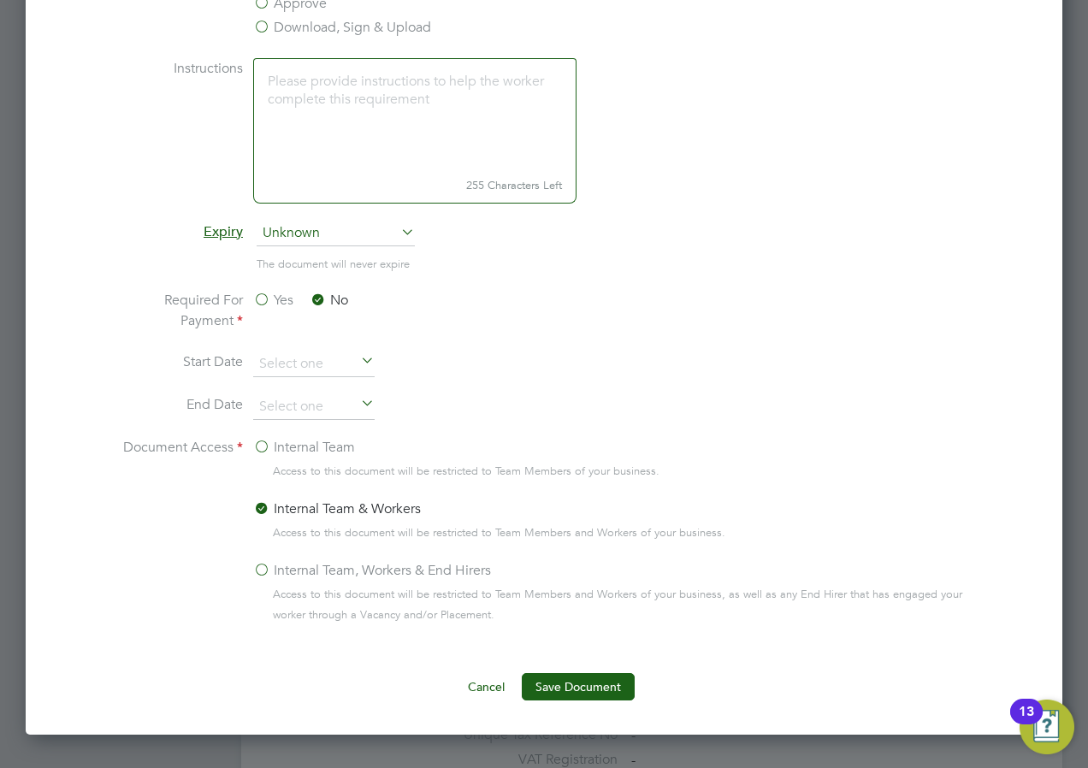
scroll to position [856, 0]
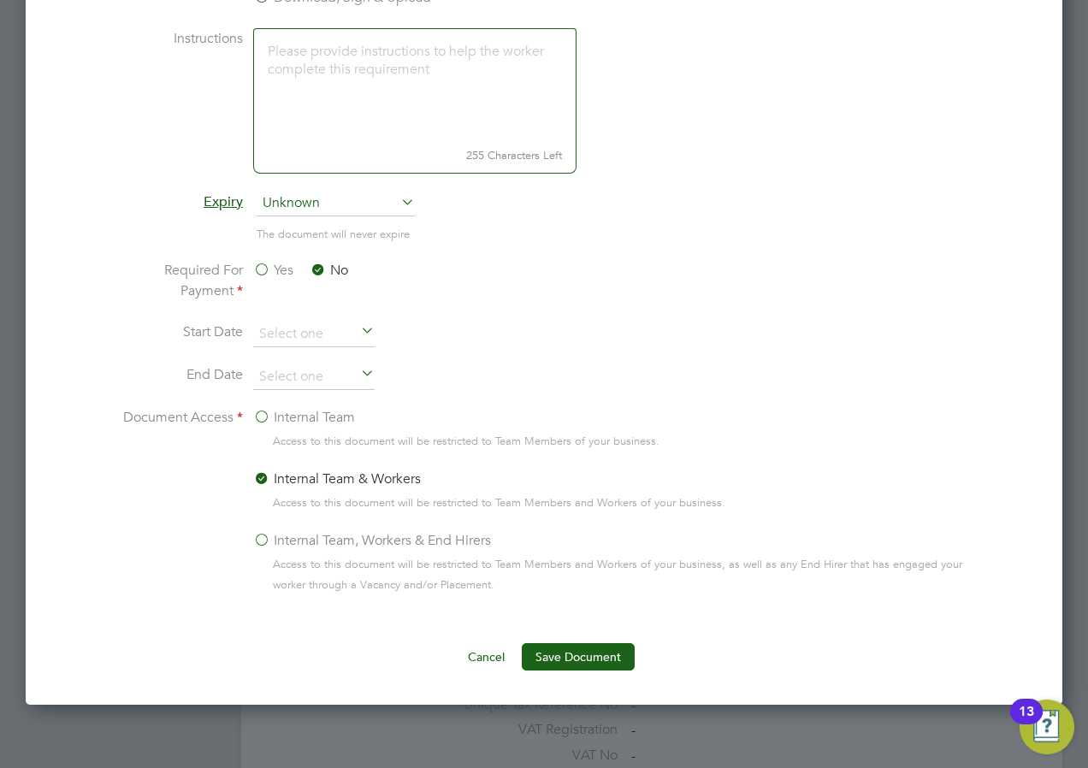
click at [265, 541] on label "Internal Team, Workers & End Hirers" at bounding box center [372, 540] width 238 height 21
click at [0, 0] on input "Internal Team, Workers & End Hirers" at bounding box center [0, 0] width 0 height 0
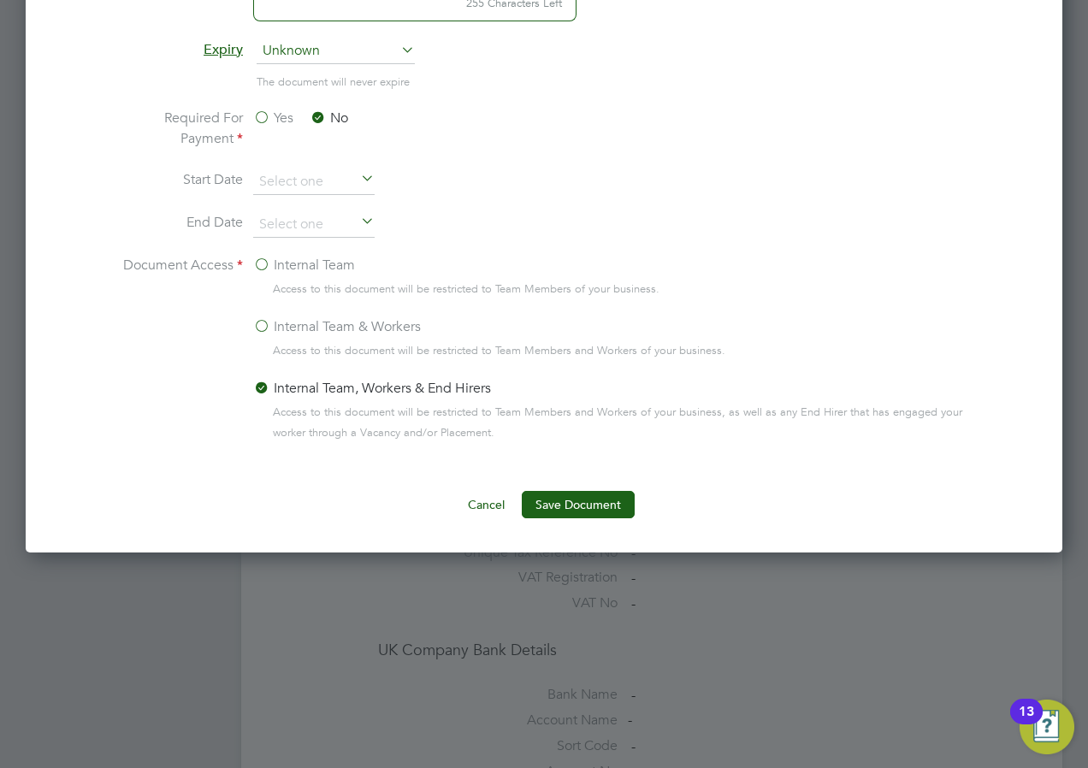
scroll to position [1027, 0]
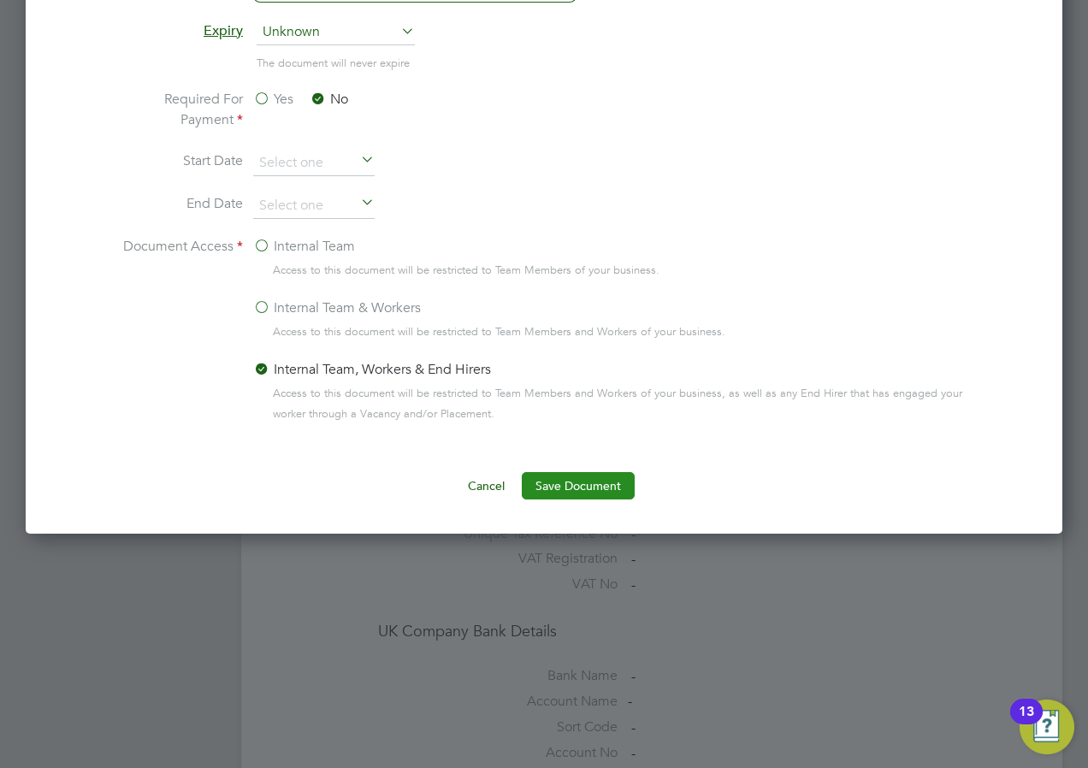
click at [565, 487] on button "Save Document" at bounding box center [578, 485] width 113 height 27
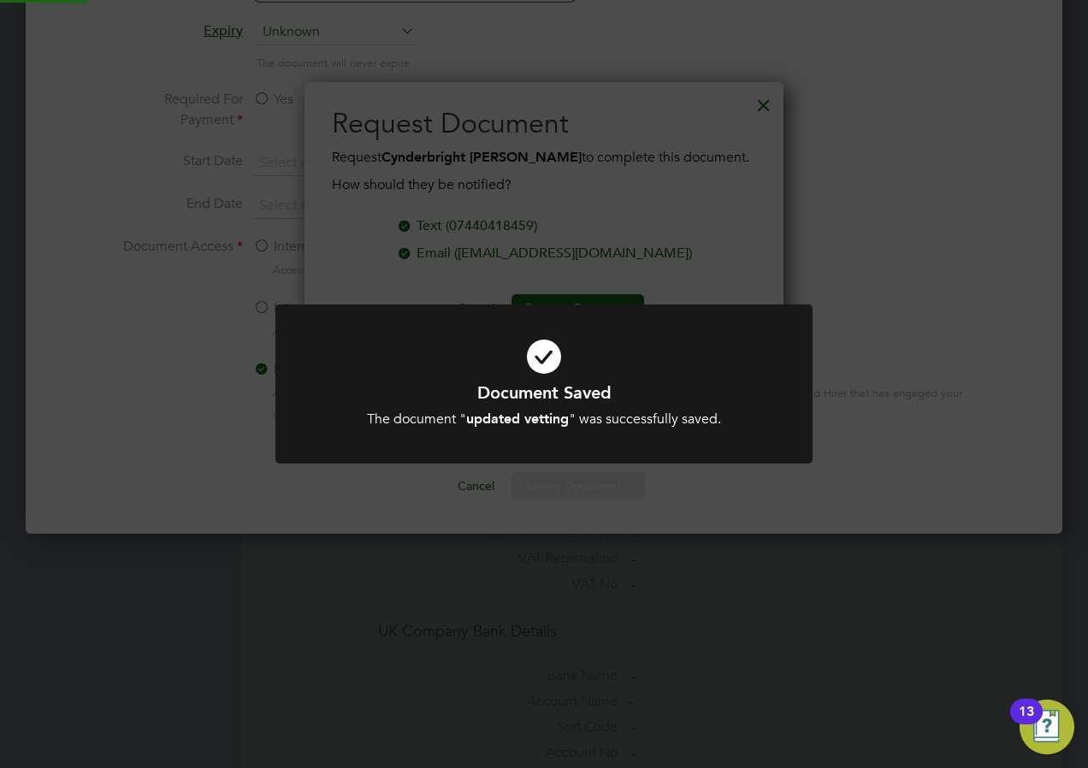
scroll to position [295, 480]
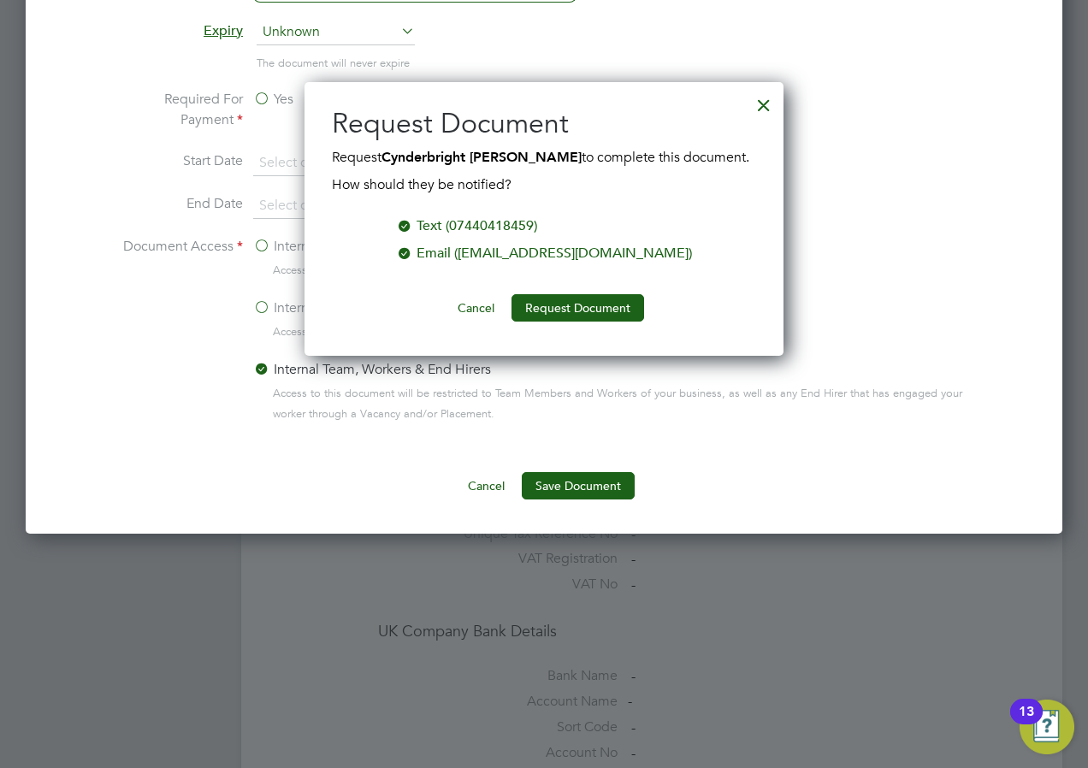
click at [761, 104] on div at bounding box center [764, 101] width 31 height 31
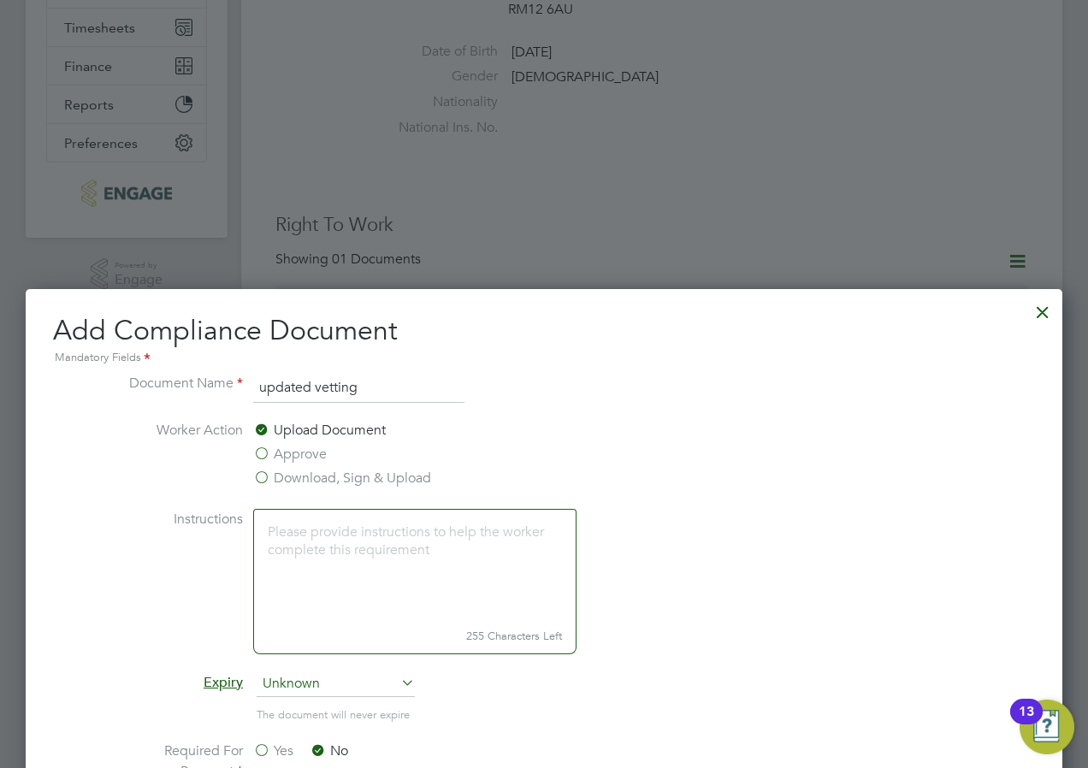
click at [1040, 311] on div at bounding box center [1043, 308] width 31 height 31
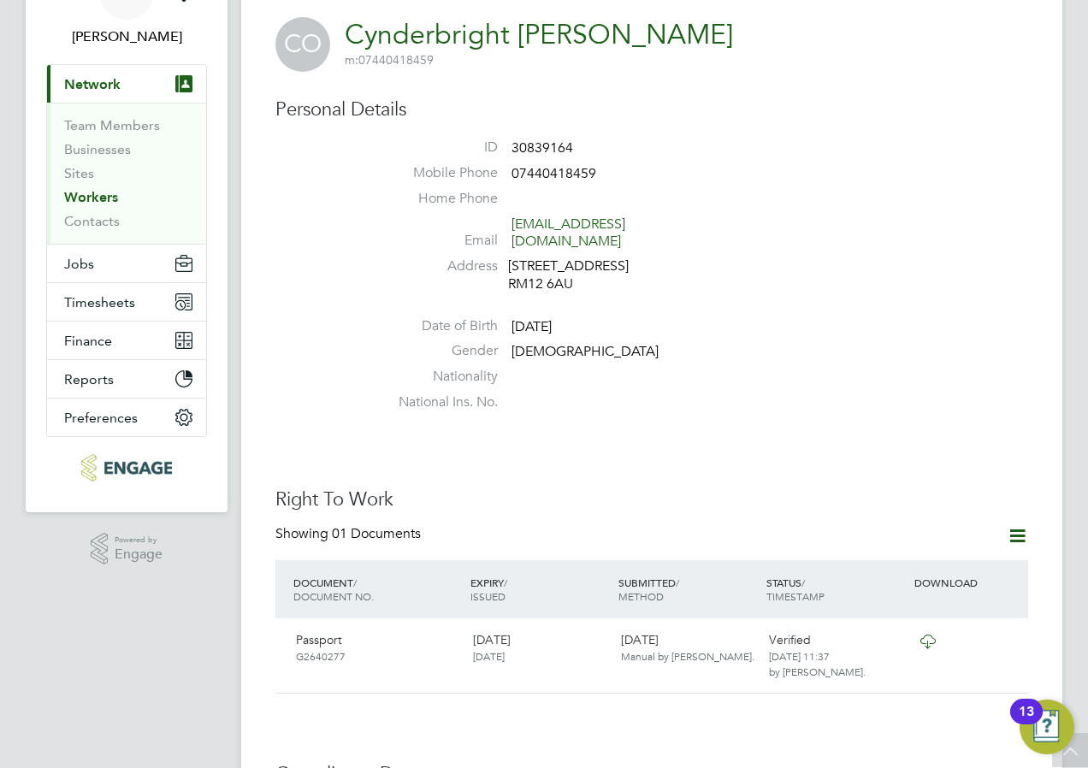
scroll to position [0, 0]
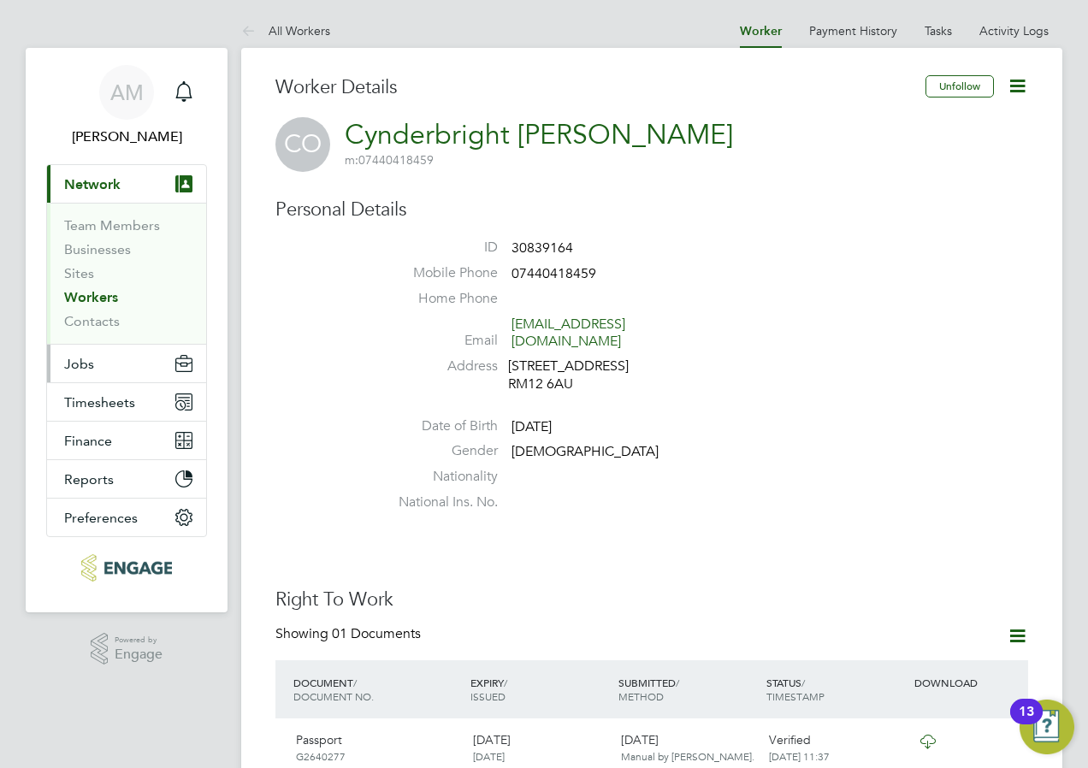
click at [81, 369] on span "Jobs" at bounding box center [79, 364] width 30 height 16
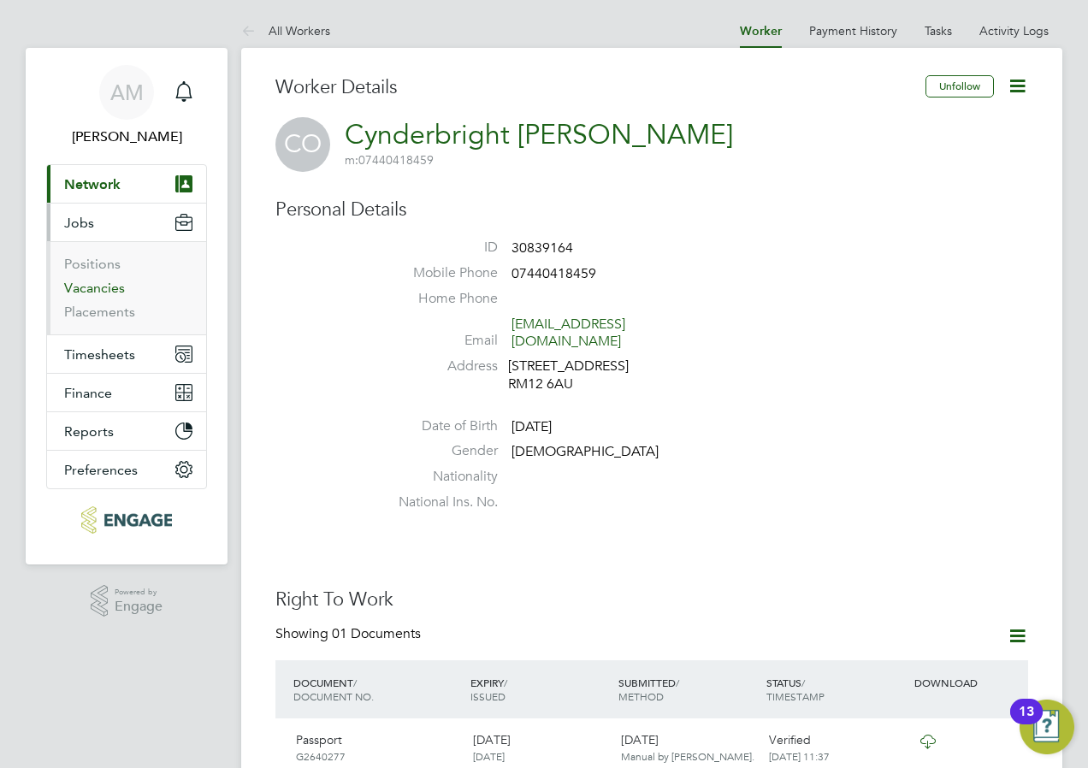
click at [98, 292] on link "Vacancies" at bounding box center [94, 288] width 61 height 16
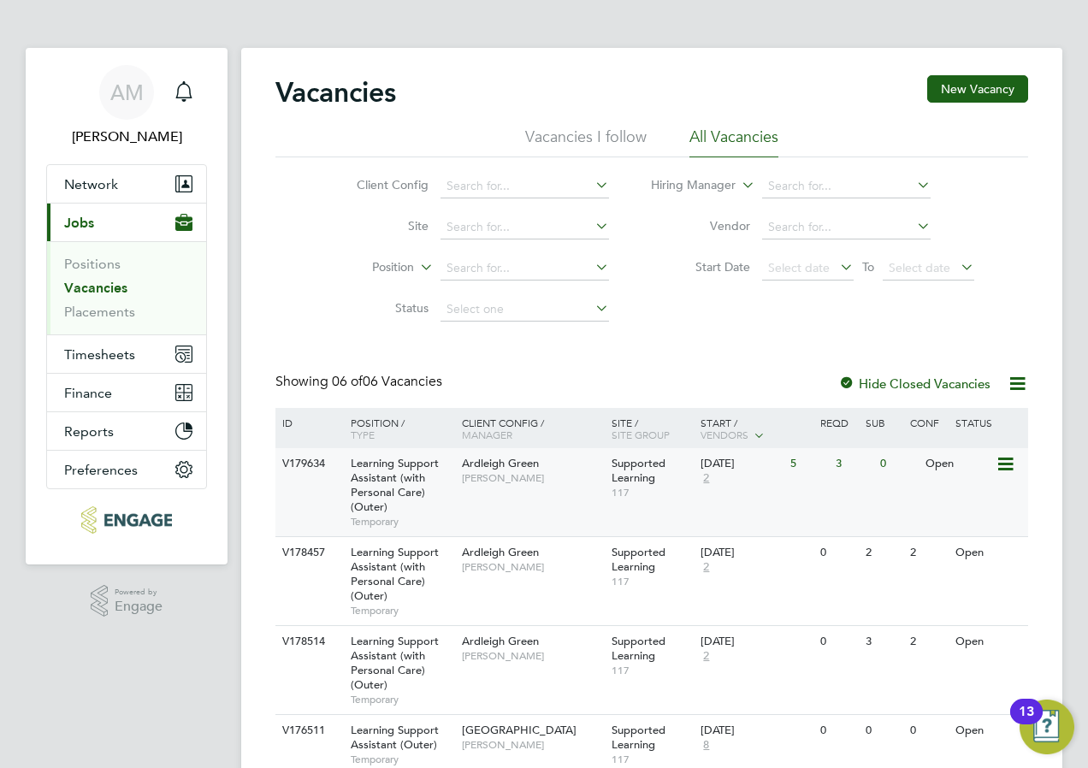
click at [338, 480] on div "Learning Support Assistant (with Personal Care) (Outer) Temporary" at bounding box center [398, 492] width 120 height 88
click at [500, 488] on div "Ardleigh Green Karen Marcelline" at bounding box center [533, 470] width 150 height 44
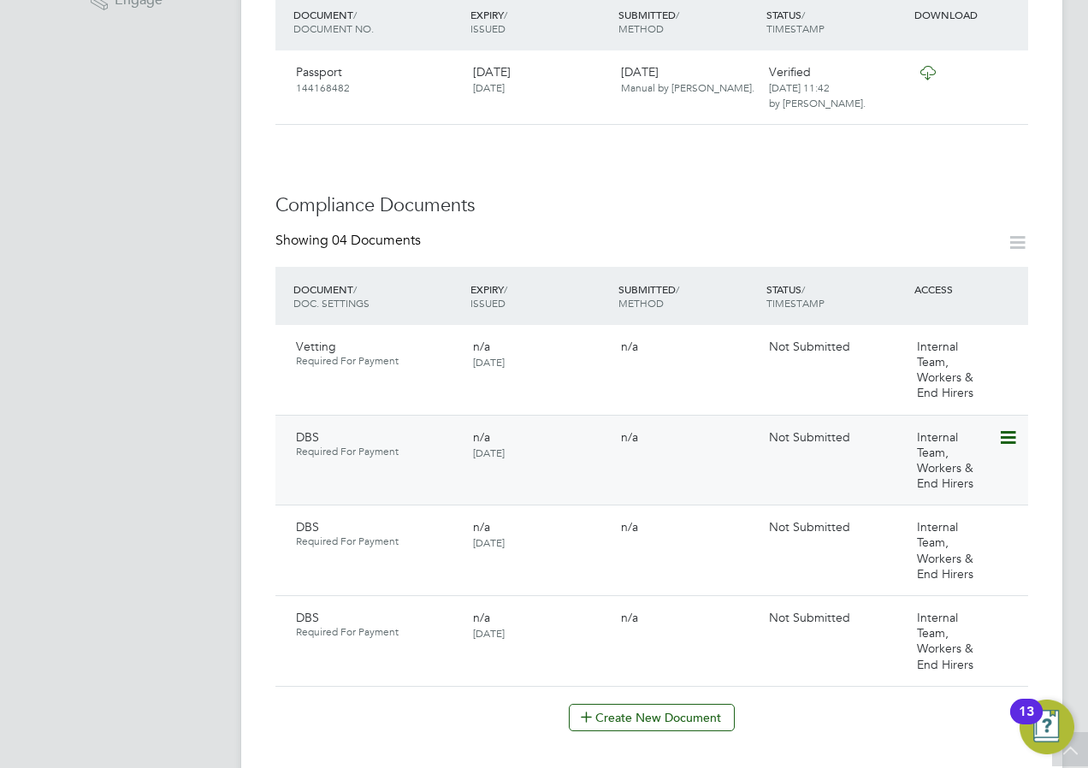
scroll to position [684, 0]
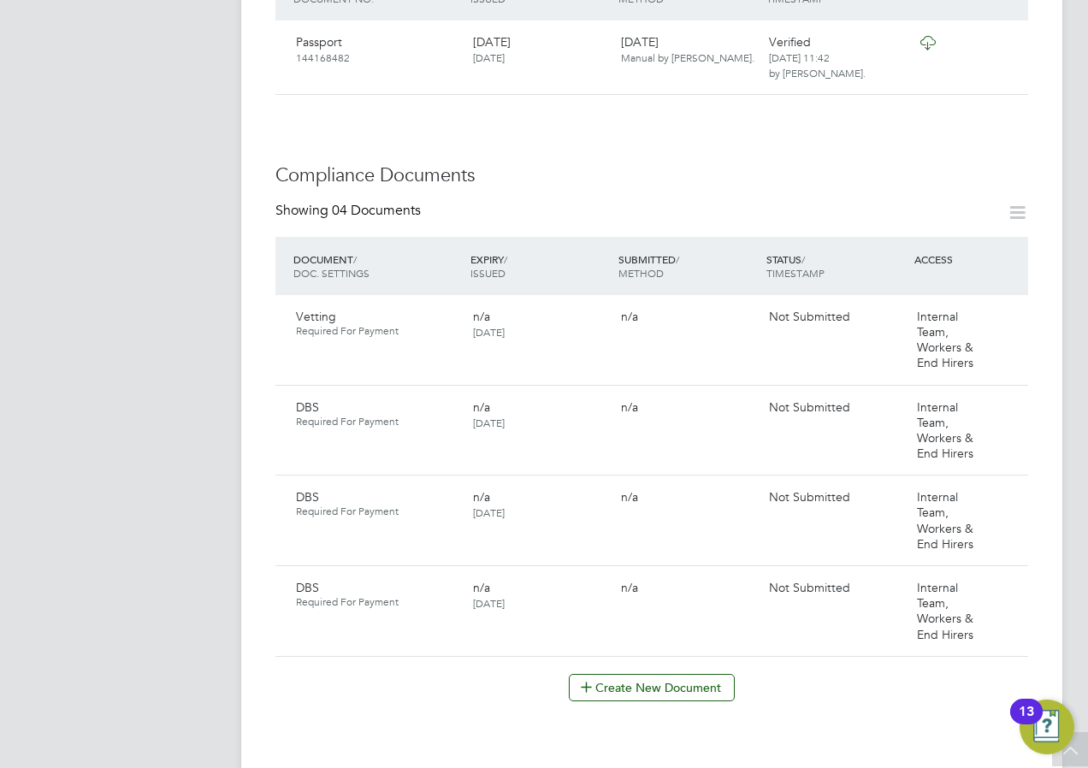
click at [1013, 202] on icon at bounding box center [1017, 212] width 21 height 21
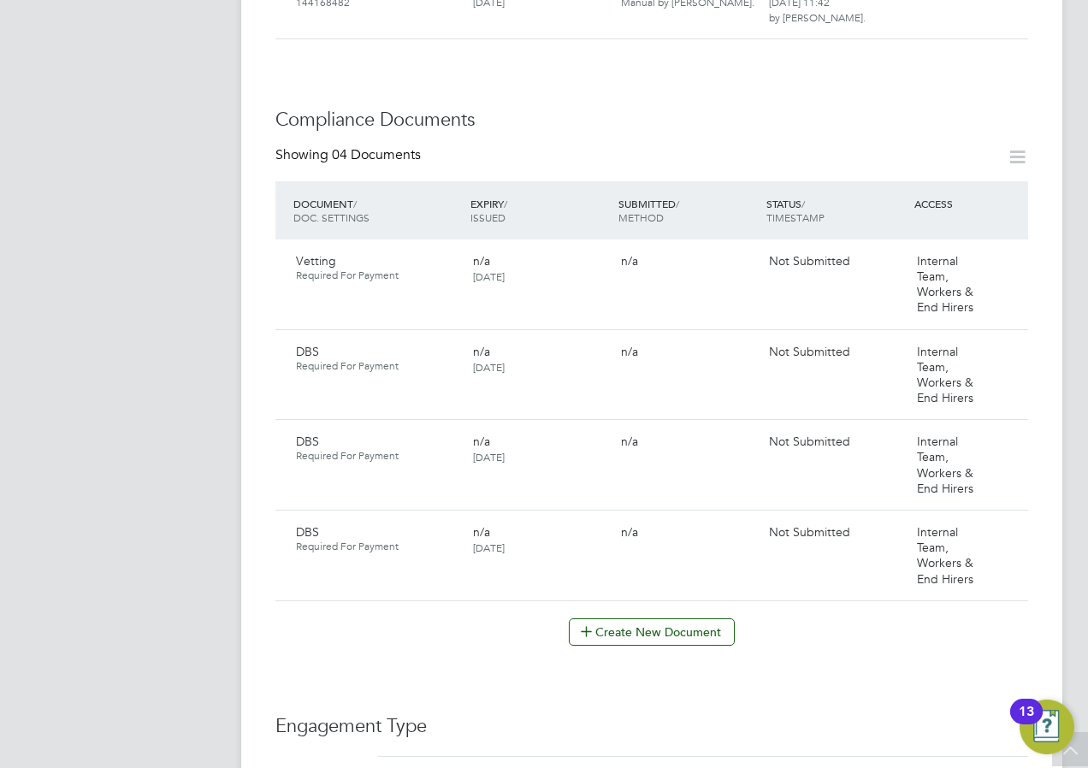
scroll to position [770, 0]
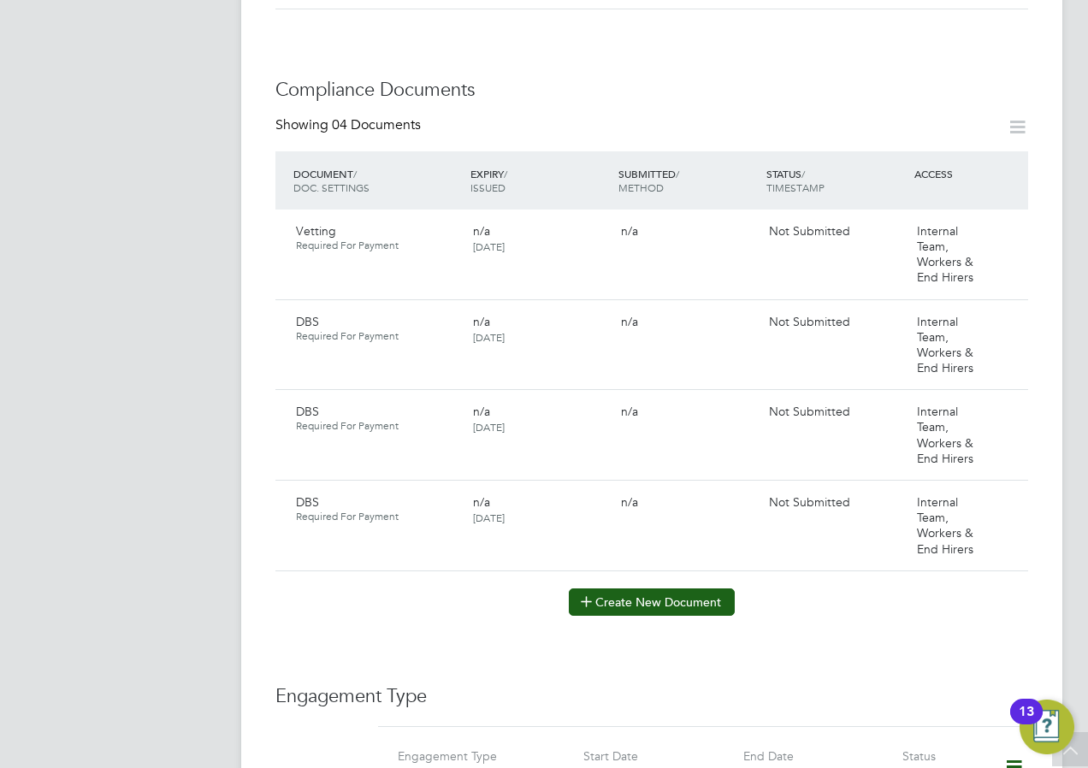
click at [672, 589] on button "Create New Document" at bounding box center [652, 602] width 166 height 27
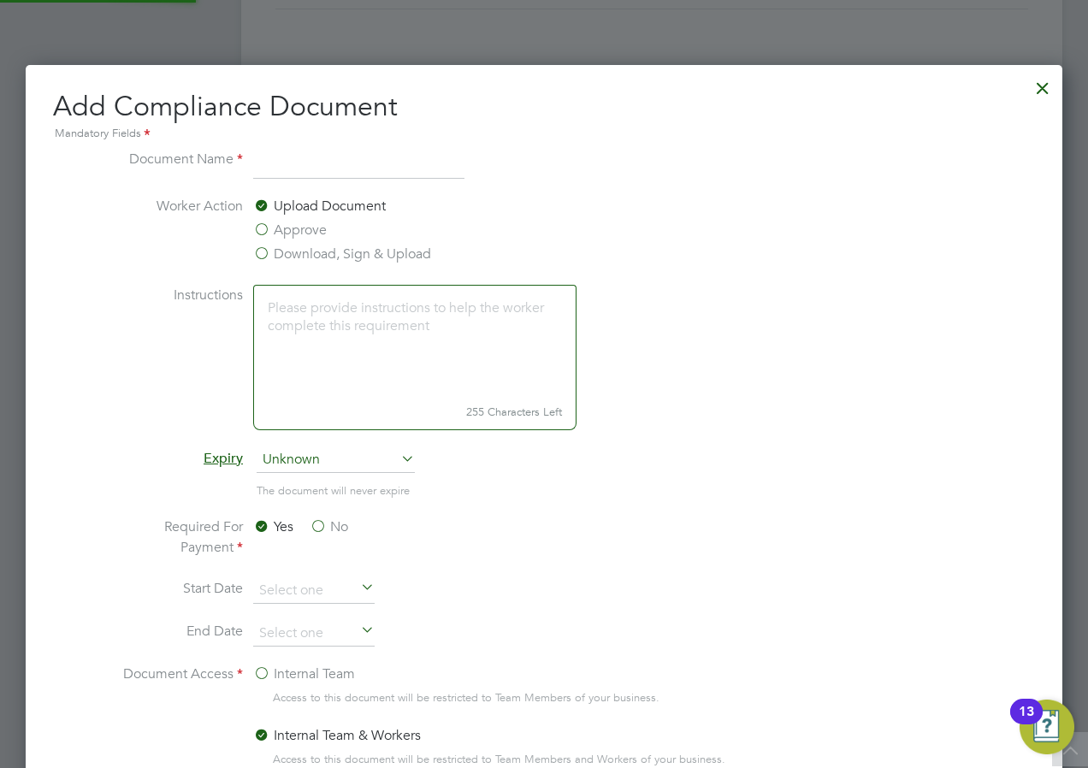
scroll to position [898, 1038]
type input "updated vetting"
click at [357, 258] on label "Download, Sign & Upload" at bounding box center [342, 254] width 178 height 21
click at [0, 0] on input "Download, Sign & Upload" at bounding box center [0, 0] width 0 height 0
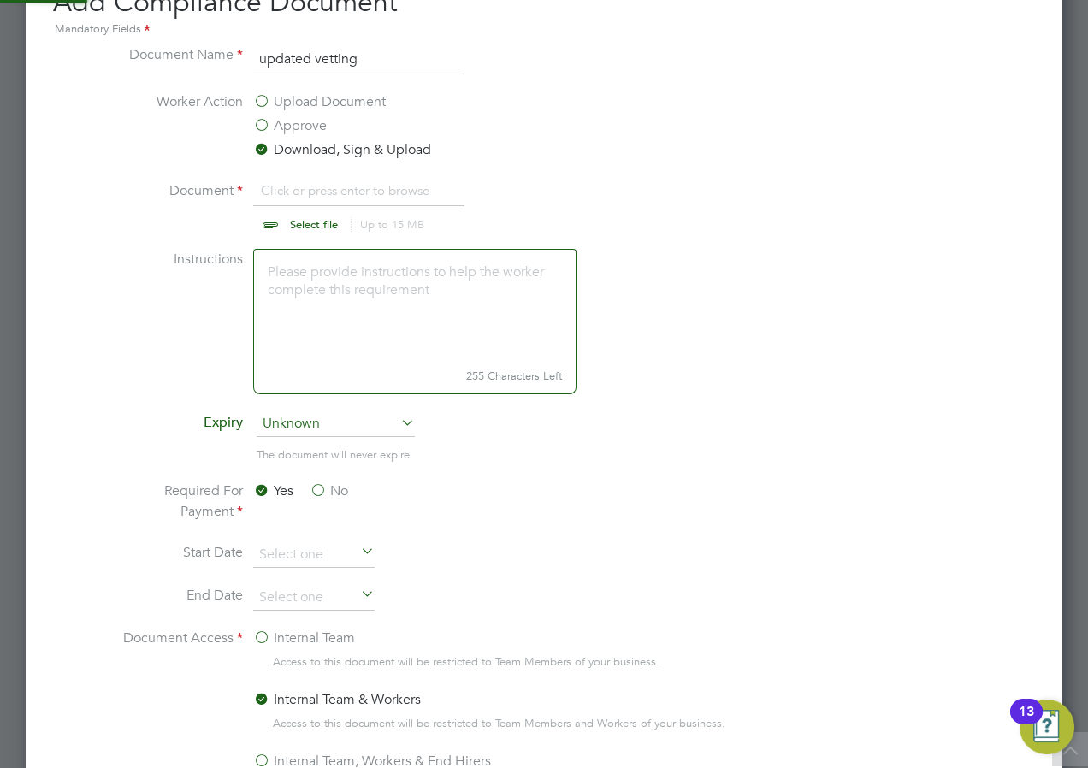
scroll to position [941, 0]
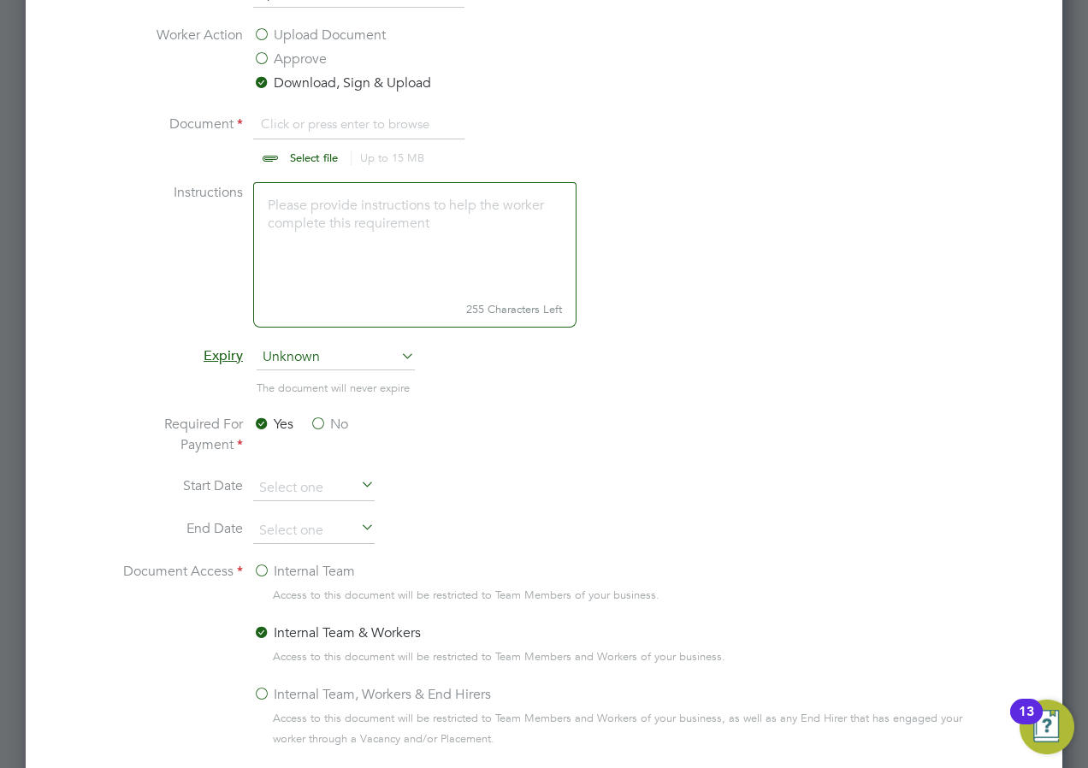
click at [283, 116] on input "file" at bounding box center [330, 139] width 269 height 51
type input "C:\fakepath\NCC form - Rose.docx"
click at [316, 431] on label "No" at bounding box center [329, 424] width 38 height 21
click at [0, 0] on input "No" at bounding box center [0, 0] width 0 height 0
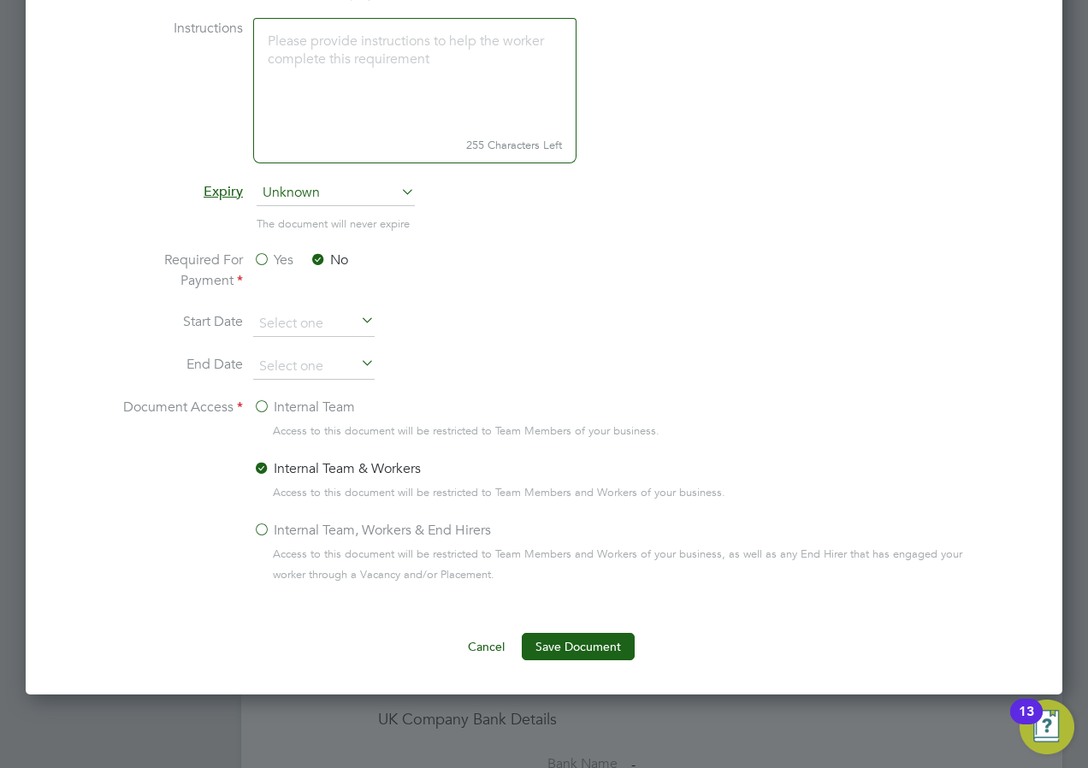
scroll to position [1112, 0]
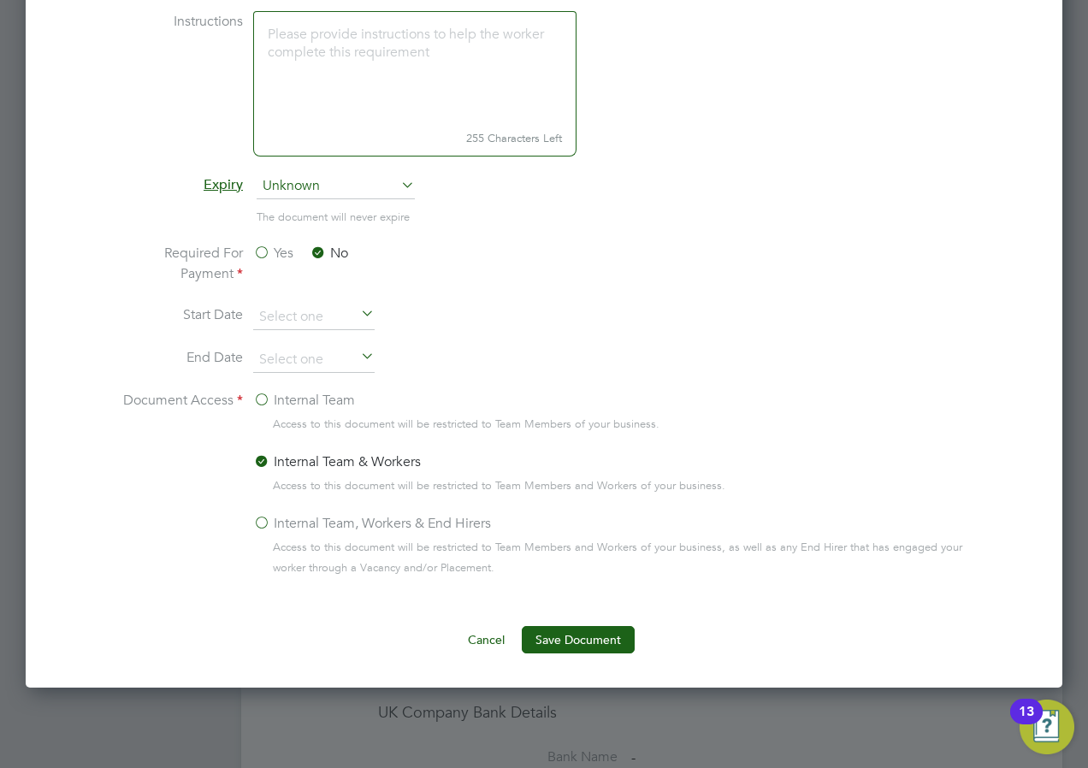
click at [278, 519] on label "Internal Team, Workers & End Hirers" at bounding box center [372, 523] width 238 height 21
click at [0, 0] on input "Internal Team, Workers & End Hirers" at bounding box center [0, 0] width 0 height 0
click at [181, 535] on label "Document Access" at bounding box center [179, 491] width 128 height 202
click at [610, 633] on button "Save Document" at bounding box center [578, 639] width 113 height 27
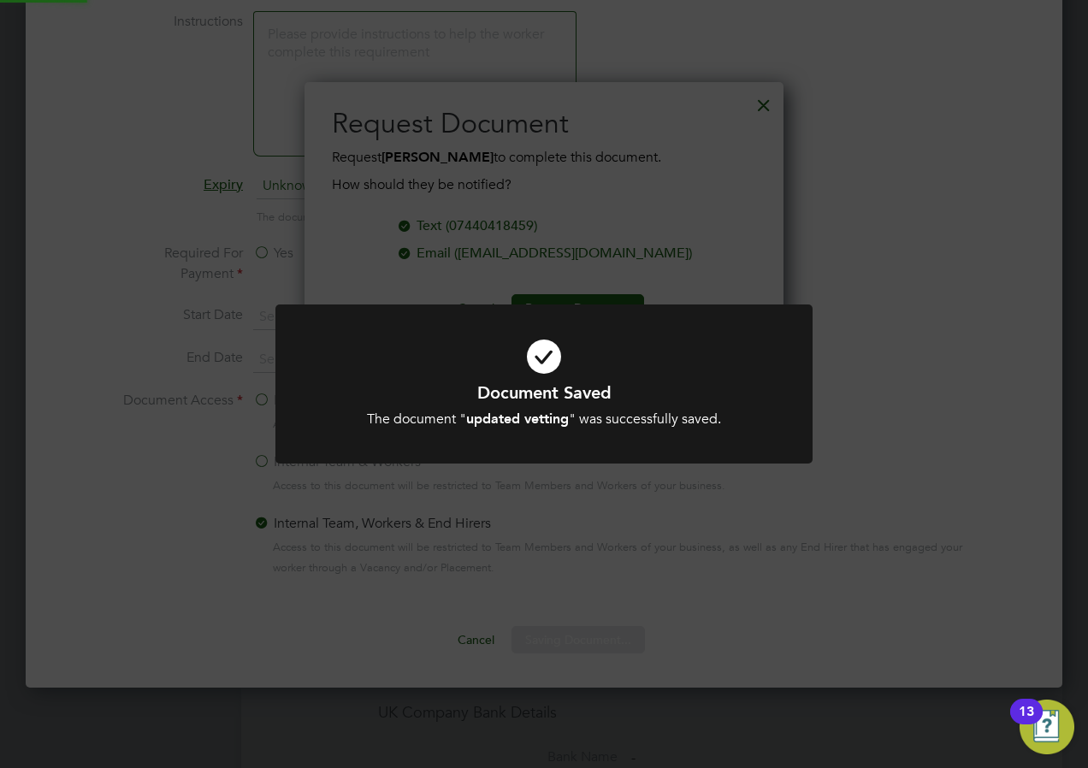
scroll to position [275, 480]
click at [743, 136] on div "Document Saved The document " updated vetting " was successfully saved. Cancel …" at bounding box center [544, 384] width 1088 height 768
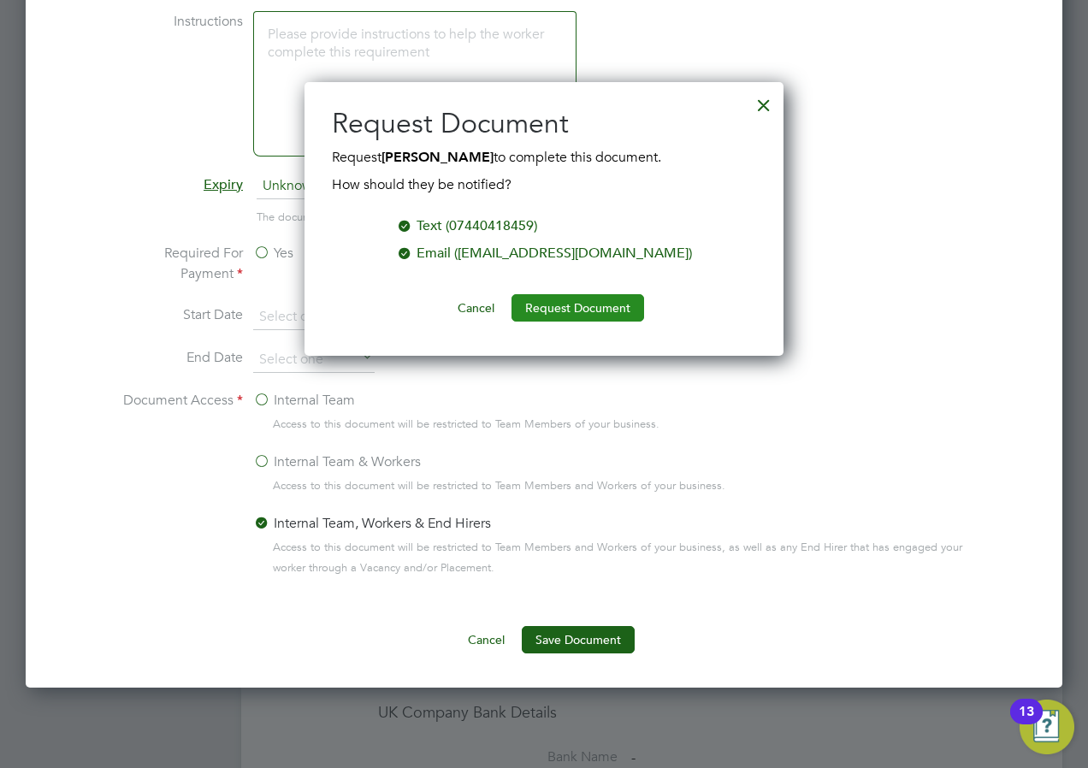
click at [568, 307] on button "Request Document" at bounding box center [578, 307] width 133 height 27
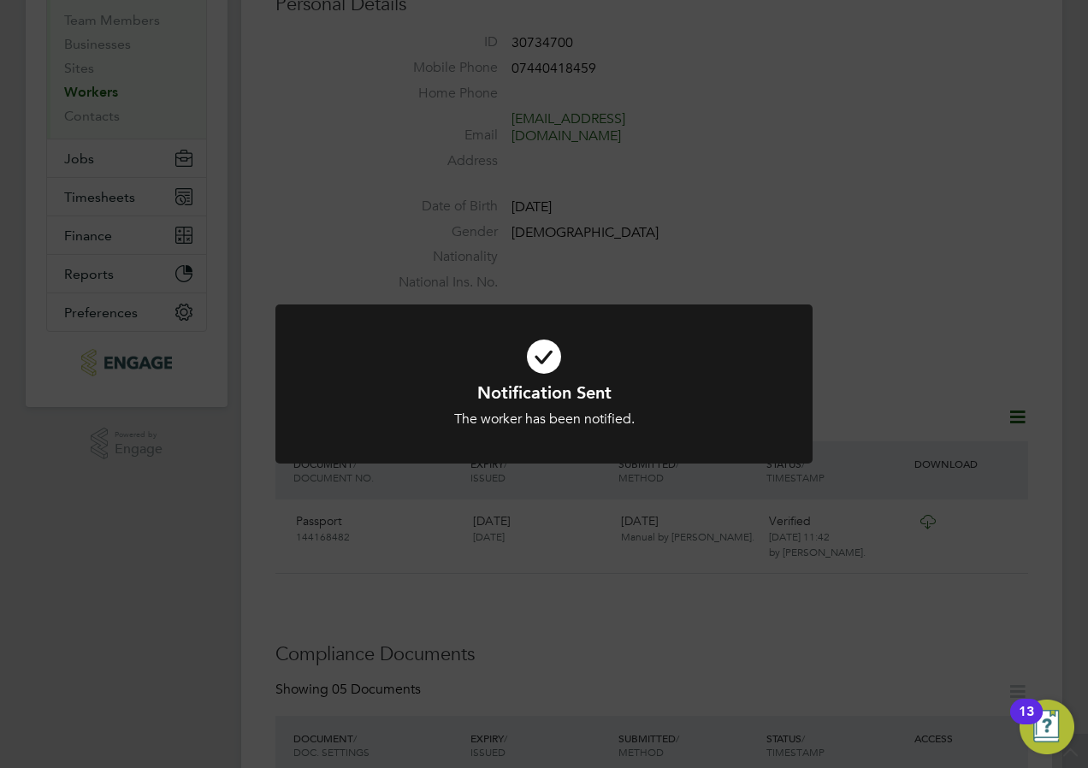
scroll to position [0, 0]
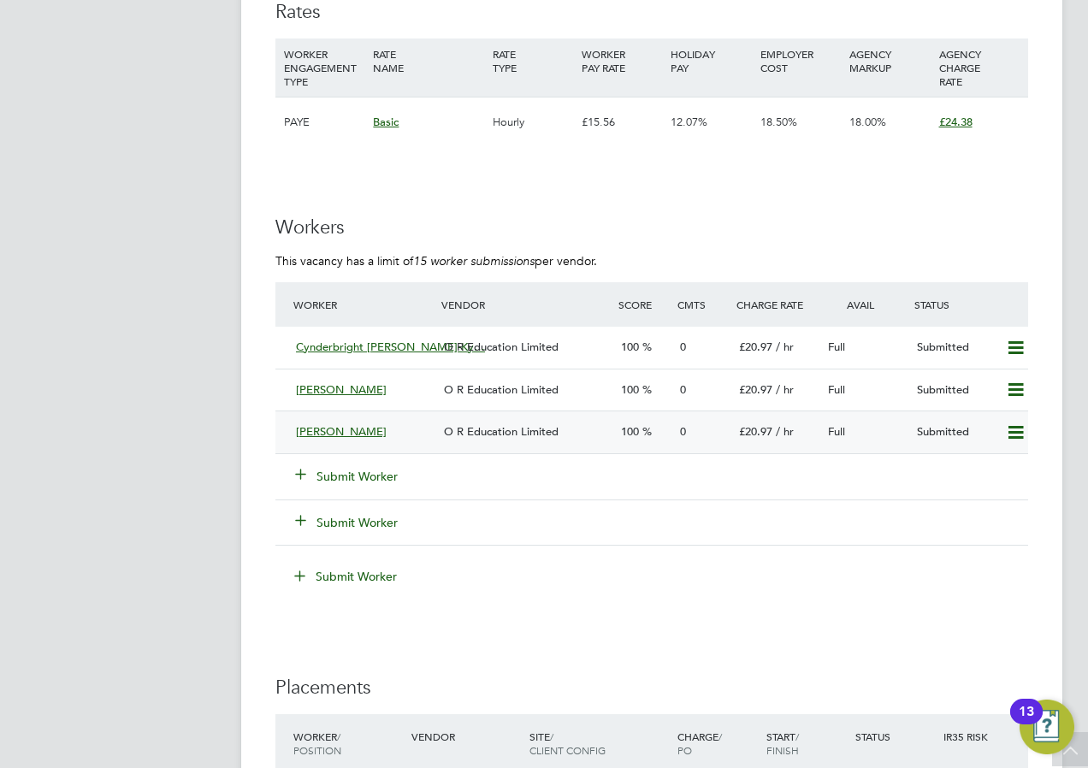
scroll to position [3251, 0]
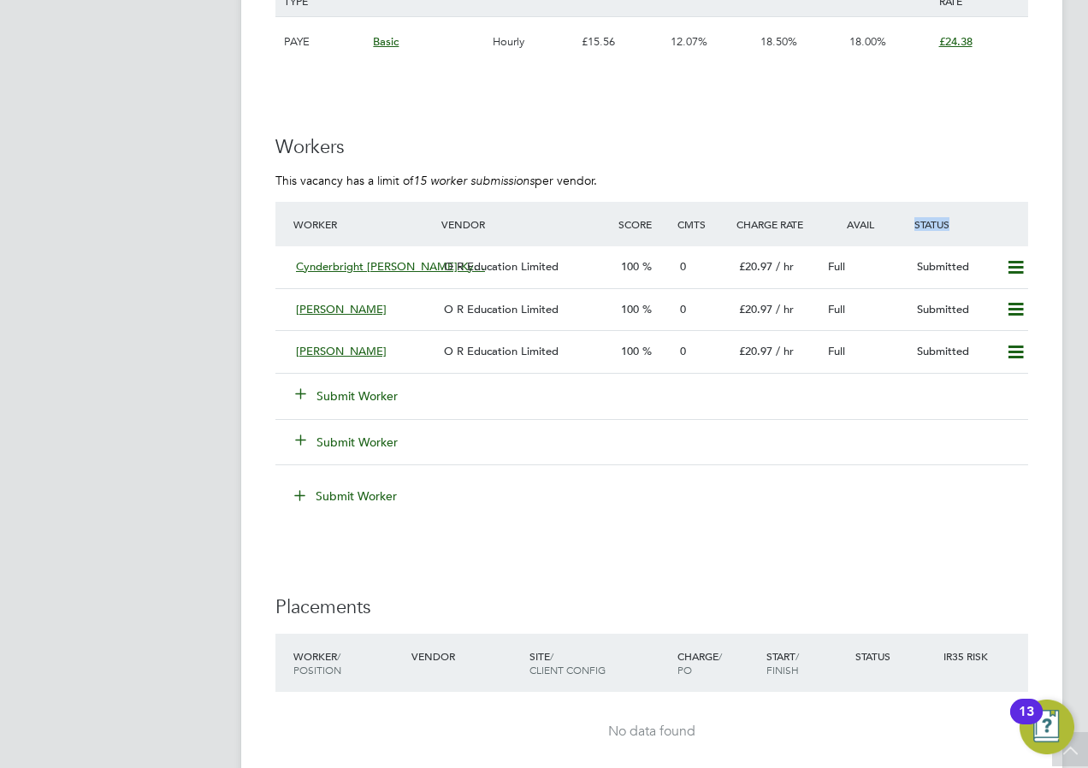
drag, startPoint x: 916, startPoint y: 225, endPoint x: 957, endPoint y: 223, distance: 41.1
click at [957, 223] on div "Status" at bounding box center [969, 224] width 118 height 31
drag, startPoint x: 957, startPoint y: 223, endPoint x: 961, endPoint y: 194, distance: 29.3
click at [961, 194] on ng-form "Workers This vacancy has a limit of 15 worker submissions per vendor. Worker Ve…" at bounding box center [651, 331] width 753 height 392
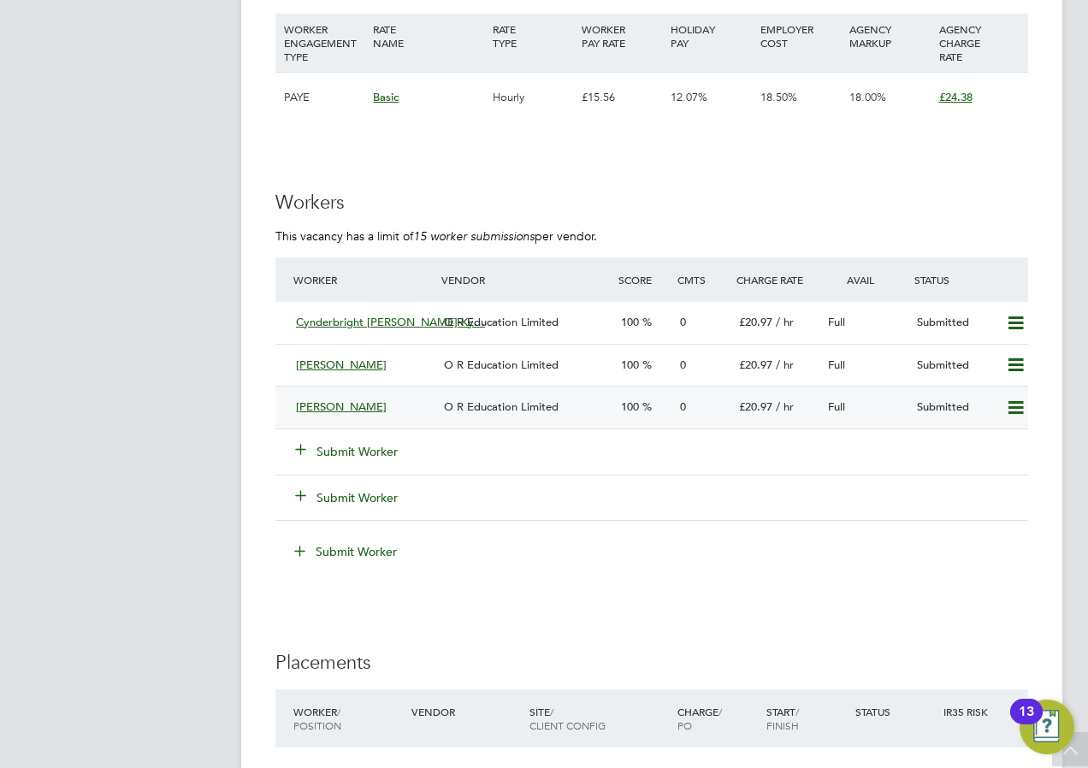
scroll to position [3223, 0]
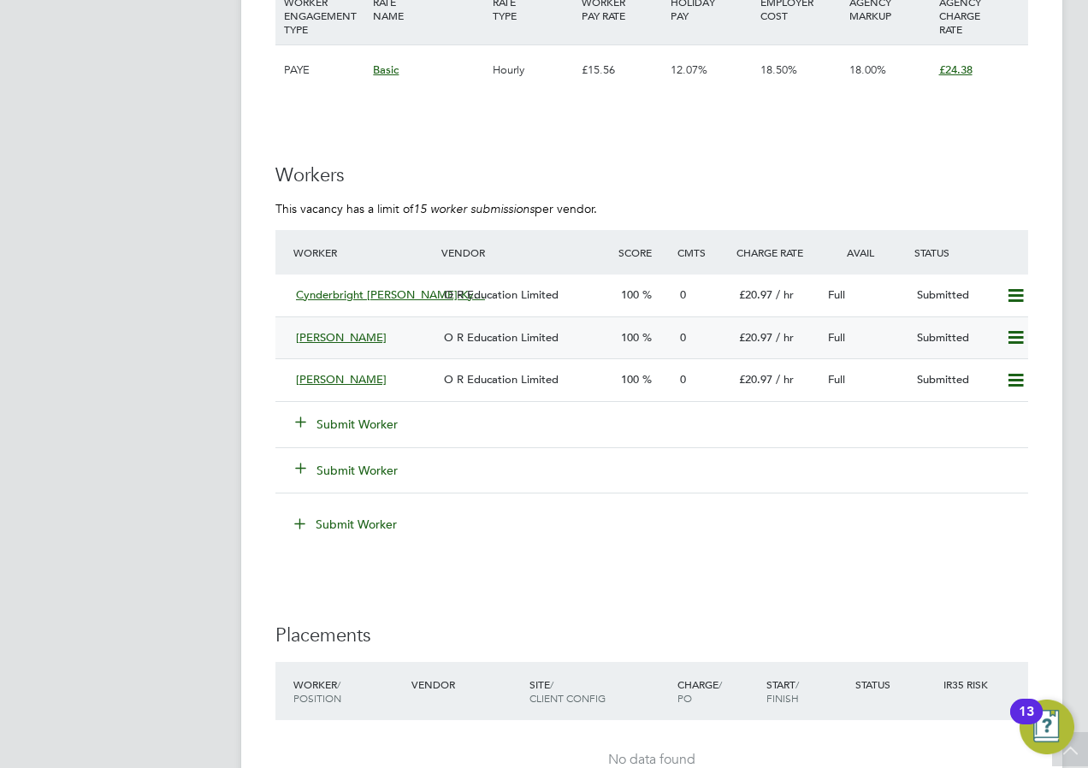
click at [323, 341] on span "[PERSON_NAME]" at bounding box center [341, 337] width 91 height 15
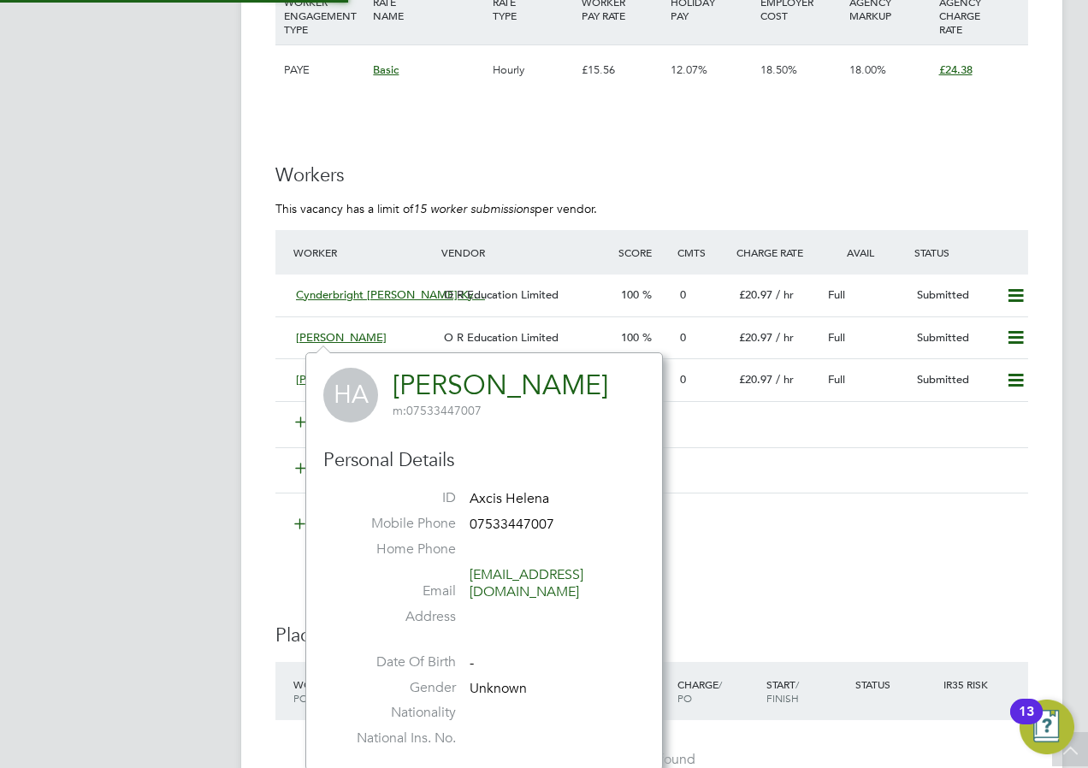
scroll to position [401, 358]
click at [463, 385] on link "[PERSON_NAME]" at bounding box center [501, 385] width 216 height 33
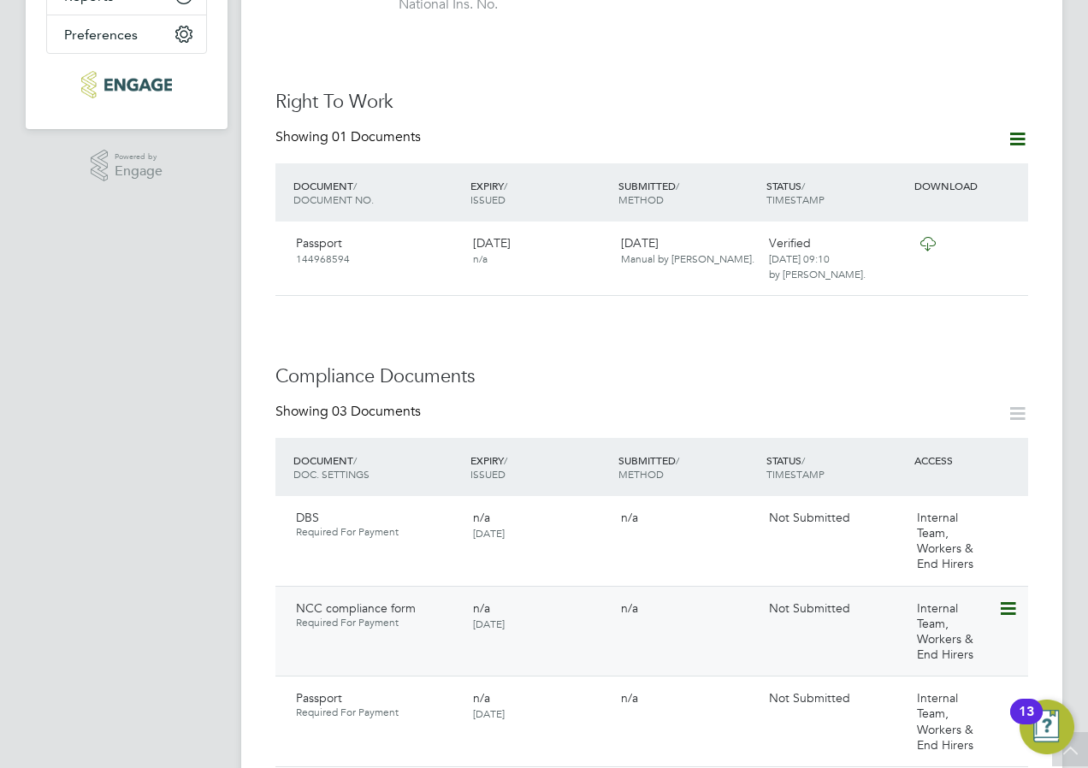
scroll to position [599, 0]
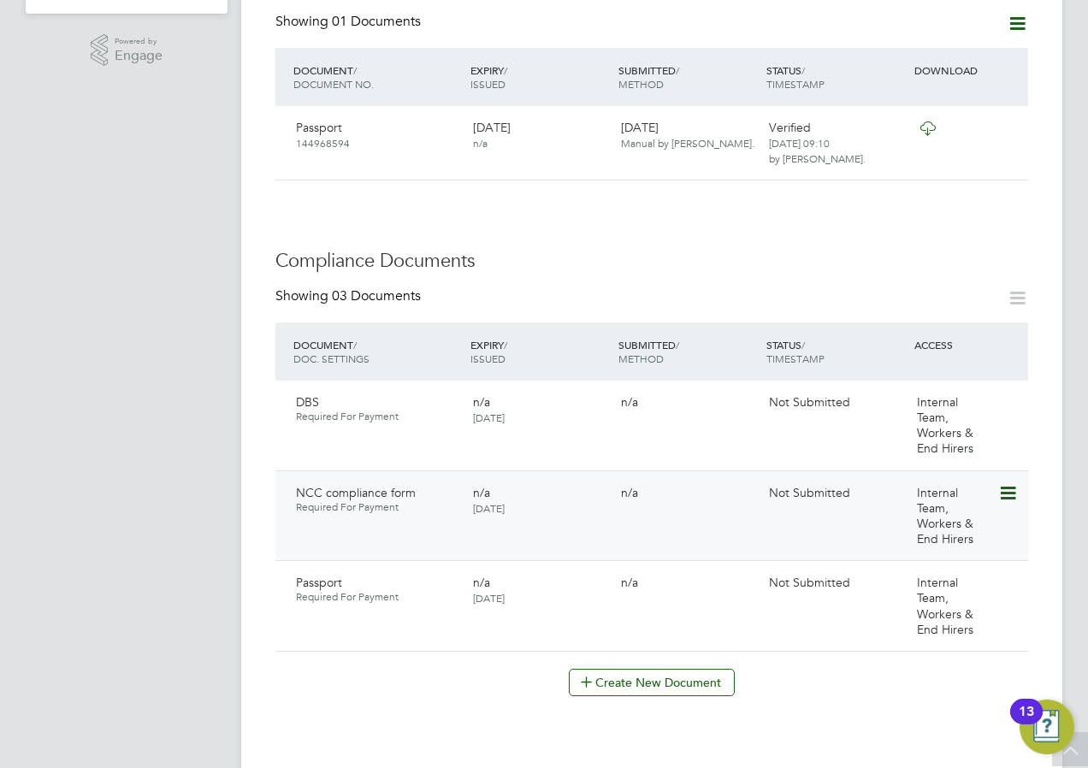
click at [1006, 483] on icon at bounding box center [1006, 493] width 17 height 21
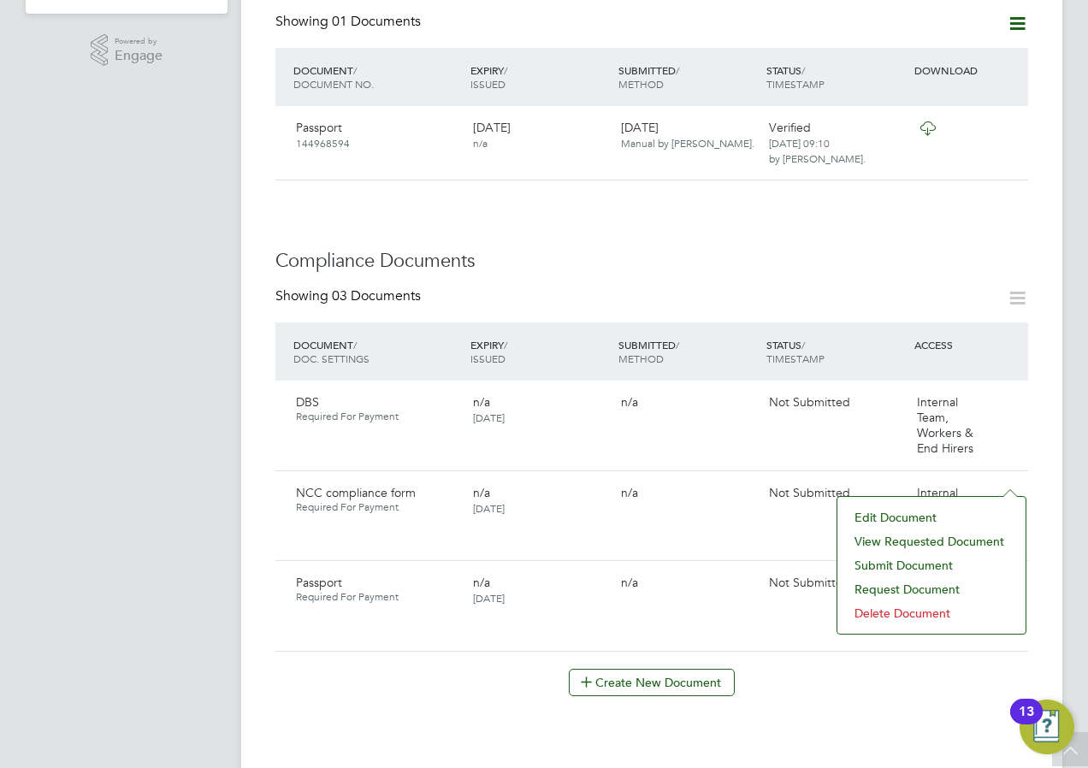
click at [885, 540] on li "View Requested Document" at bounding box center [931, 542] width 171 height 24
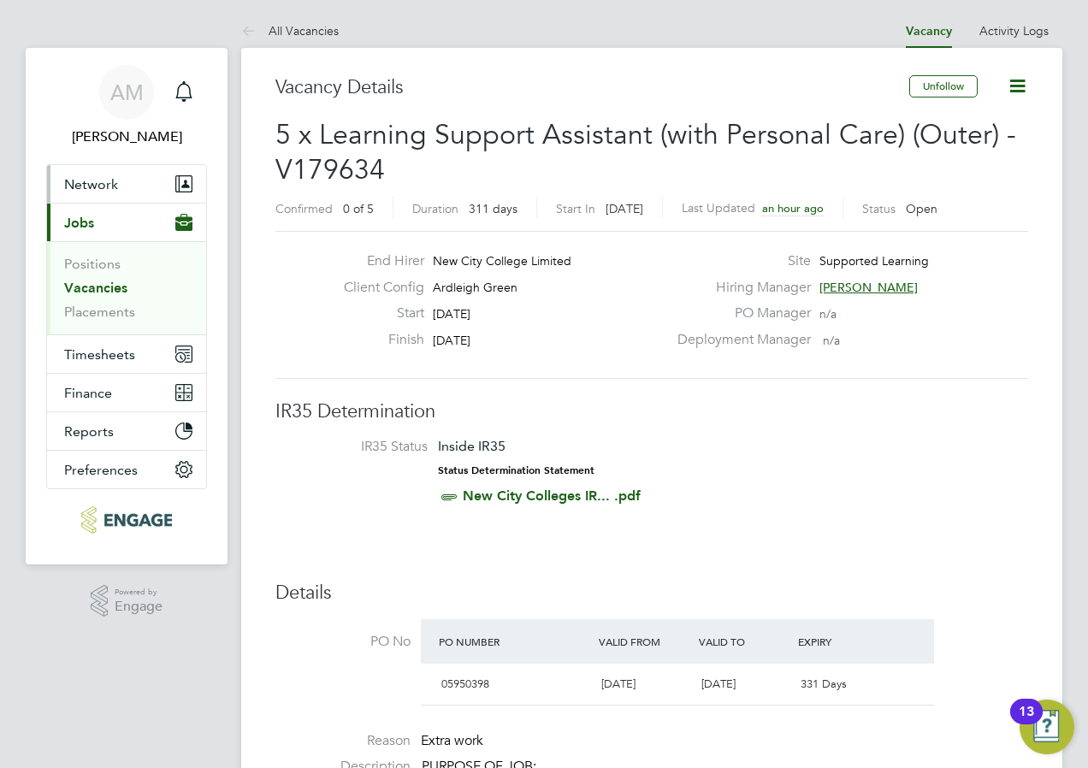
click at [104, 183] on span "Network" at bounding box center [91, 184] width 54 height 16
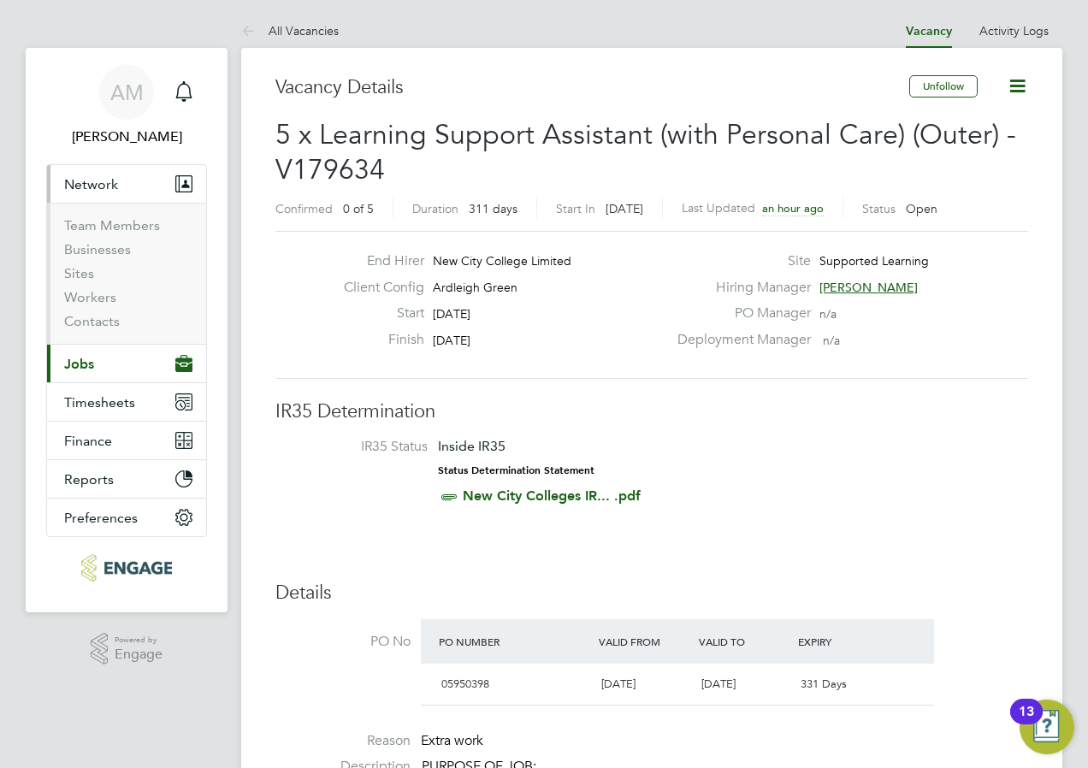
click at [82, 305] on li "Workers" at bounding box center [128, 301] width 128 height 24
click at [79, 304] on link "Workers" at bounding box center [90, 297] width 52 height 16
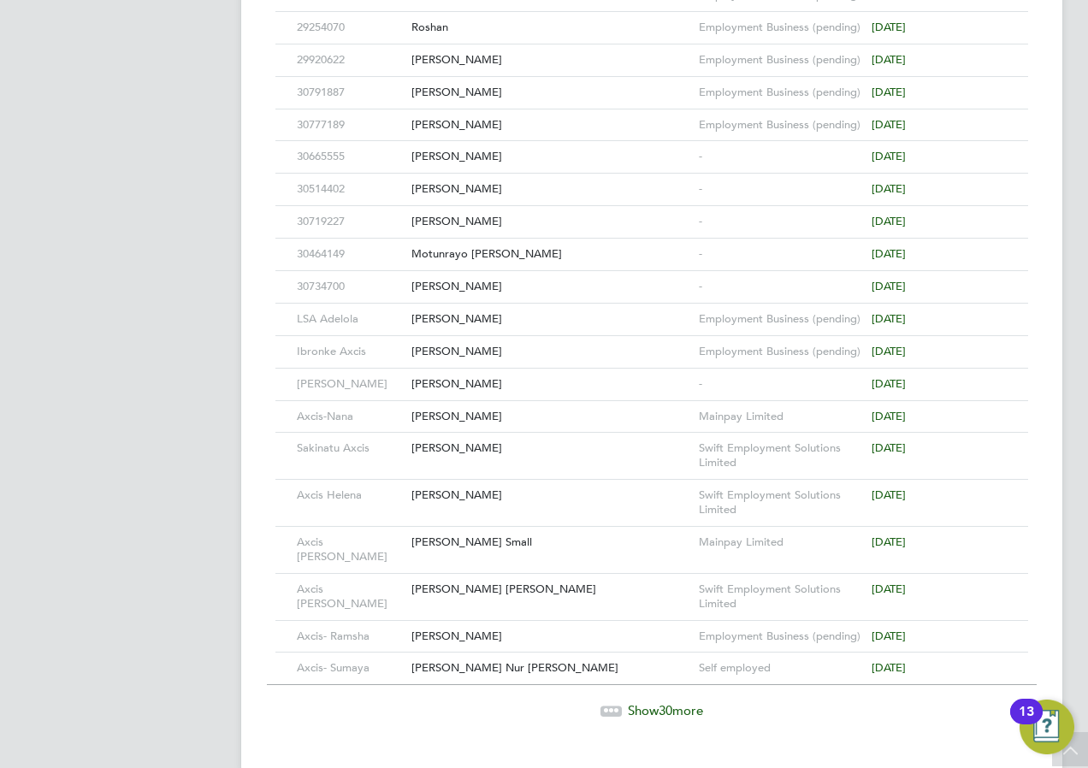
scroll to position [732, 0]
click at [465, 493] on div "[PERSON_NAME]" at bounding box center [550, 495] width 287 height 32
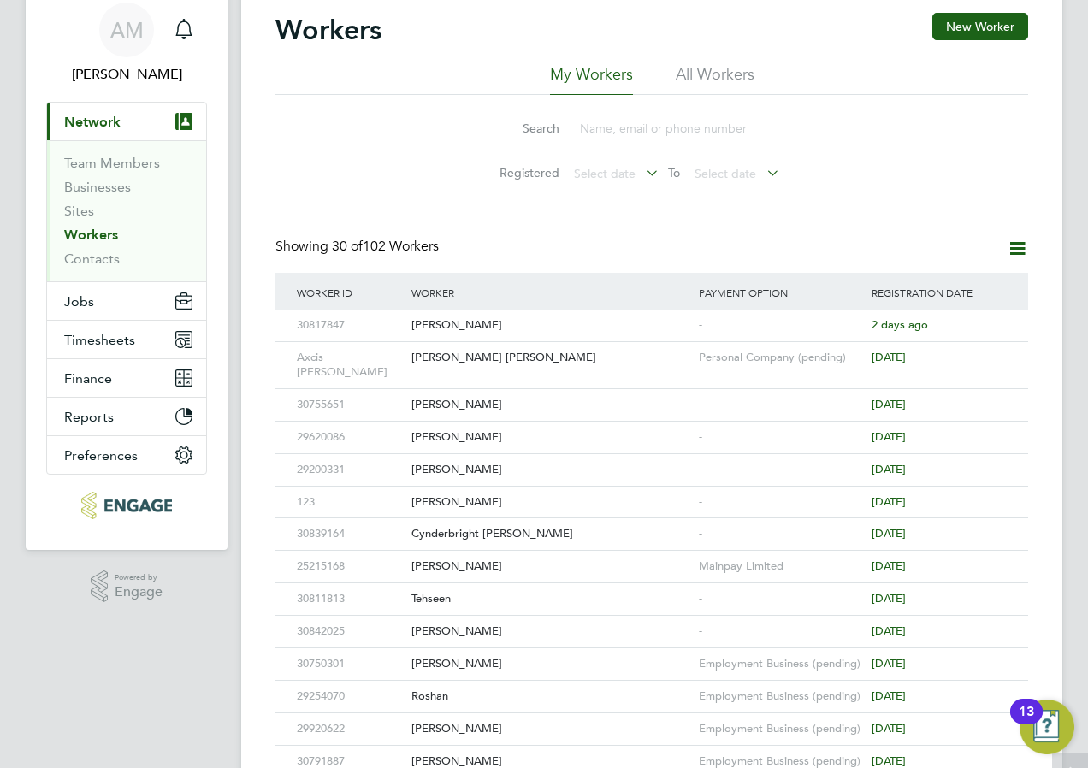
scroll to position [0, 0]
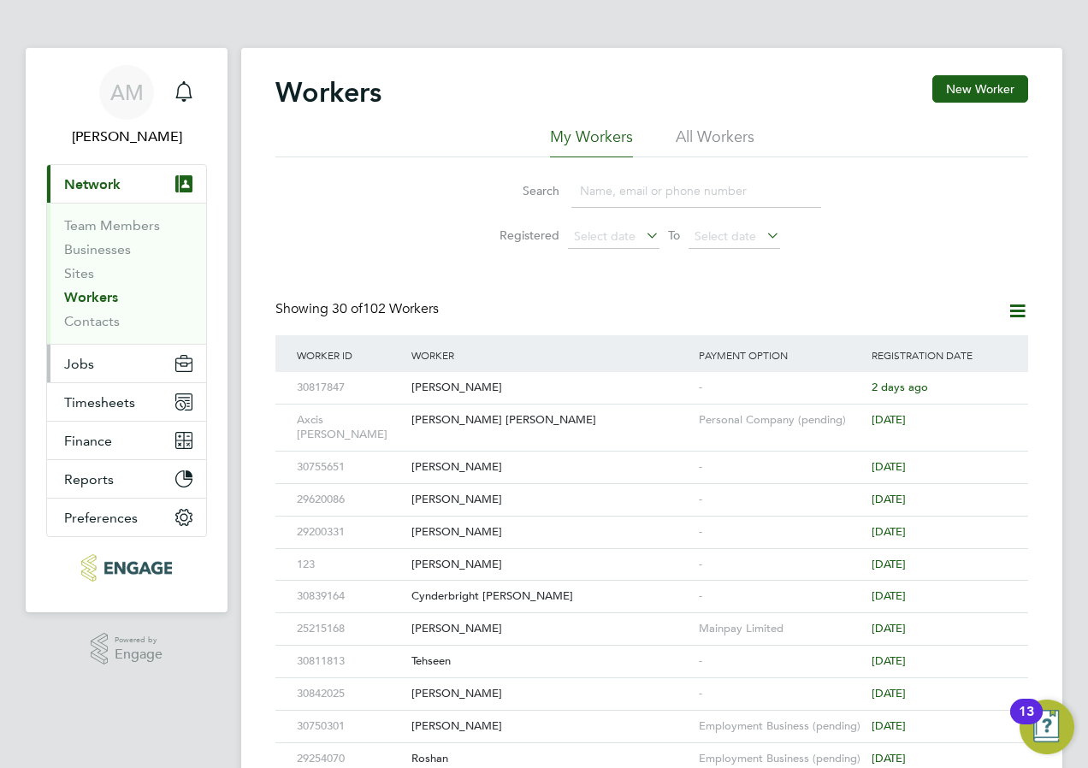
click at [98, 363] on button "Jobs" at bounding box center [126, 364] width 159 height 38
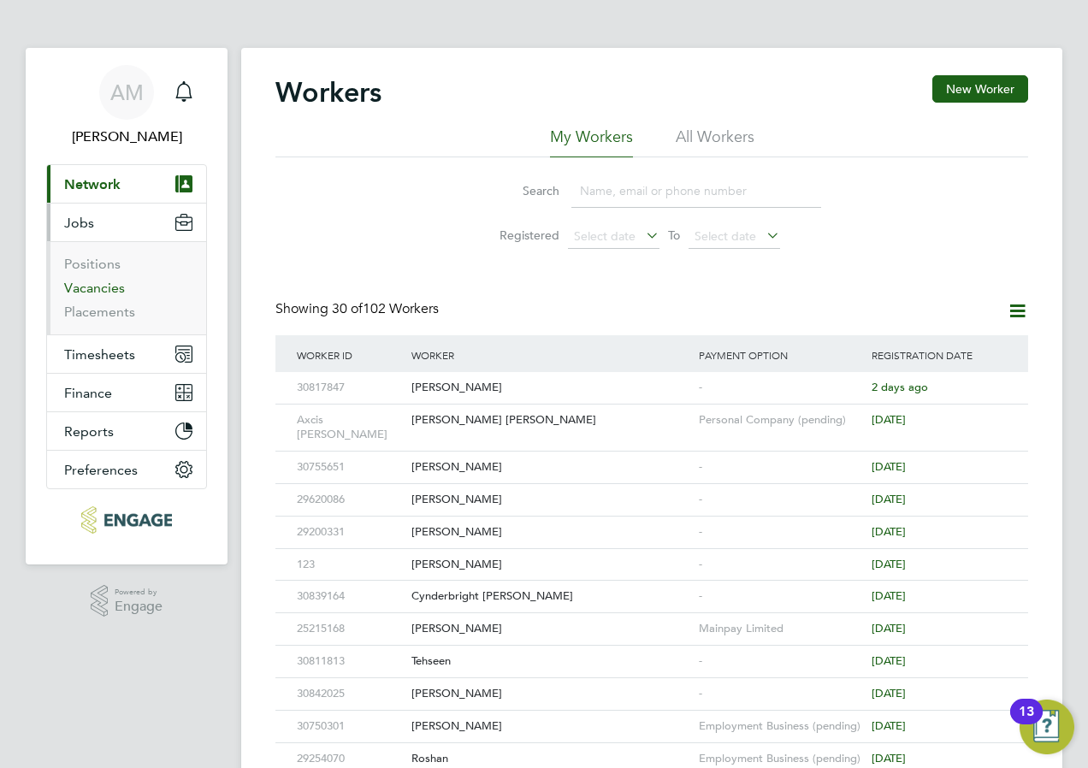
click at [96, 289] on link "Vacancies" at bounding box center [94, 288] width 61 height 16
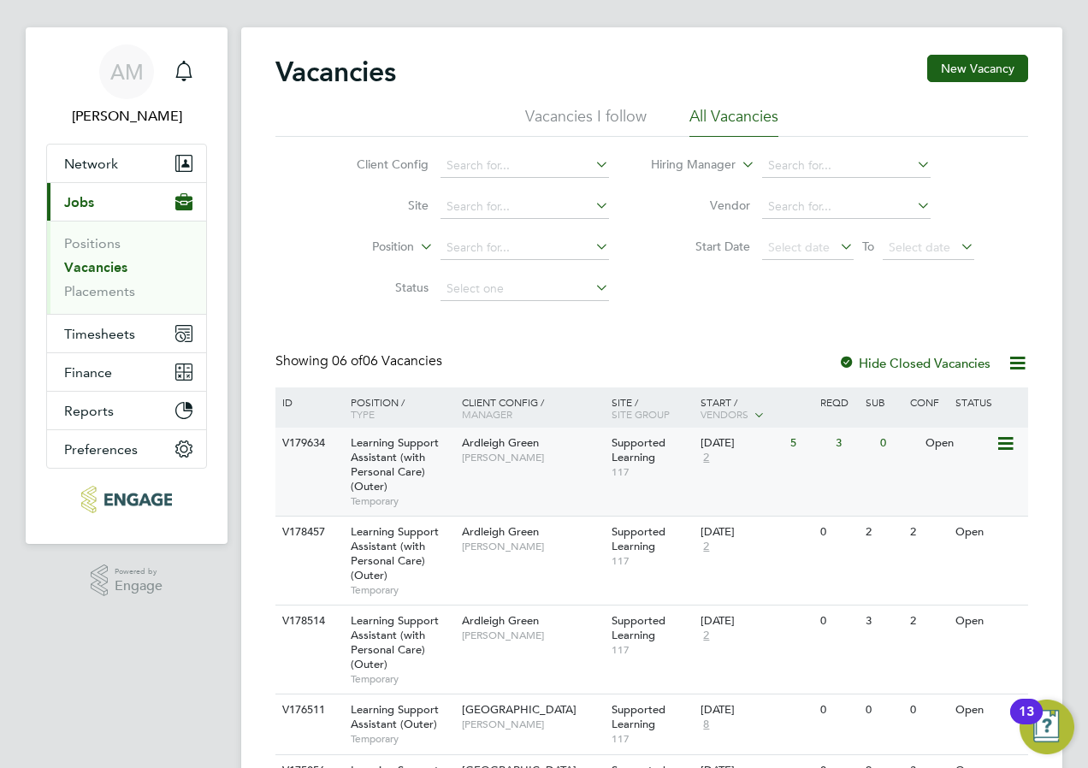
scroll to position [86, 0]
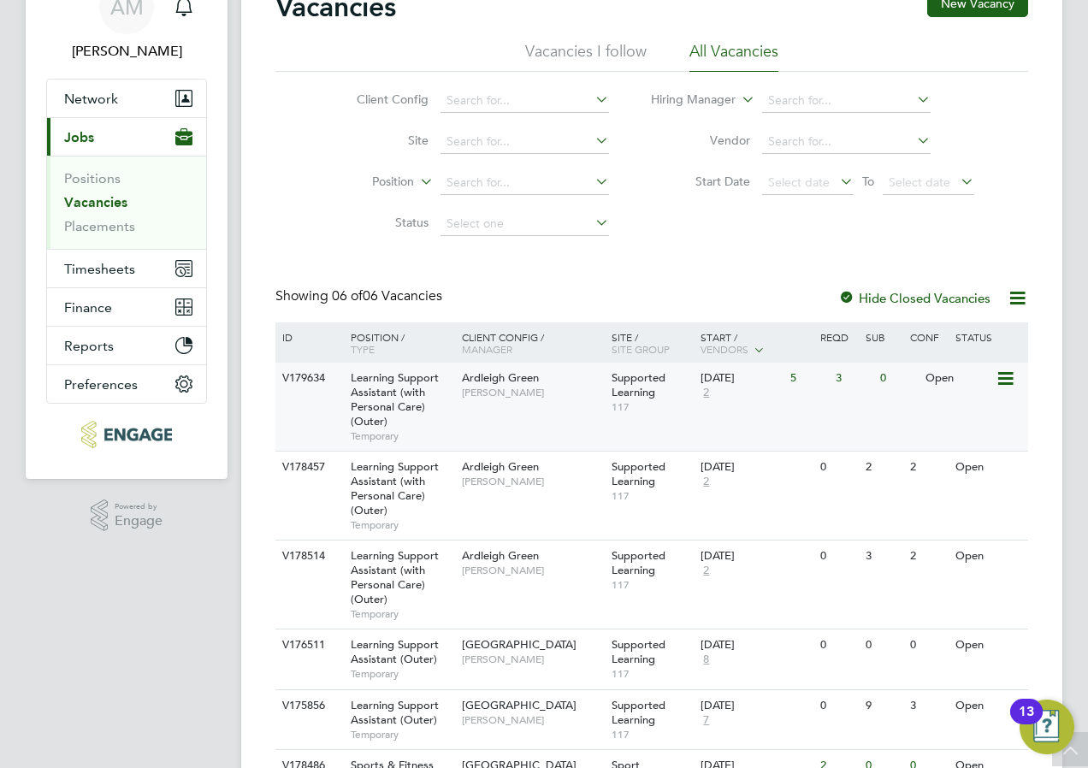
click at [465, 418] on div "V179634 Learning Support Assistant (with Personal Care) (Outer) Temporary Ardle…" at bounding box center [651, 407] width 753 height 88
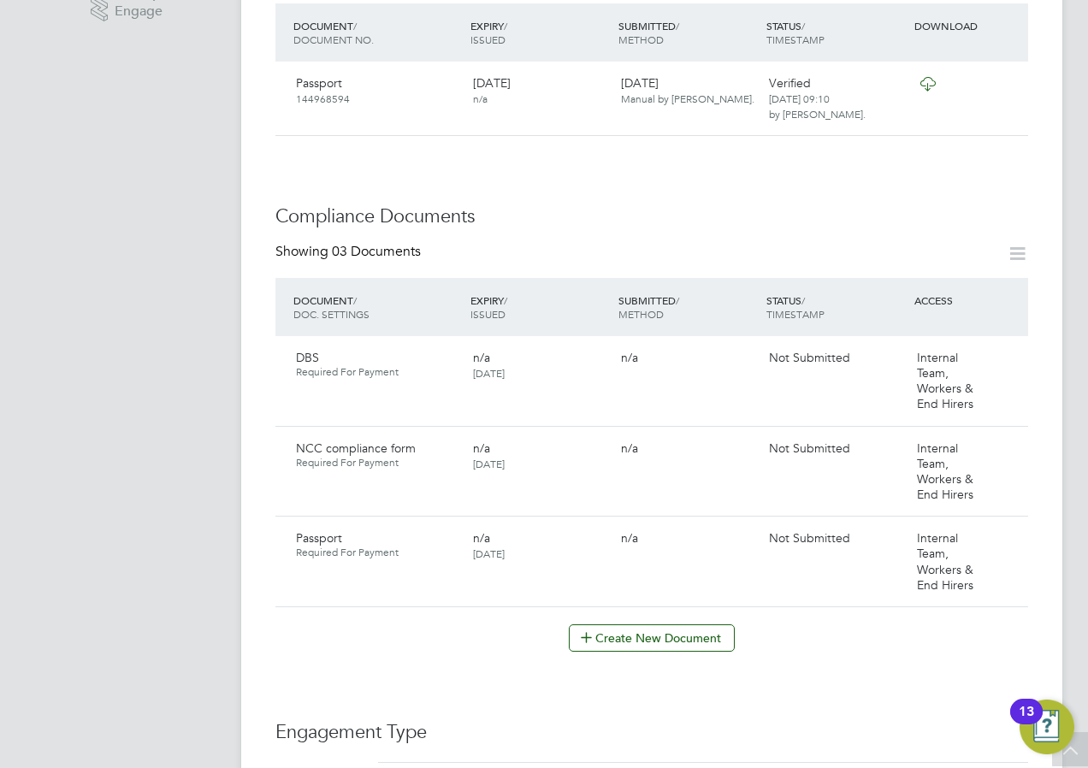
scroll to position [684, 0]
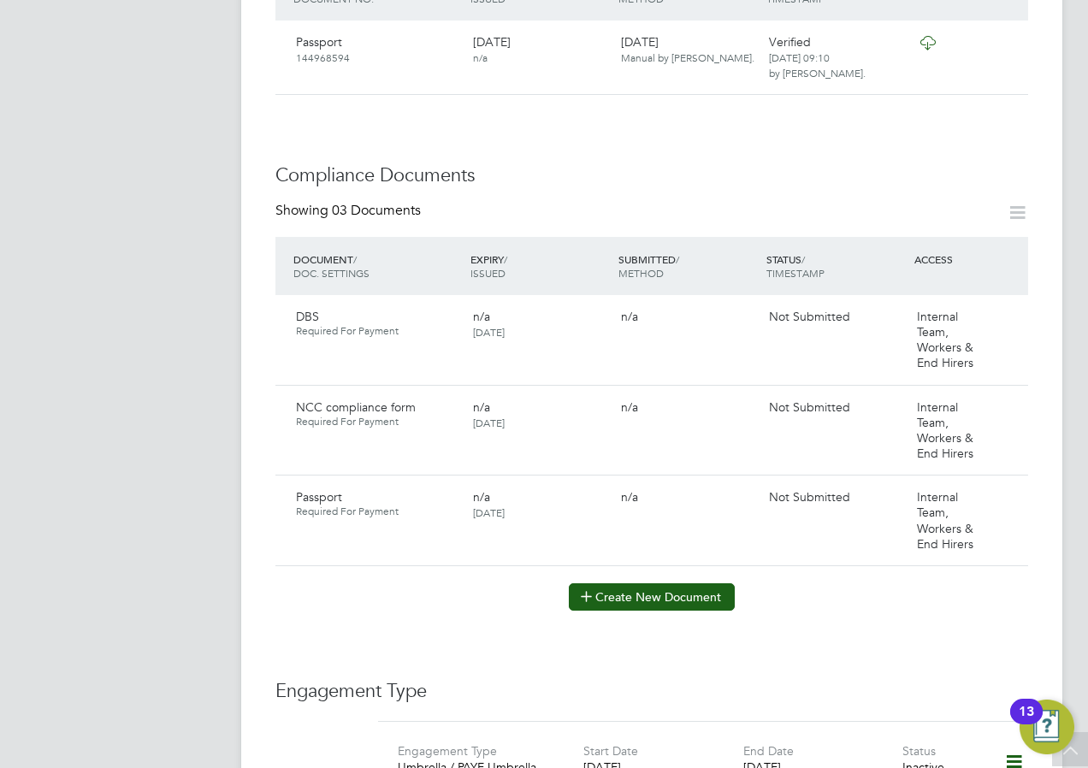
click at [642, 583] on button "Create New Document" at bounding box center [652, 596] width 166 height 27
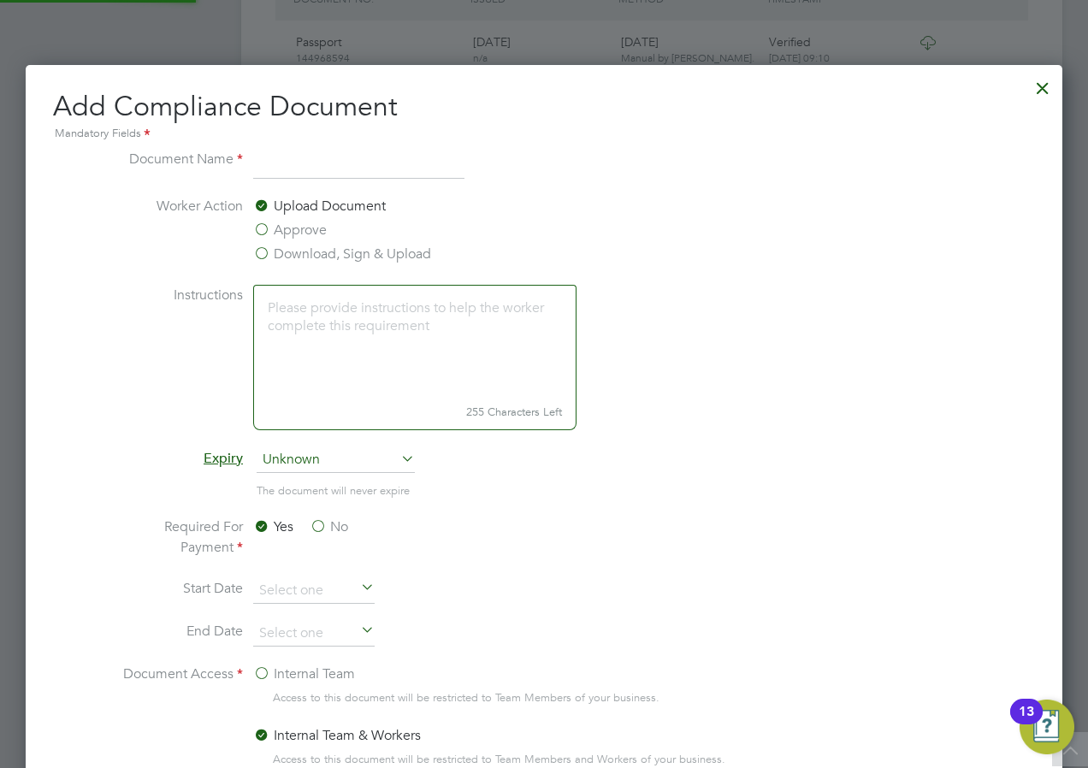
scroll to position [898, 1038]
click at [268, 158] on input at bounding box center [358, 164] width 211 height 31
type input "updated vetting"
click at [269, 255] on label "Download, Sign & Upload" at bounding box center [342, 254] width 178 height 21
click at [0, 0] on input "Download, Sign & Upload" at bounding box center [0, 0] width 0 height 0
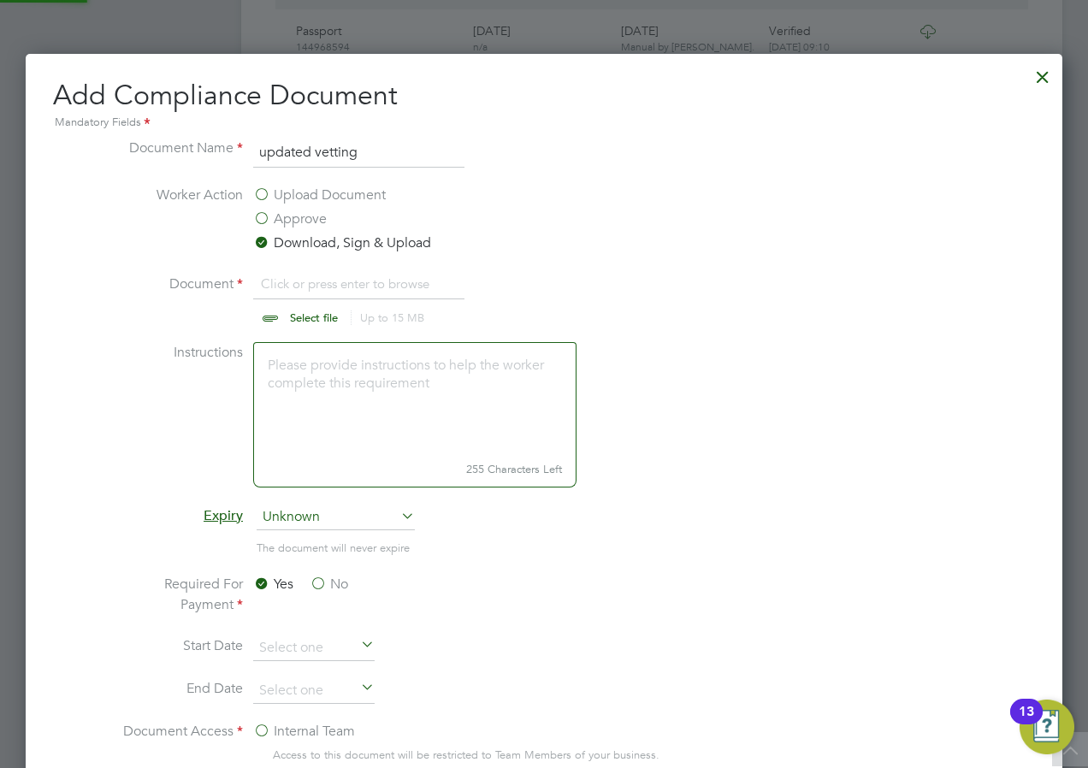
scroll to position [856, 0]
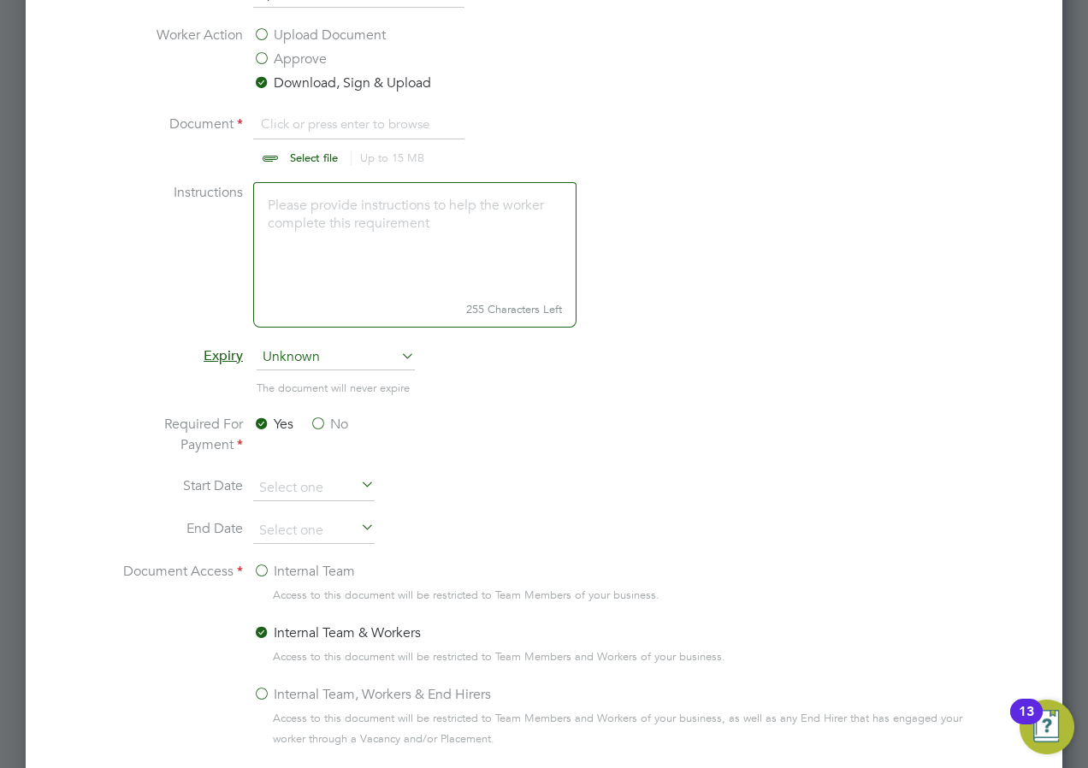
click at [308, 160] on input "file" at bounding box center [330, 139] width 269 height 51
type input "C:\fakepath\NCC+form+Helena+Akter+.docx"
click at [328, 427] on label "No" at bounding box center [329, 424] width 38 height 21
click at [0, 0] on input "No" at bounding box center [0, 0] width 0 height 0
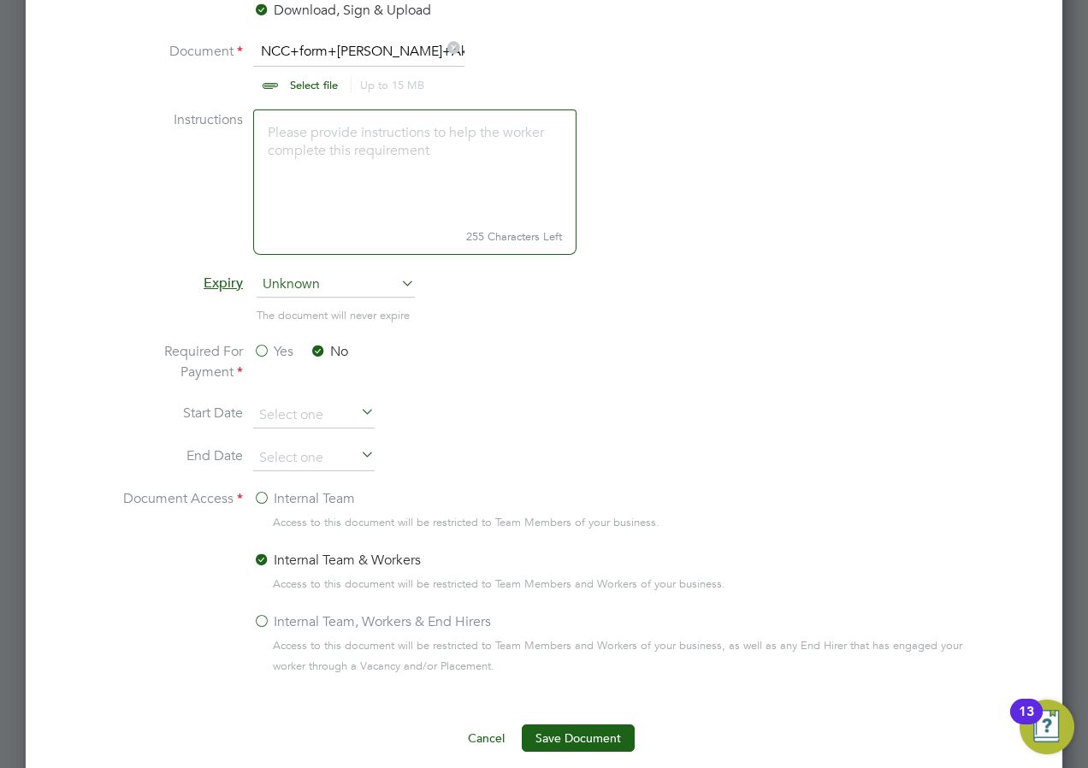
scroll to position [1027, 0]
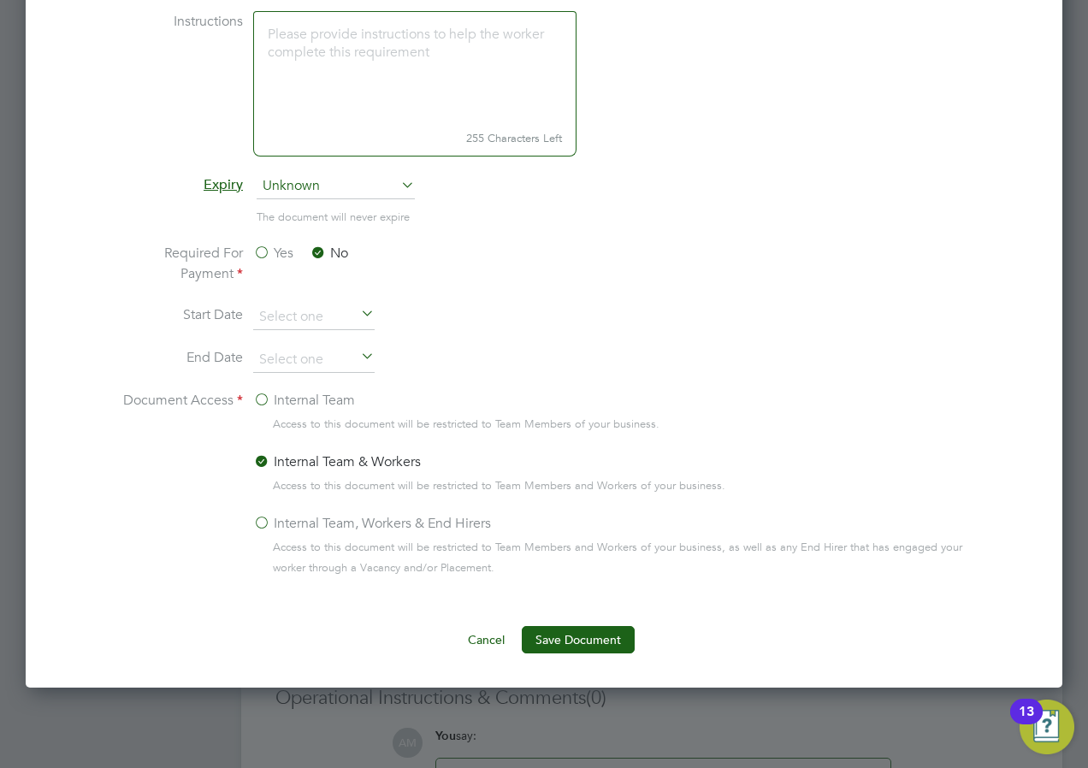
click at [265, 518] on label "Internal Team, Workers & End Hirers" at bounding box center [372, 523] width 238 height 21
click at [0, 0] on input "Internal Team, Workers & End Hirers" at bounding box center [0, 0] width 0 height 0
click at [592, 642] on button "Save Document" at bounding box center [578, 639] width 113 height 27
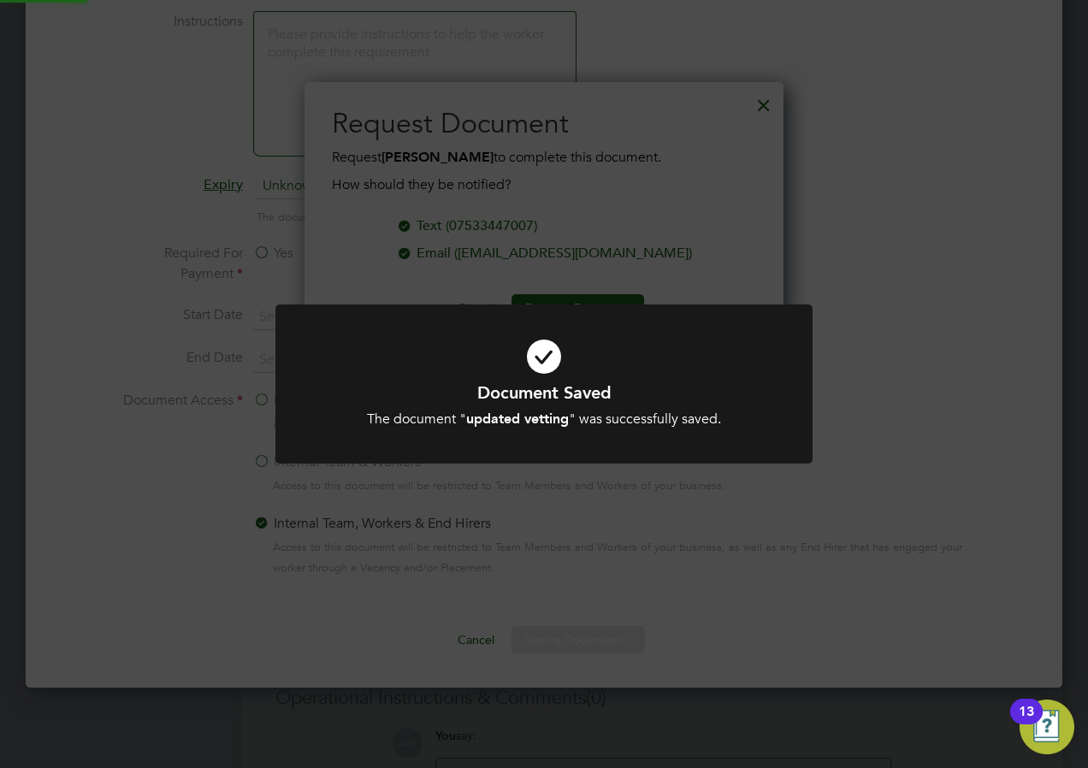
scroll to position [275, 480]
click at [761, 105] on div "Document Saved The document " updated vetting " was successfully saved. Cancel …" at bounding box center [544, 384] width 1088 height 768
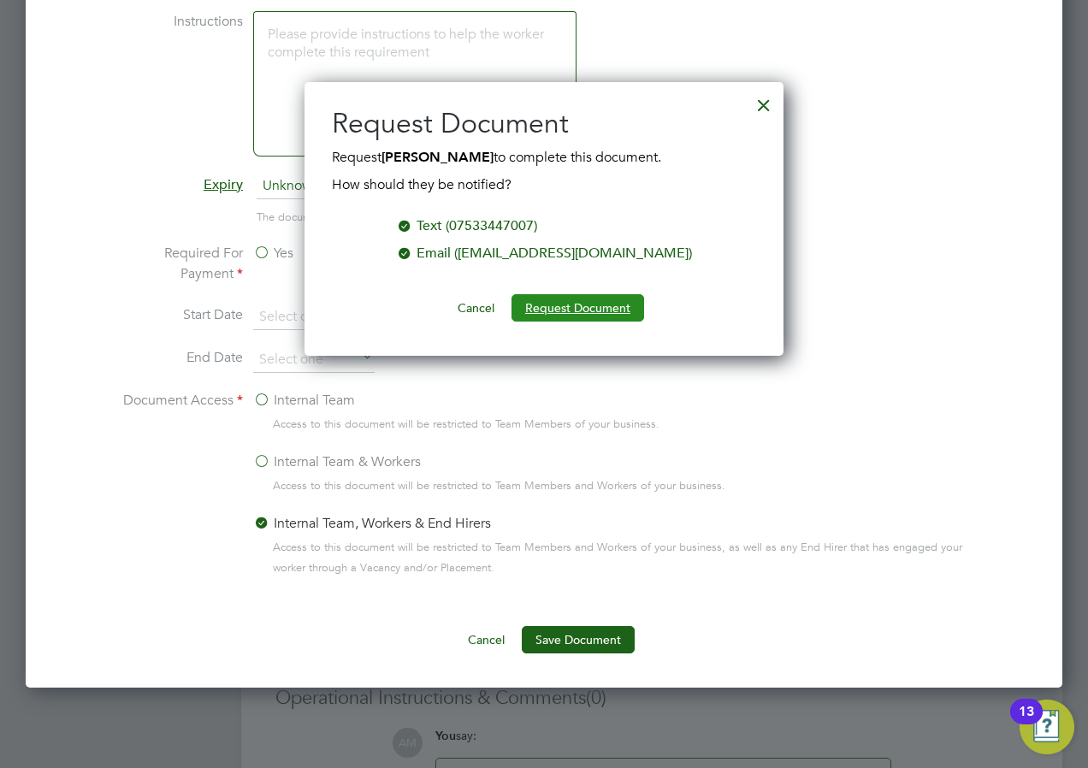
click at [601, 317] on button "Request Document" at bounding box center [578, 307] width 133 height 27
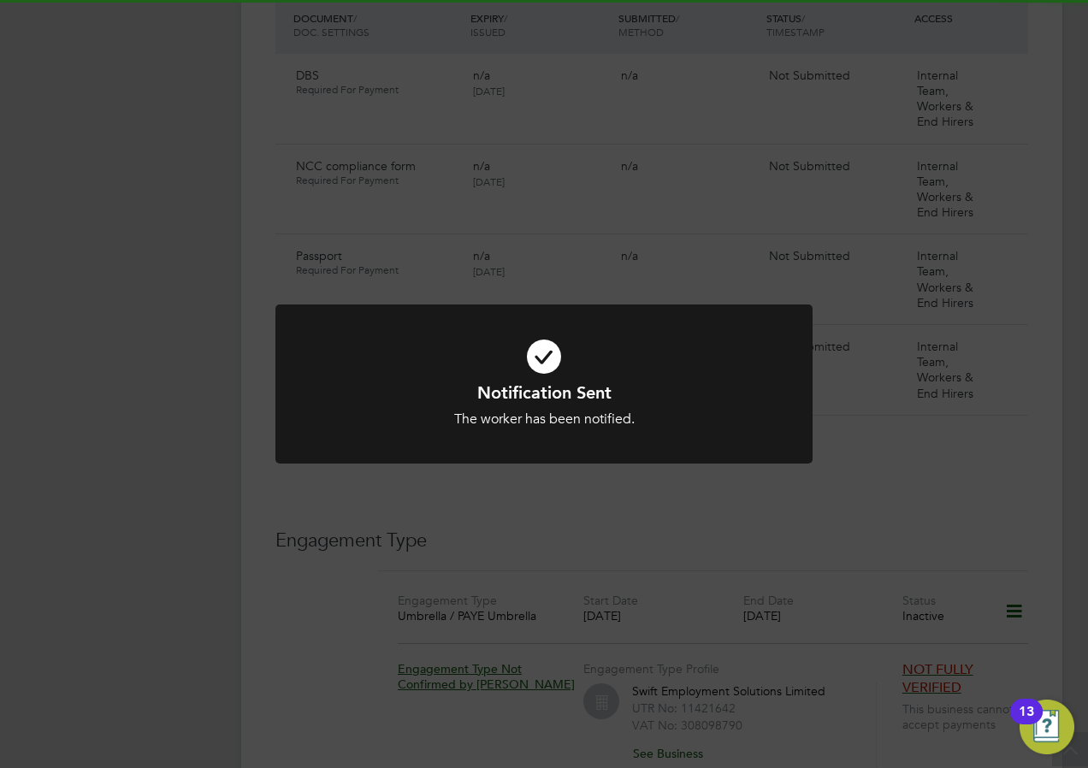
scroll to position [1027, 0]
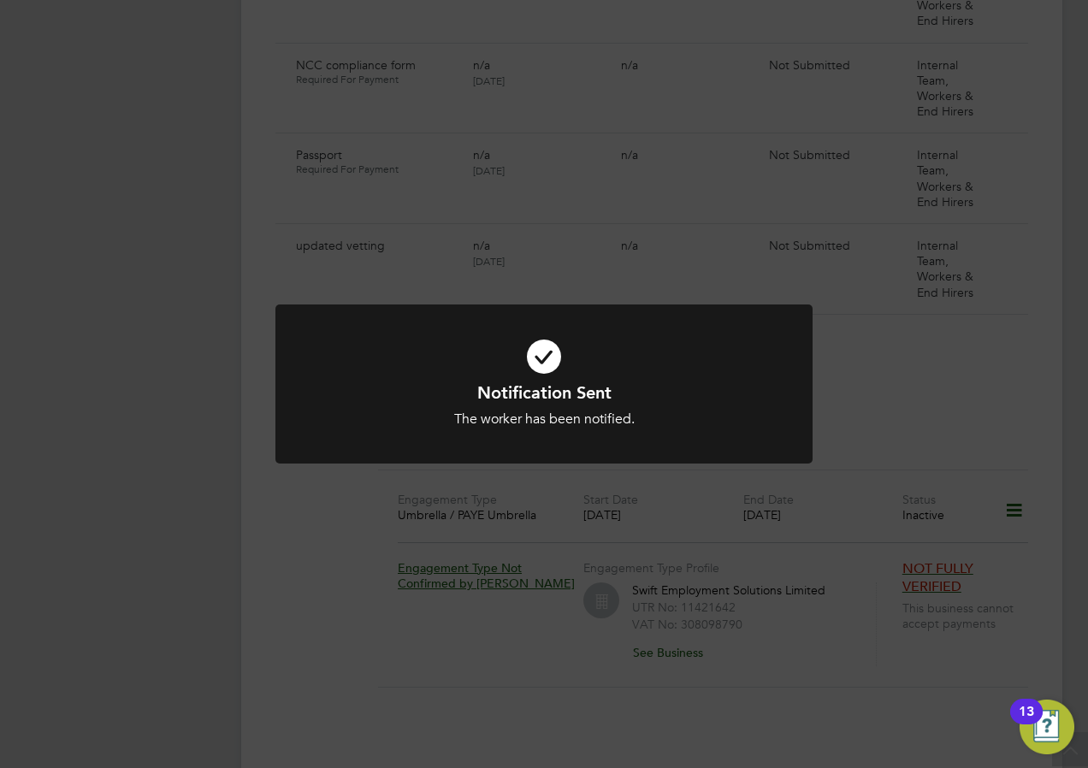
click at [224, 395] on div "Notification Sent The worker has been notified. Cancel Okay" at bounding box center [544, 384] width 1088 height 768
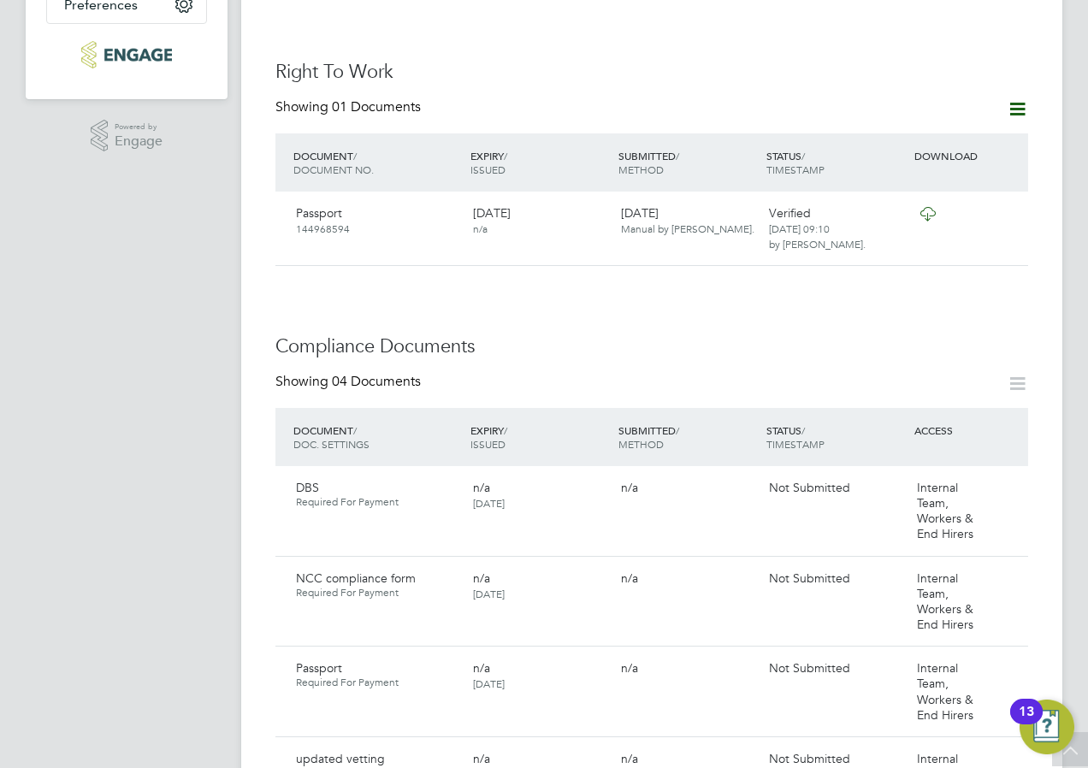
scroll to position [0, 0]
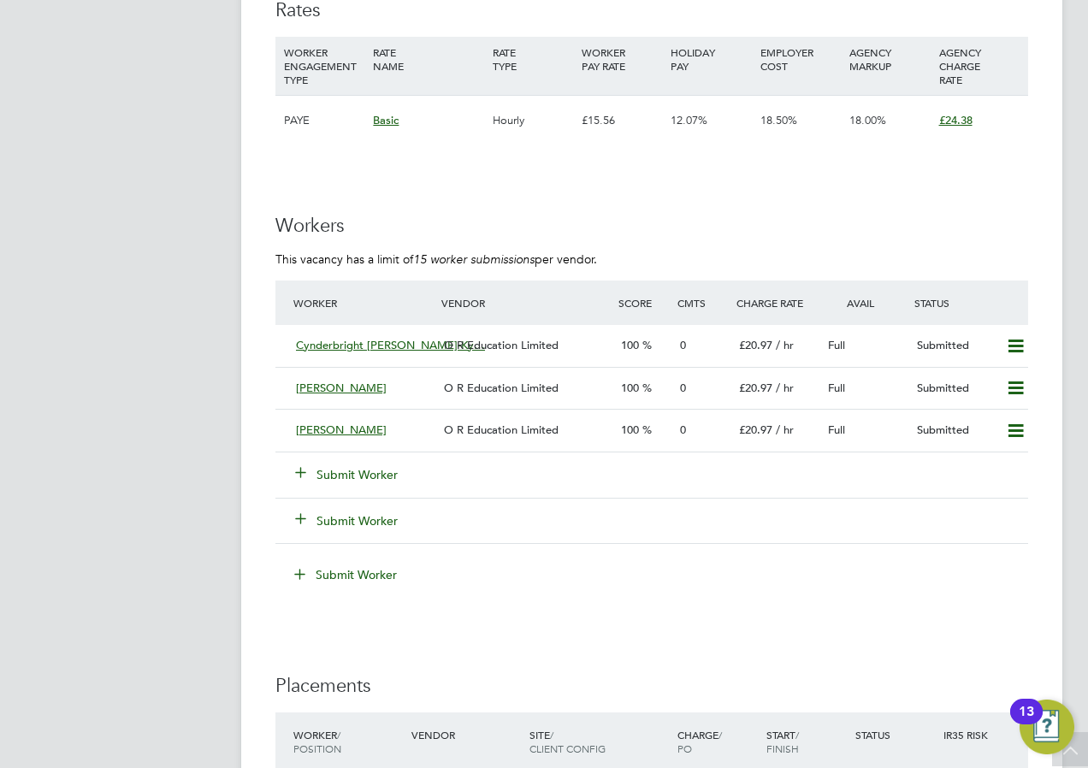
scroll to position [3166, 0]
